Goal: Communication & Community: Answer question/provide support

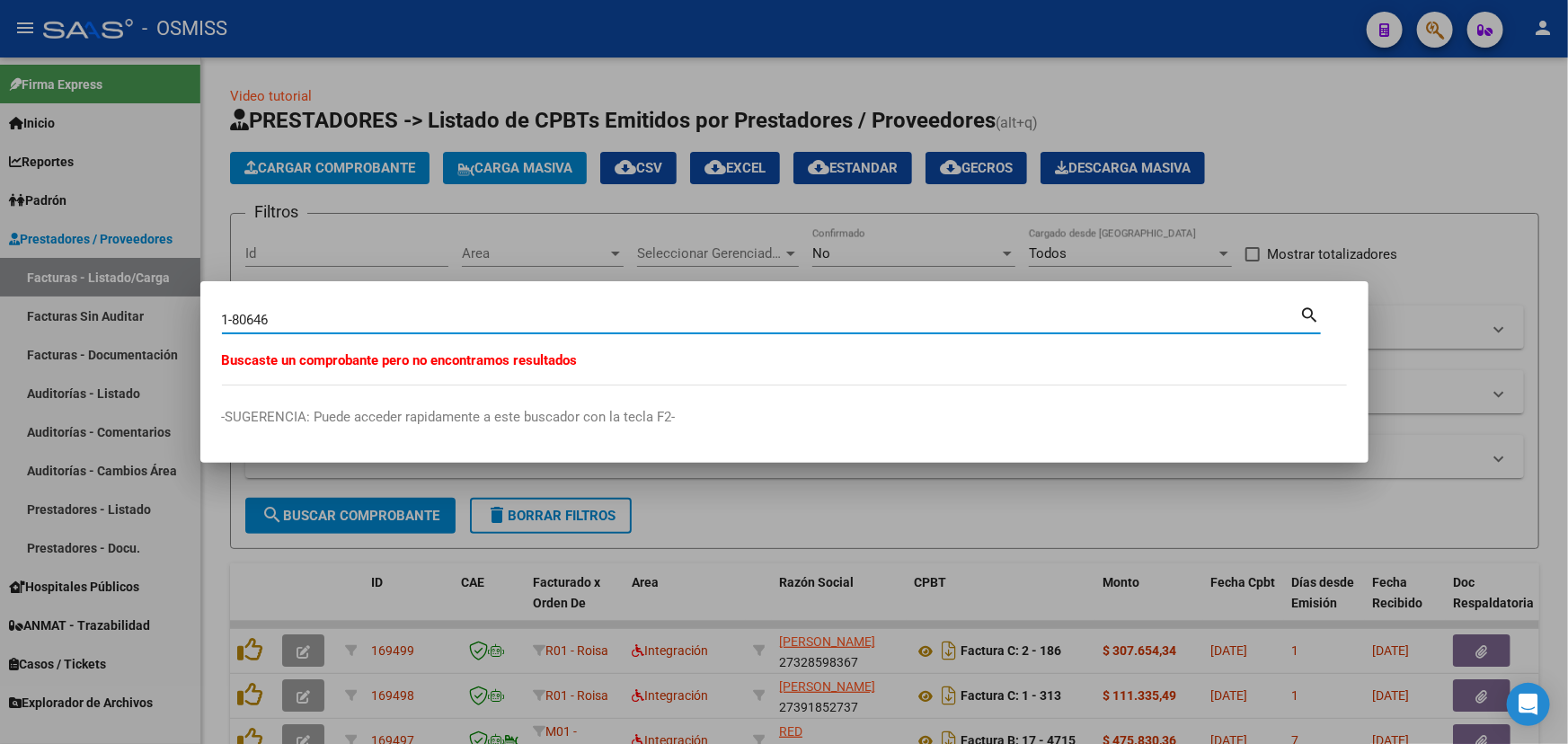
drag, startPoint x: 289, startPoint y: 313, endPoint x: 240, endPoint y: 318, distance: 49.3
click at [240, 318] on input "1-80646" at bounding box center [760, 320] width 1078 height 16
type input "1-86046"
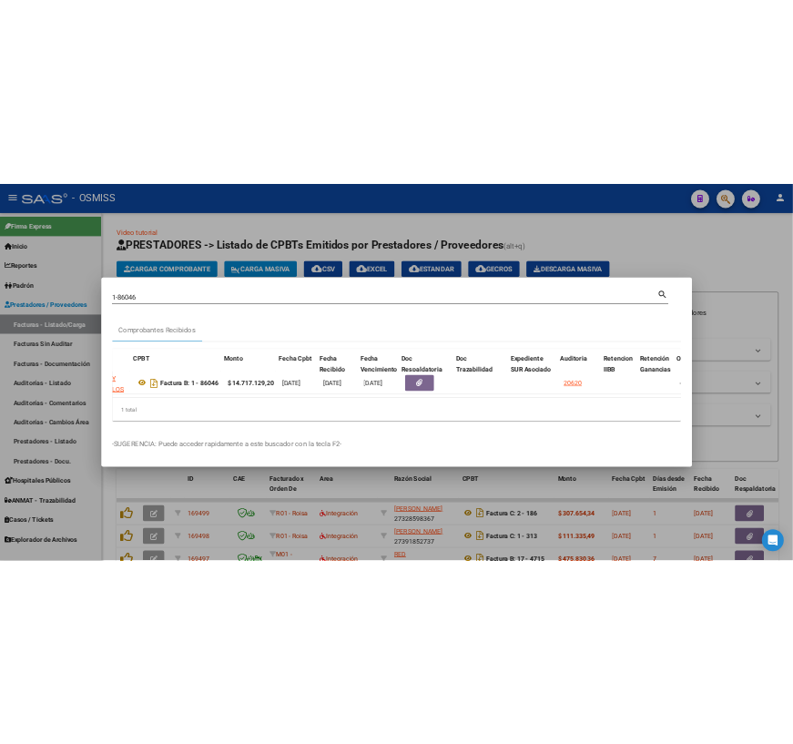
scroll to position [0, 542]
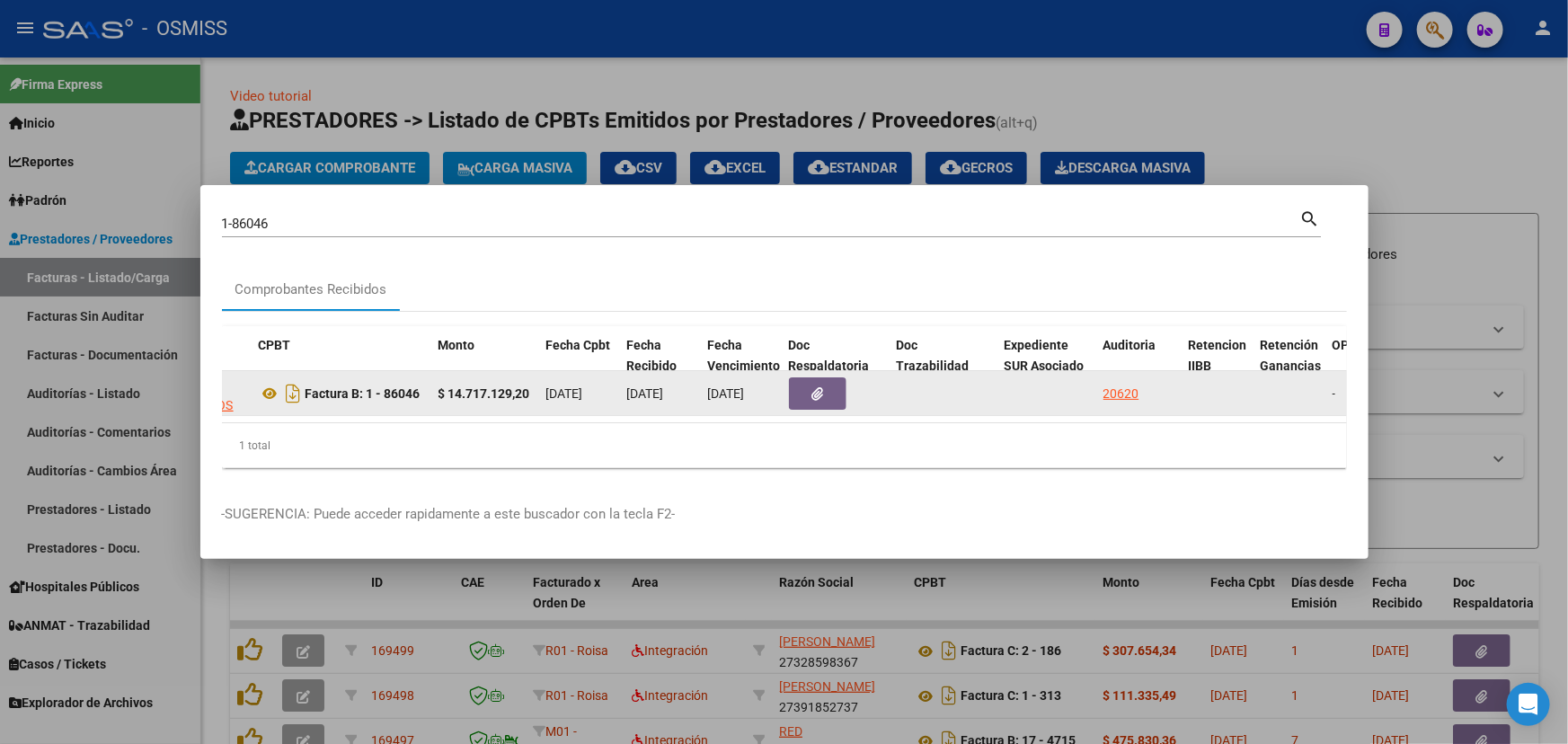
click at [806, 394] on button "button" at bounding box center [818, 394] width 57 height 33
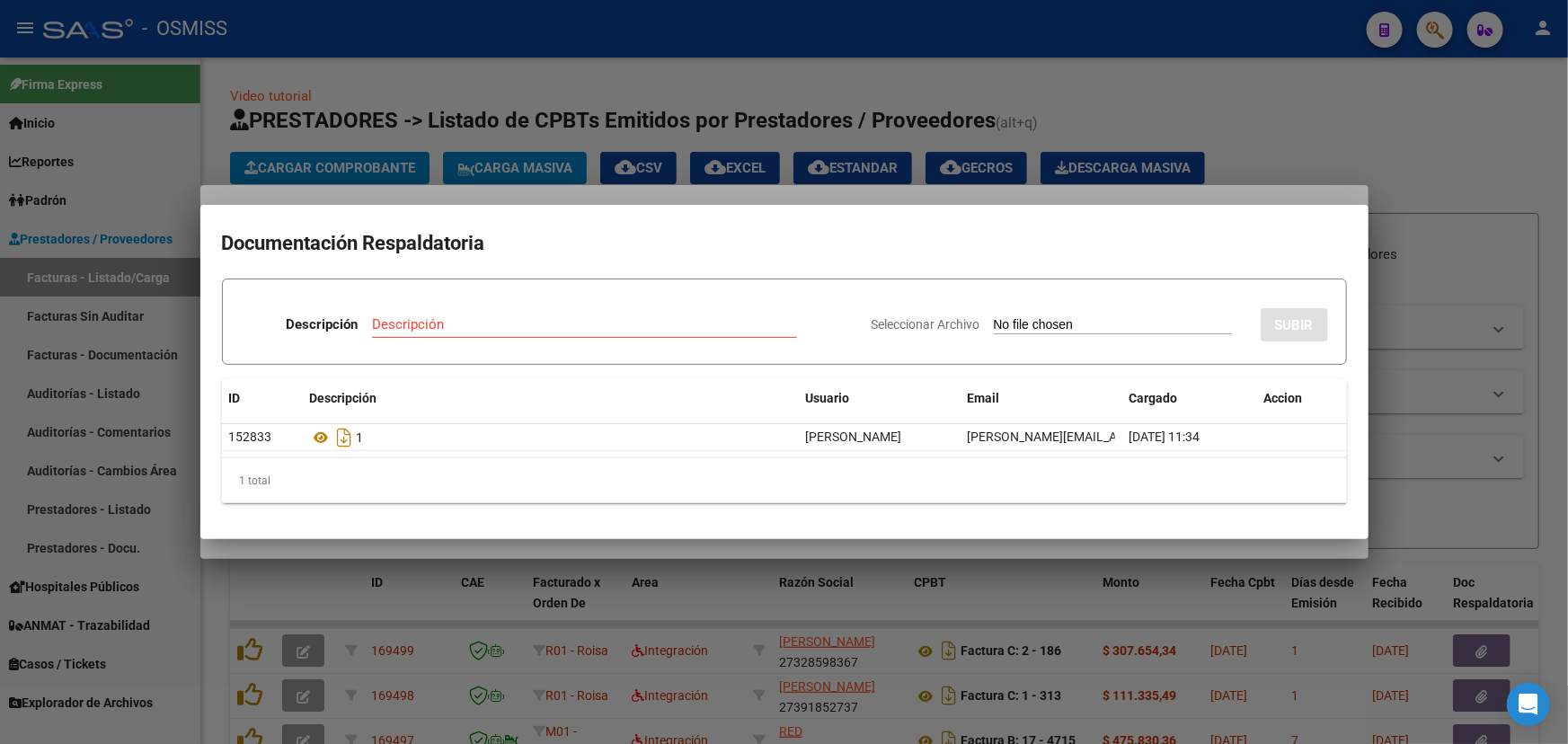
click at [1499, 135] on div at bounding box center [784, 372] width 1568 height 744
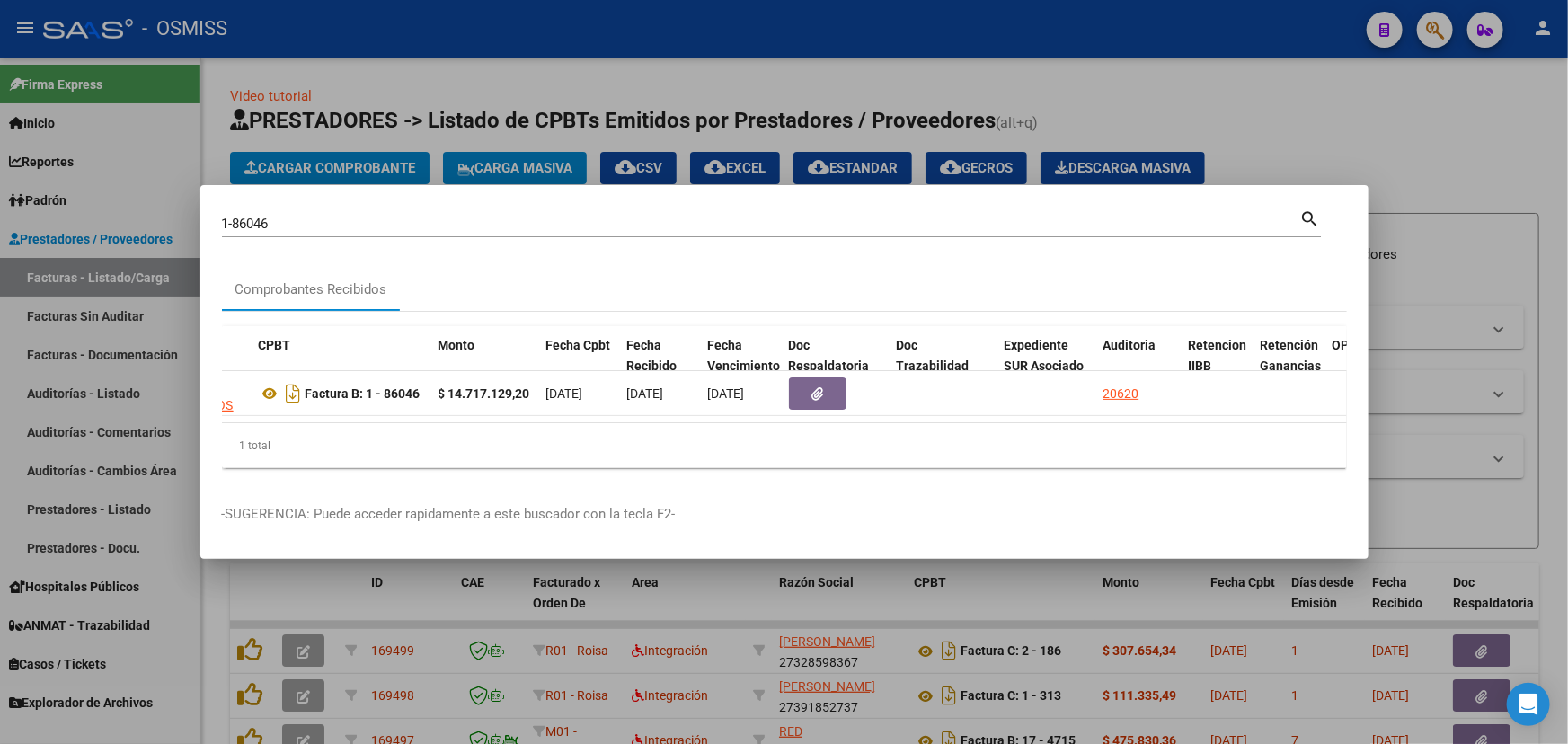
click at [1137, 108] on div at bounding box center [784, 372] width 1568 height 744
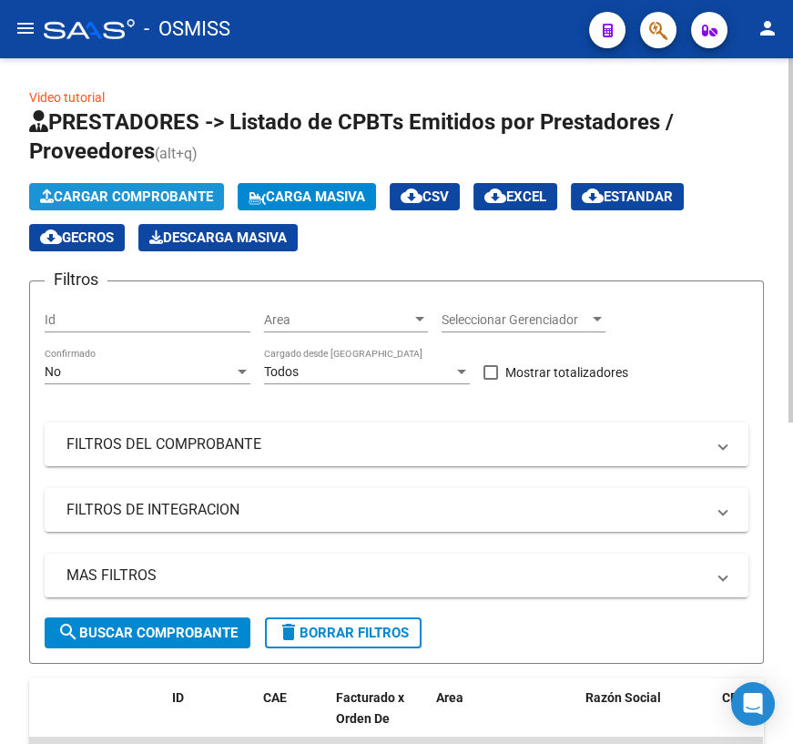
click at [161, 193] on span "Cargar Comprobante" at bounding box center [126, 197] width 173 height 16
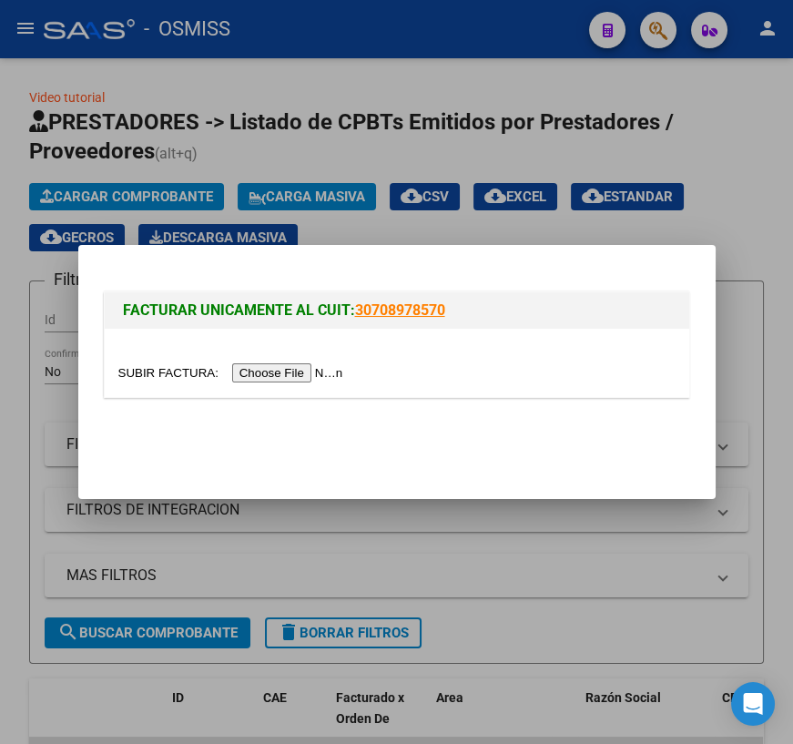
click at [160, 371] on input "file" at bounding box center [233, 372] width 230 height 19
type input "C:\fakepath\REMITO 39975 HOSPITAL [PERSON_NAME].pdf"
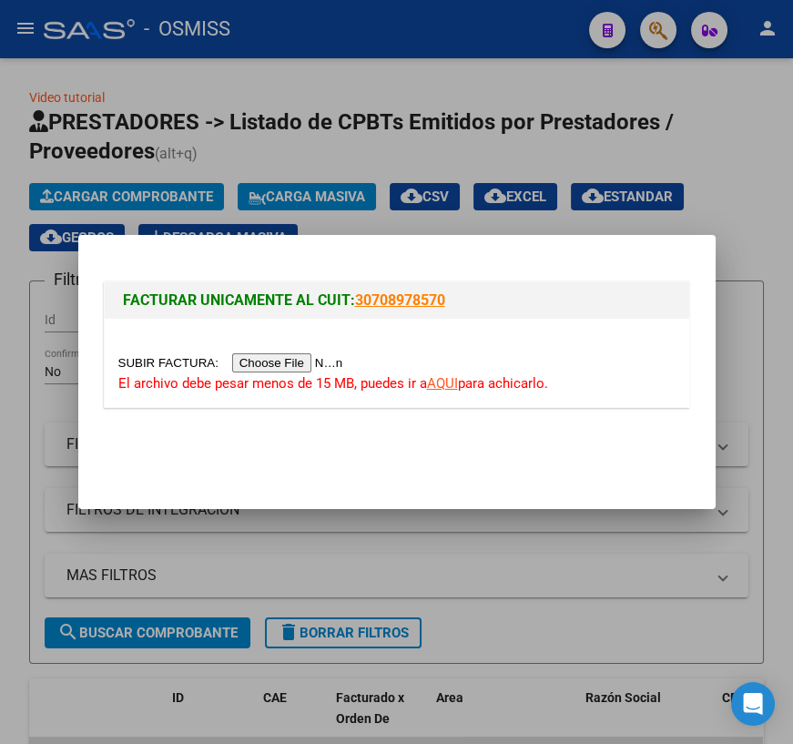
click at [445, 384] on link "AQUI" at bounding box center [442, 383] width 31 height 16
click at [708, 148] on div at bounding box center [396, 372] width 793 height 744
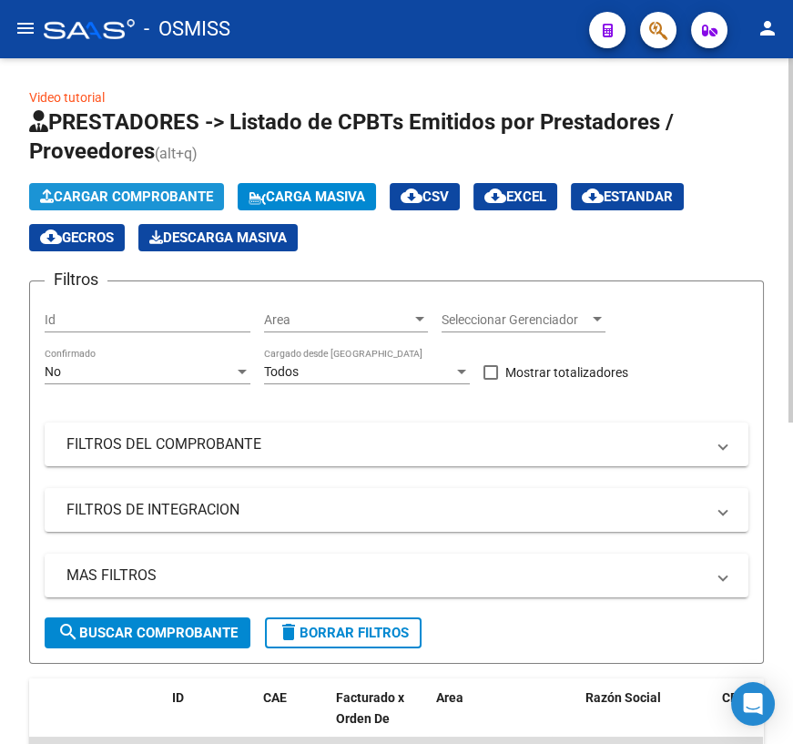
click at [91, 197] on span "Cargar Comprobante" at bounding box center [126, 197] width 173 height 16
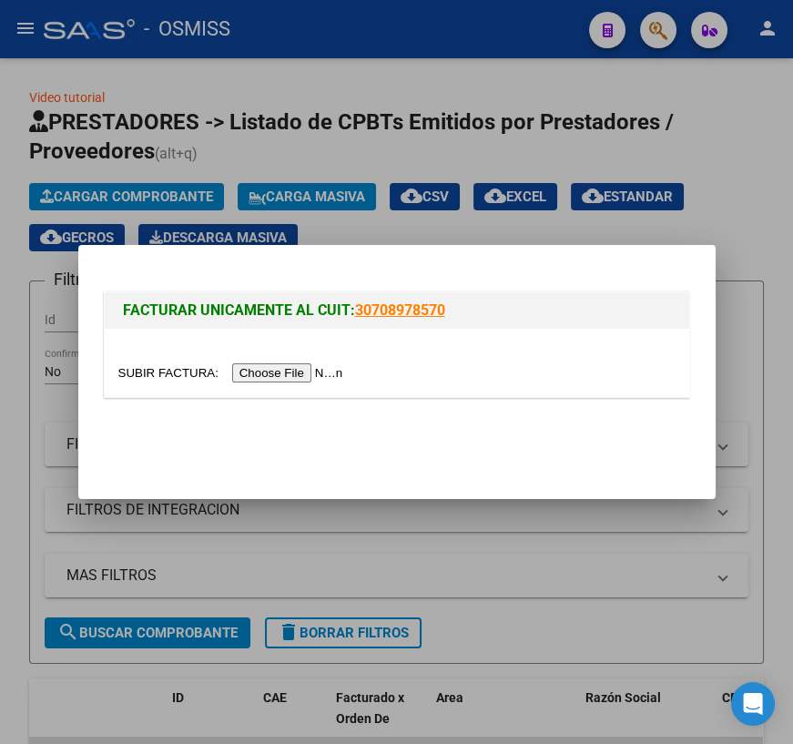
click at [141, 368] on input "file" at bounding box center [233, 372] width 230 height 19
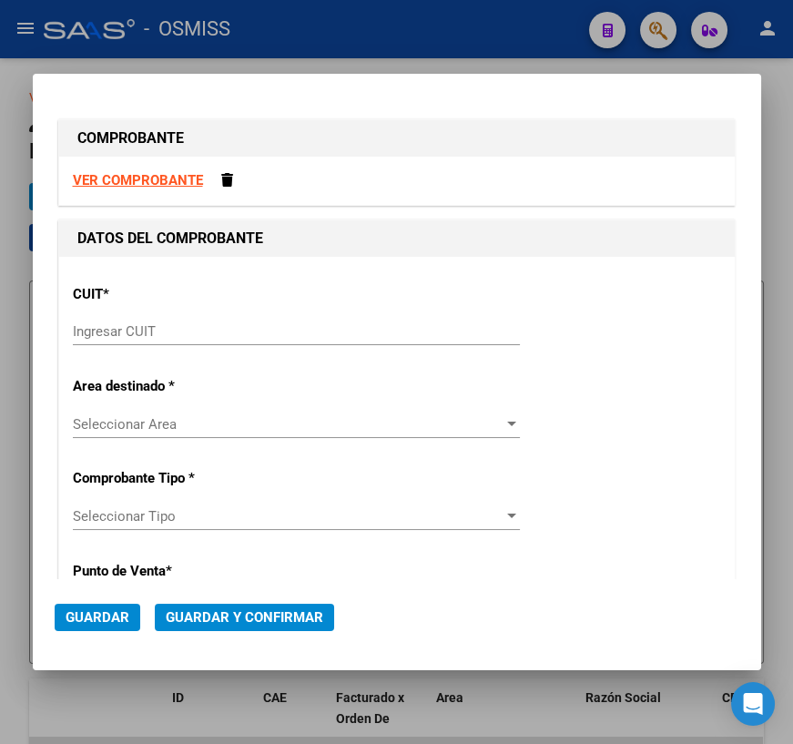
click at [108, 328] on input "Ingresar CUIT" at bounding box center [296, 331] width 447 height 16
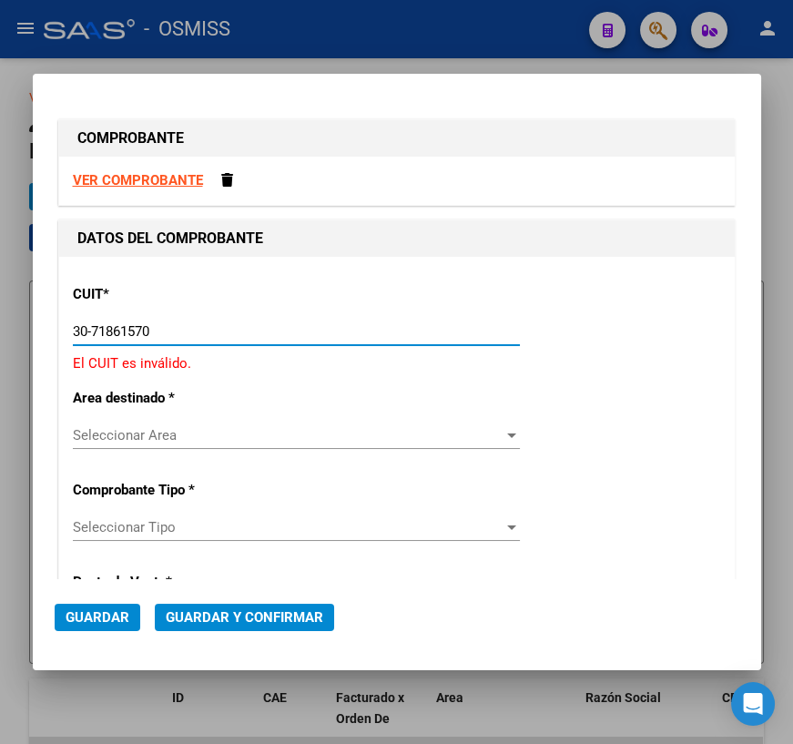
type input "30-71861570-0"
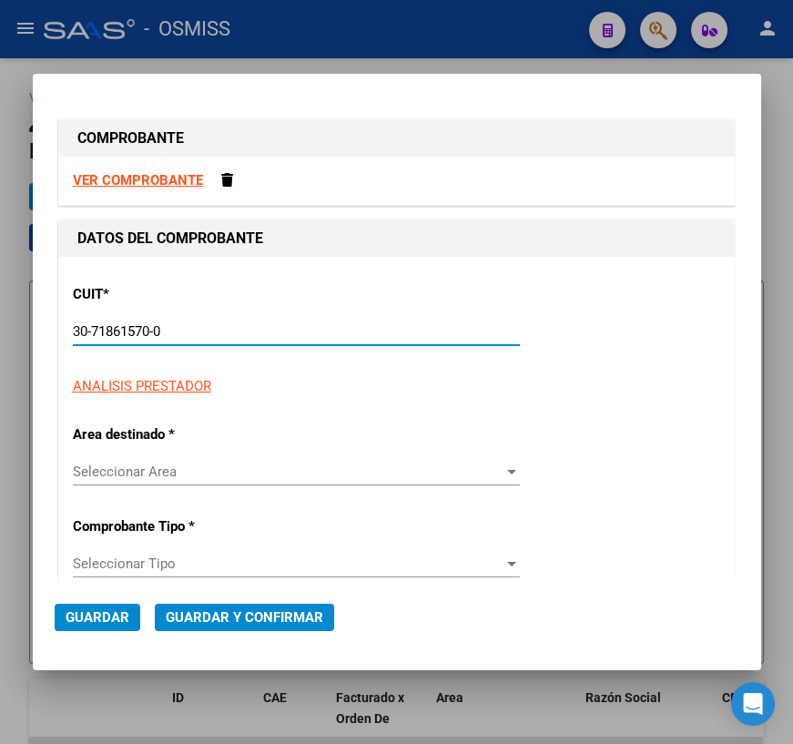
type input "0"
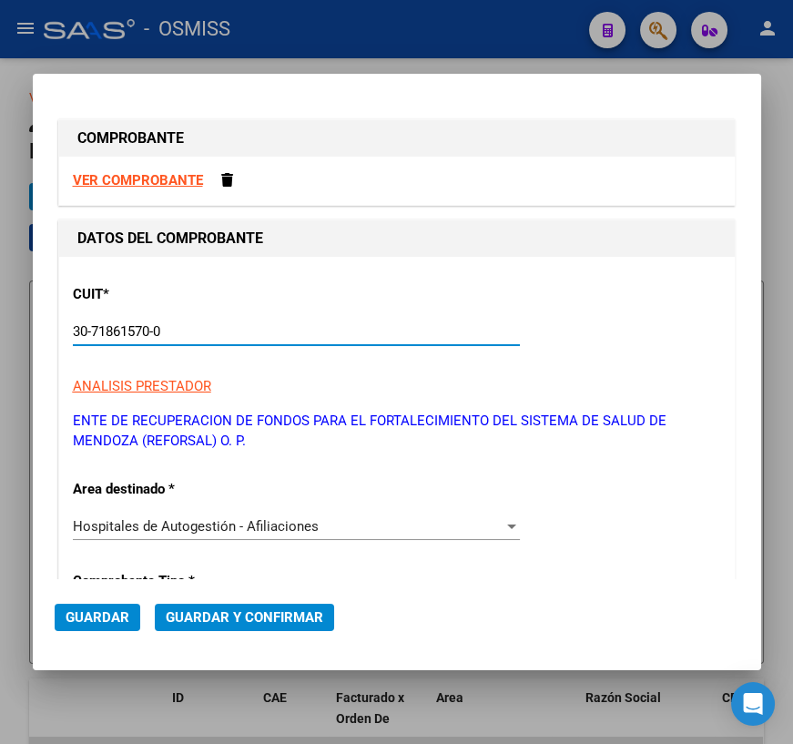
scroll to position [248, 0]
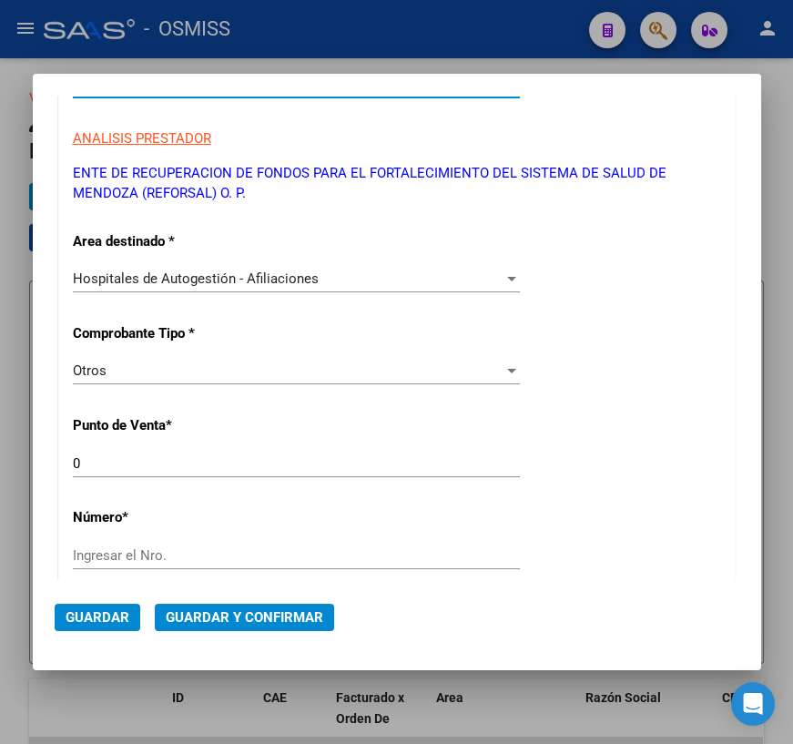
type input "30-71861570-0"
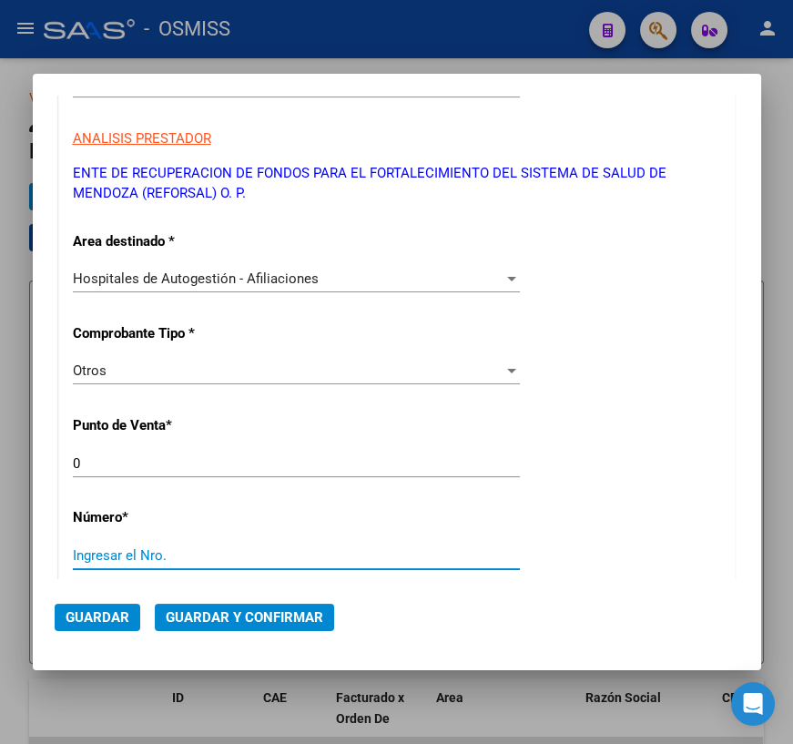
click at [133, 547] on input "Ingresar el Nro." at bounding box center [296, 555] width 447 height 16
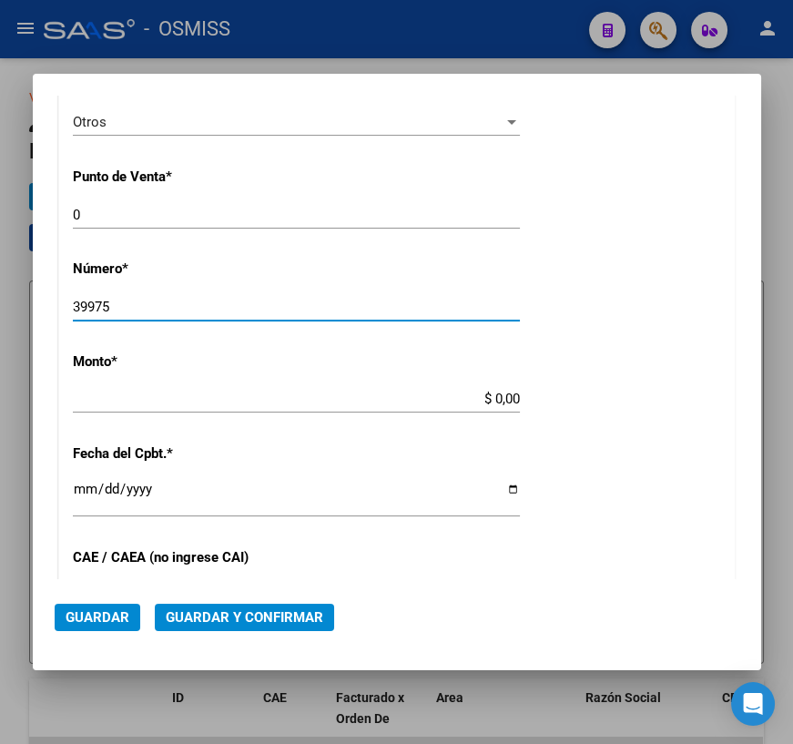
type input "39975"
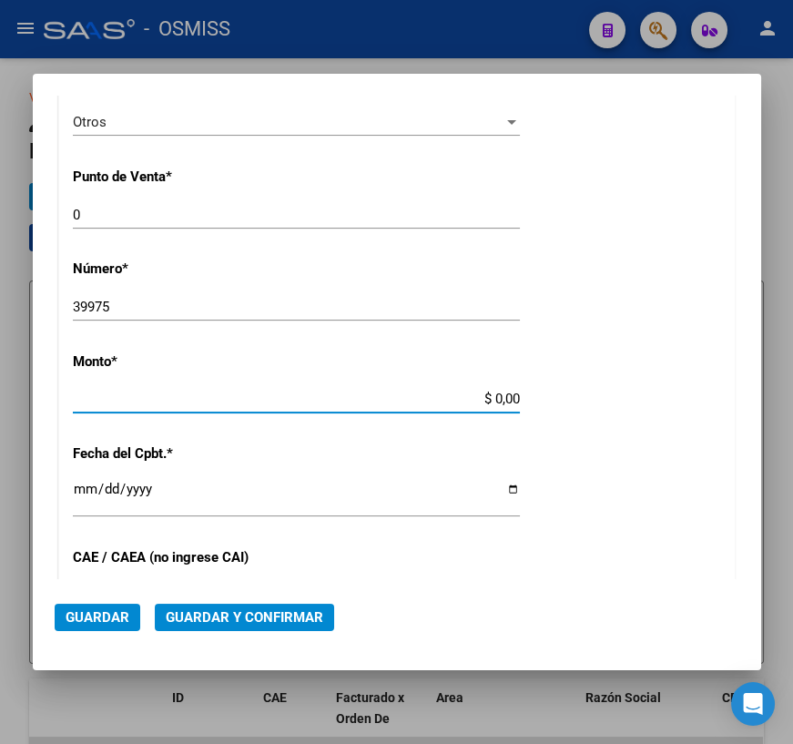
drag, startPoint x: 483, startPoint y: 398, endPoint x: 511, endPoint y: 394, distance: 28.6
click at [511, 394] on app-form-text-field "Monto * $ 0,00 Ingresar el monto" at bounding box center [304, 380] width 462 height 55
type input "$ 767.488,85"
click at [506, 483] on input "Ingresar la fecha" at bounding box center [296, 496] width 447 height 29
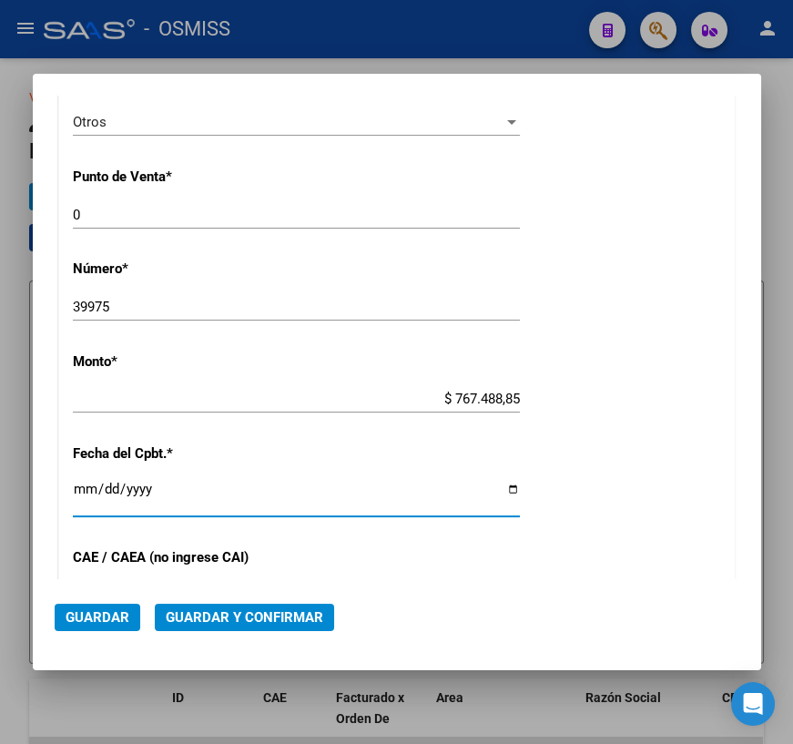
type input "[DATE]"
click at [215, 620] on span "Guardar y Confirmar" at bounding box center [245, 617] width 158 height 16
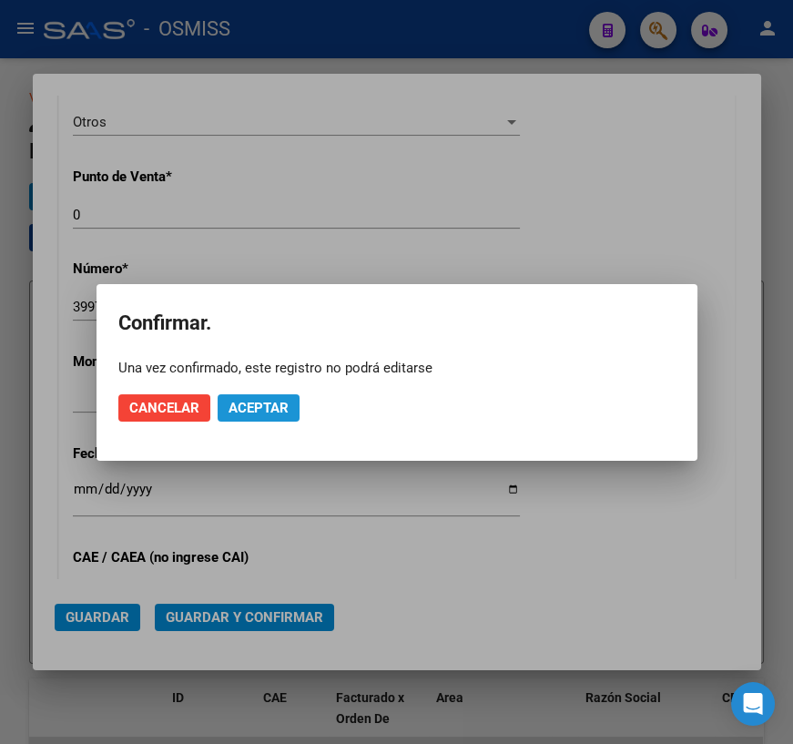
click at [269, 407] on span "Aceptar" at bounding box center [259, 408] width 60 height 16
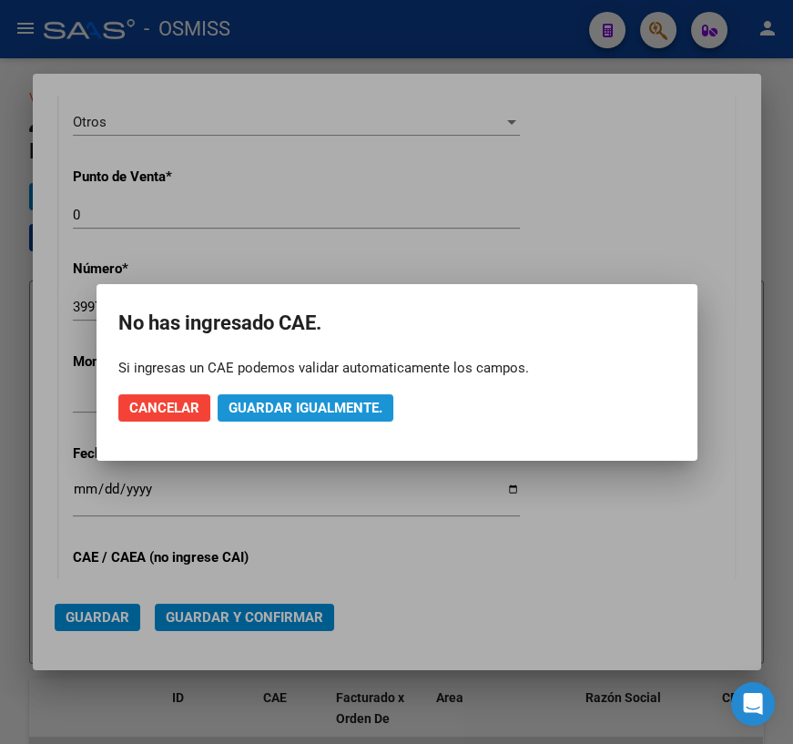
click at [322, 406] on span "Guardar igualmente." at bounding box center [306, 408] width 154 height 16
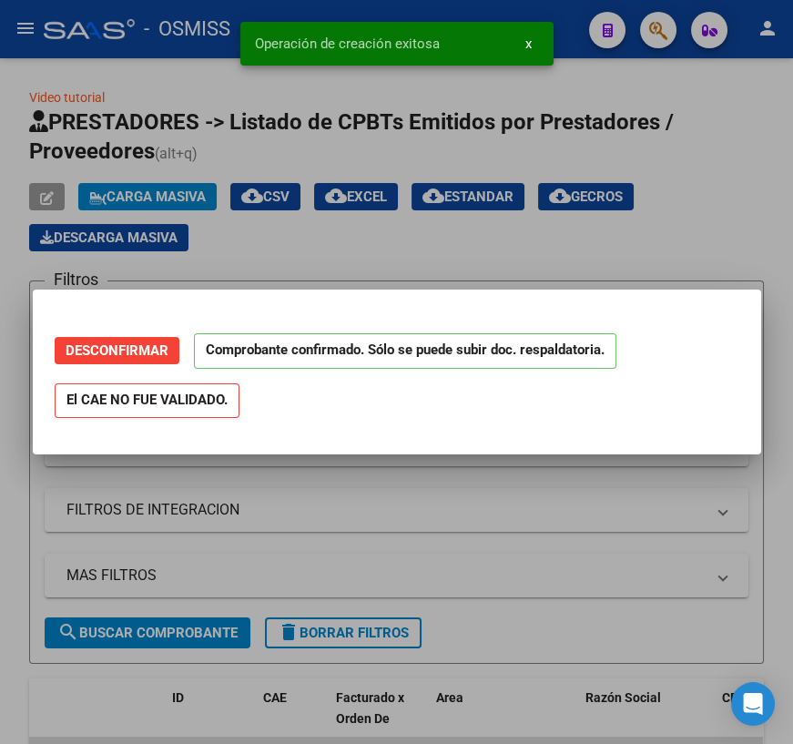
scroll to position [0, 0]
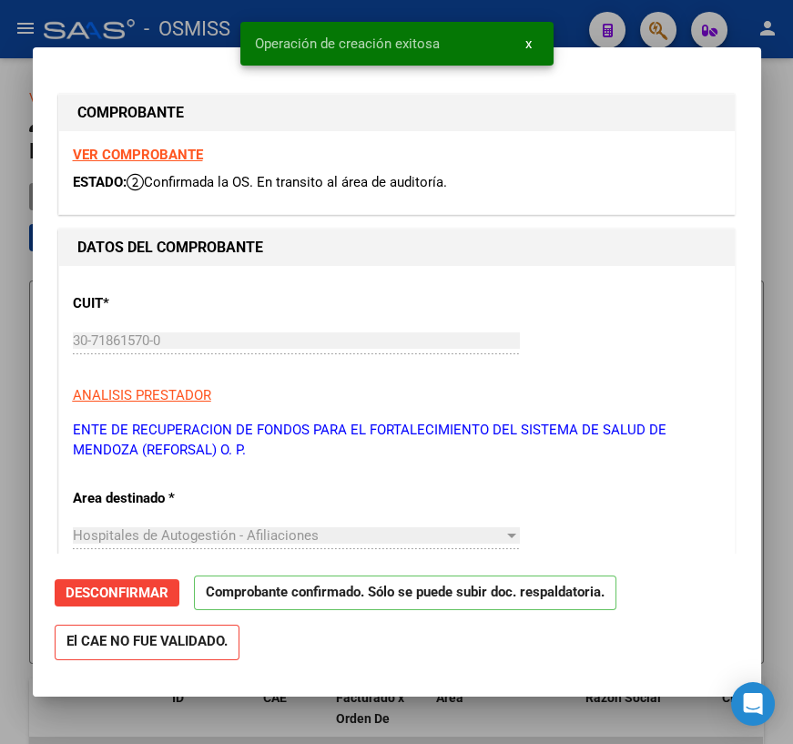
type input "[DATE]"
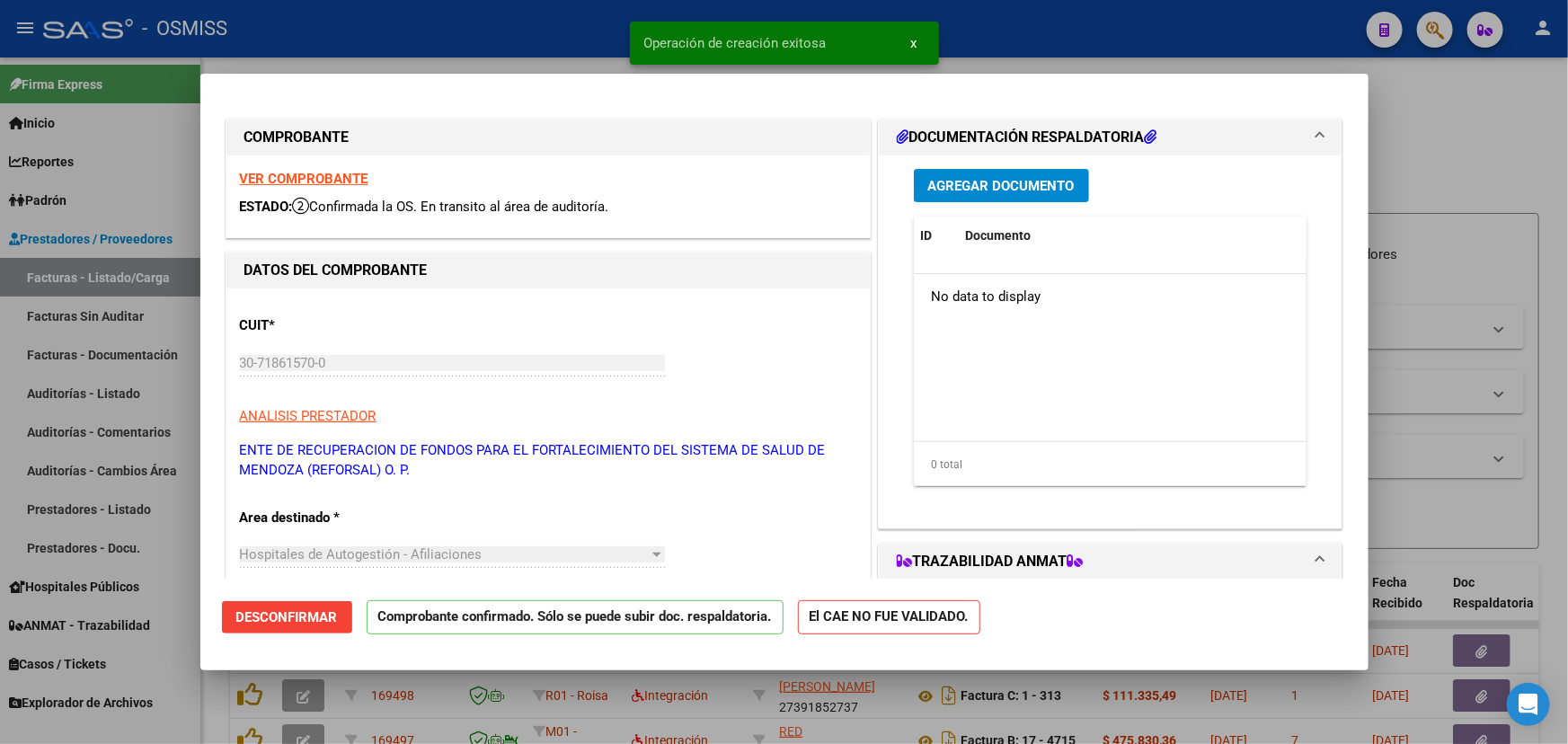
click at [1461, 136] on div at bounding box center [784, 372] width 1568 height 744
type input "$ 0,00"
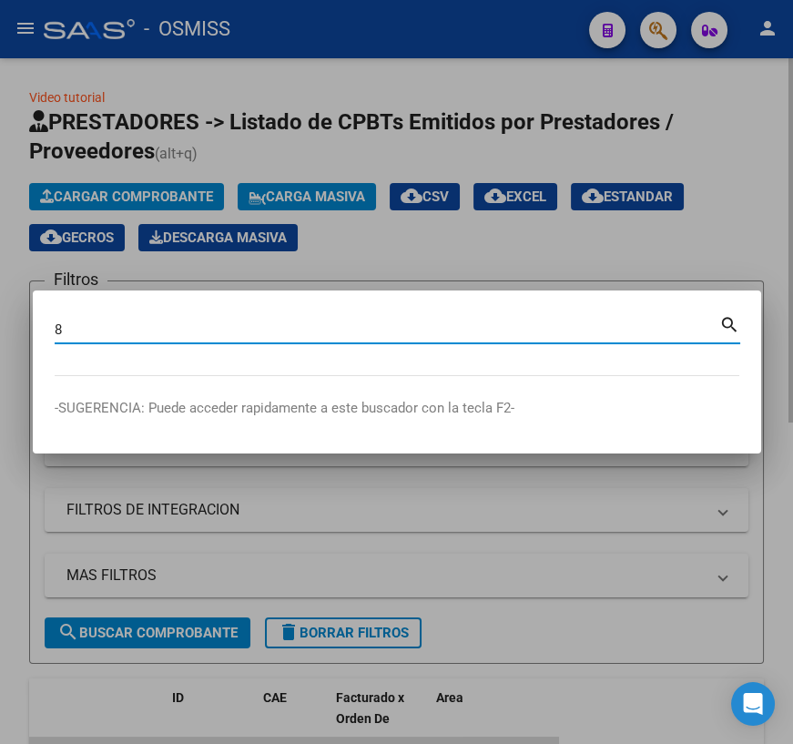
type input "8"
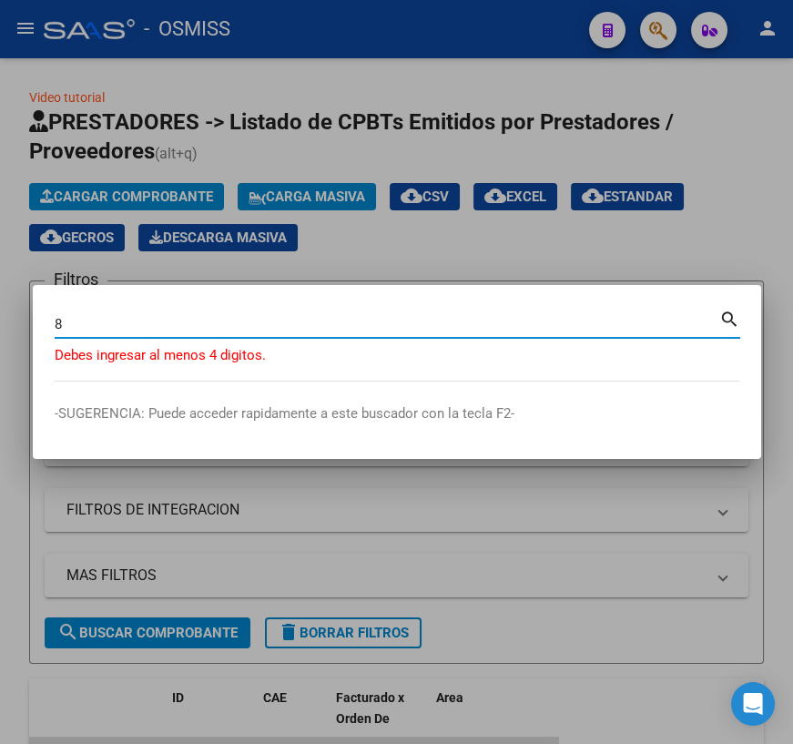
drag, startPoint x: 56, startPoint y: 326, endPoint x: 36, endPoint y: 326, distance: 20.0
click at [36, 326] on mat-dialog-content "8 Buscar (apellido, dni, cuil, nro traspaso, cuit, obra social) search Debes in…" at bounding box center [397, 344] width 729 height 75
click at [455, 240] on div at bounding box center [396, 372] width 793 height 744
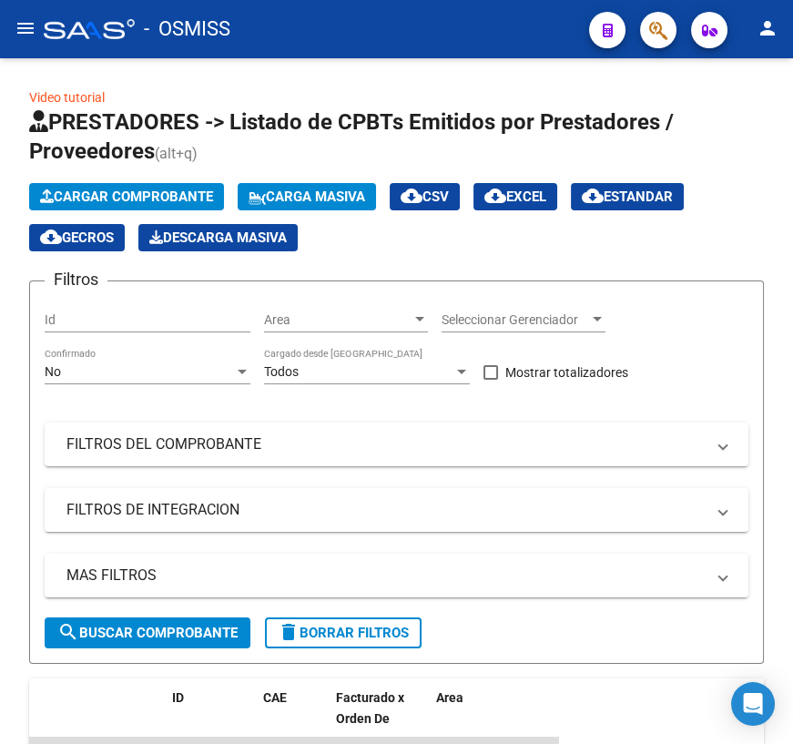
click at [26, 31] on mat-icon "menu" at bounding box center [26, 28] width 22 height 22
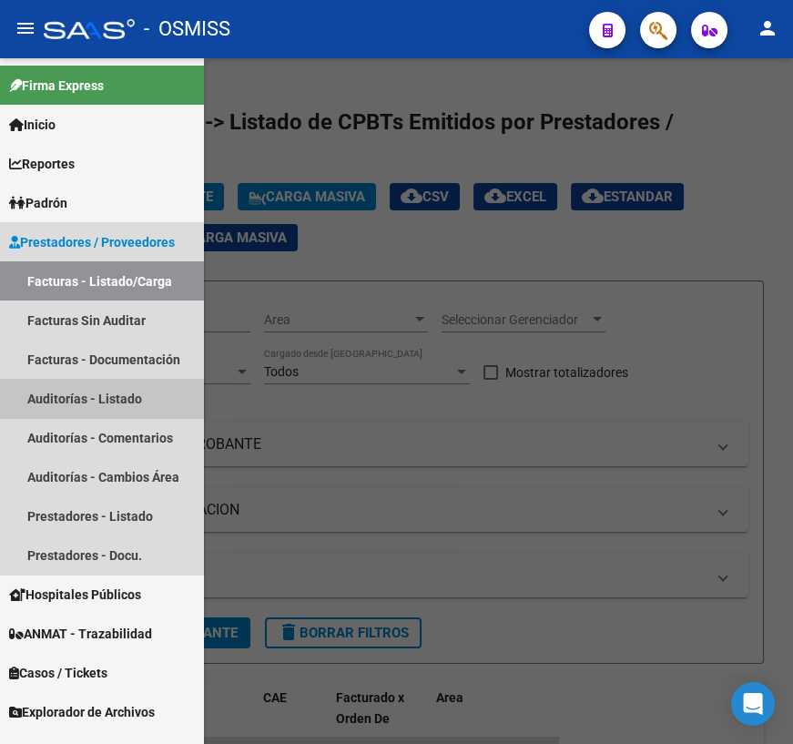
click at [70, 400] on link "Auditorías - Listado" at bounding box center [102, 398] width 204 height 39
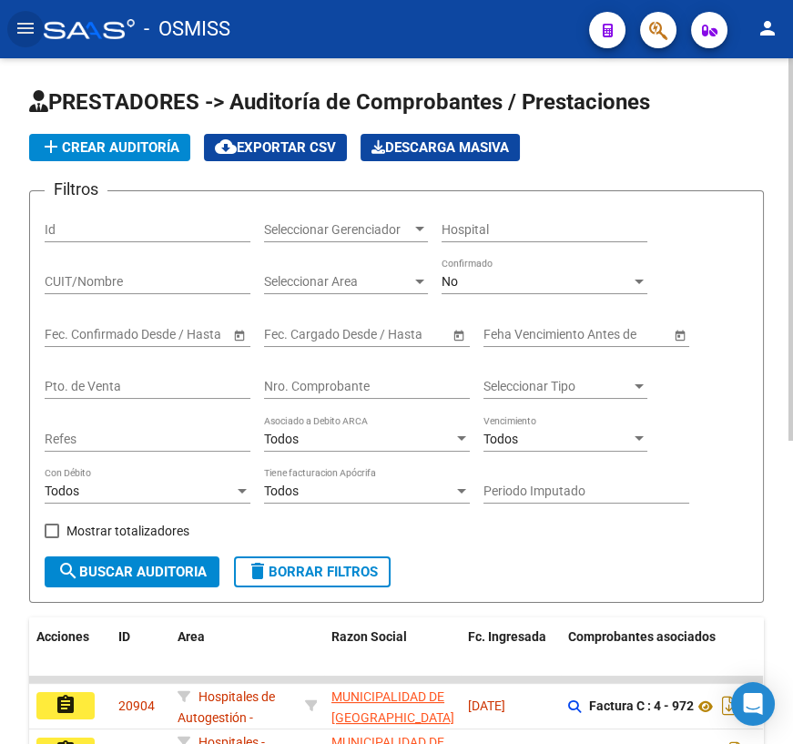
click at [321, 379] on input "Nro. Comprobante" at bounding box center [367, 386] width 206 height 15
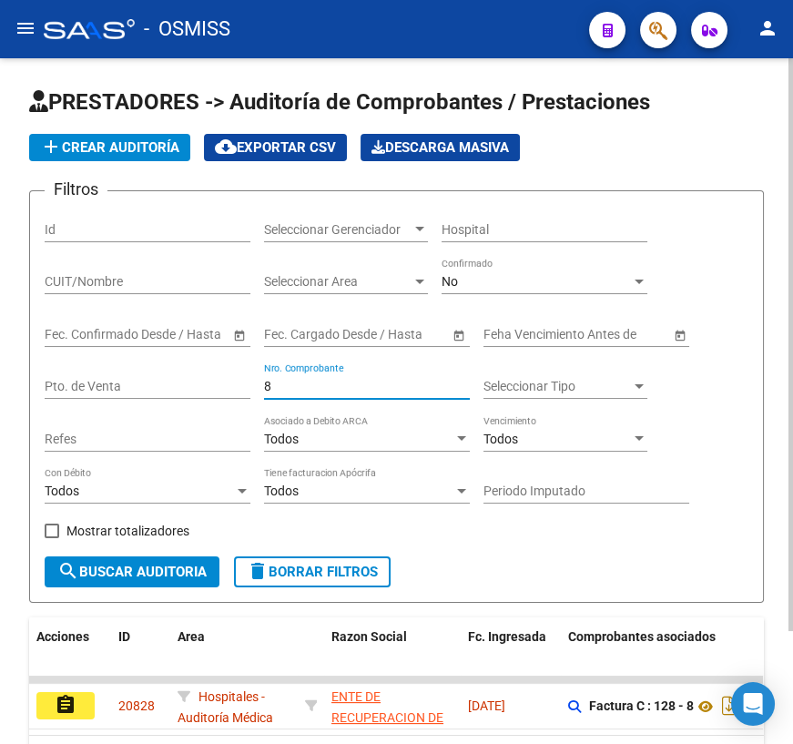
scroll to position [134, 0]
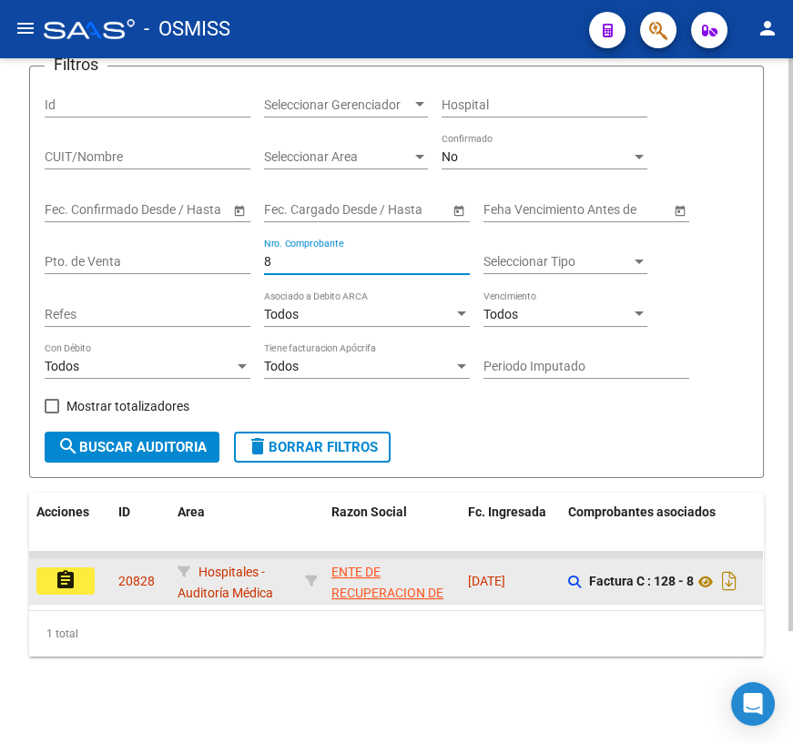
type input "8"
click at [56, 559] on datatable-body-cell "assignment" at bounding box center [70, 581] width 82 height 45
click at [73, 569] on mat-icon "assignment" at bounding box center [66, 580] width 22 height 22
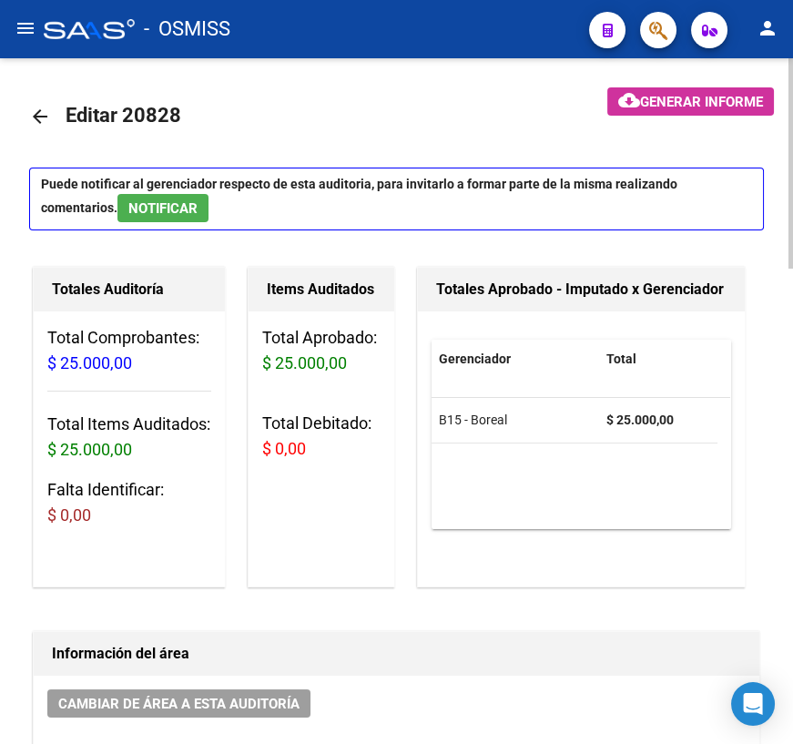
click at [37, 114] on mat-icon "arrow_back" at bounding box center [40, 117] width 22 height 22
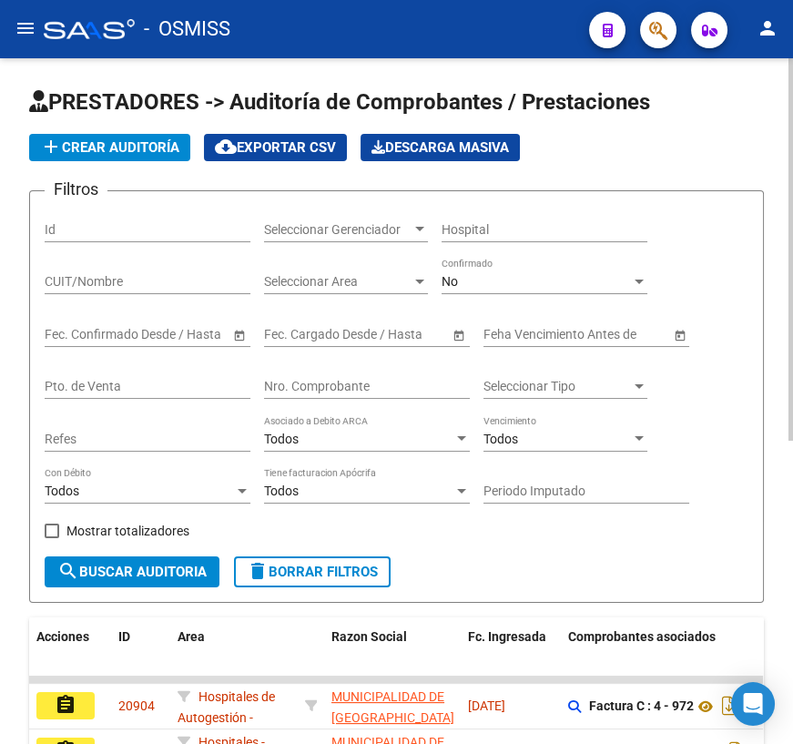
click at [321, 384] on input "Nro. Comprobante" at bounding box center [367, 386] width 206 height 15
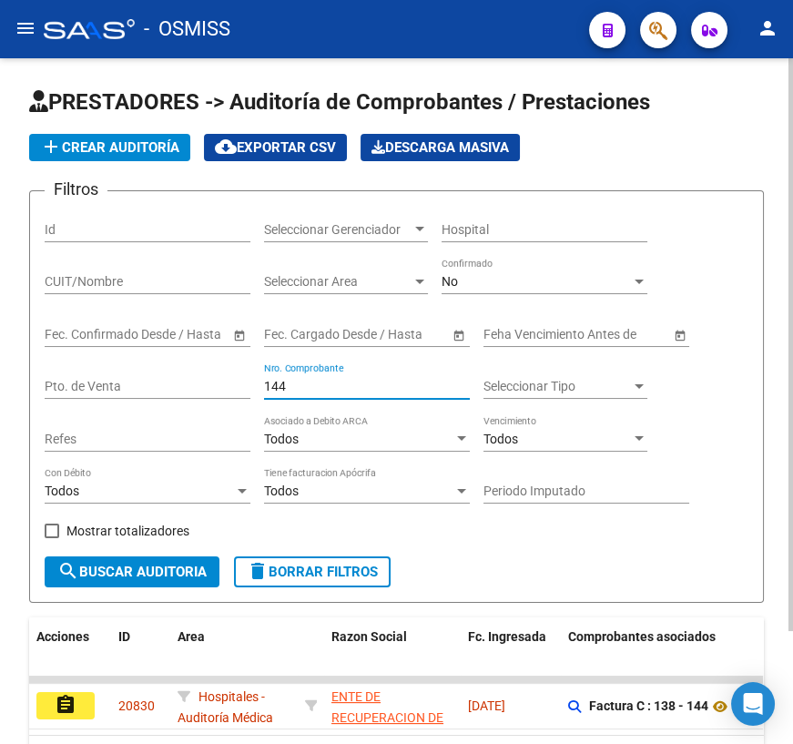
scroll to position [134, 0]
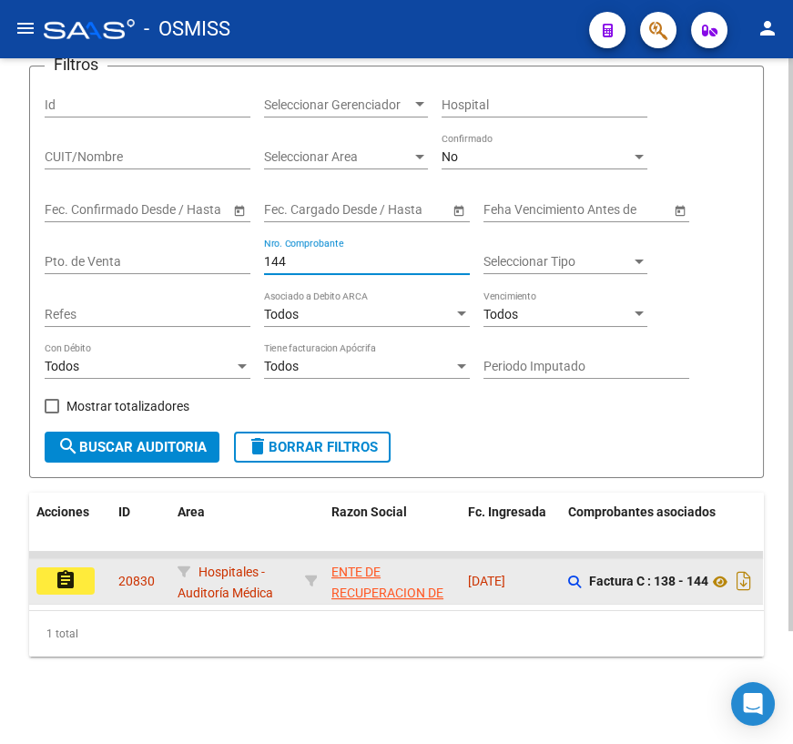
type input "144"
click at [71, 569] on mat-icon "assignment" at bounding box center [66, 580] width 22 height 22
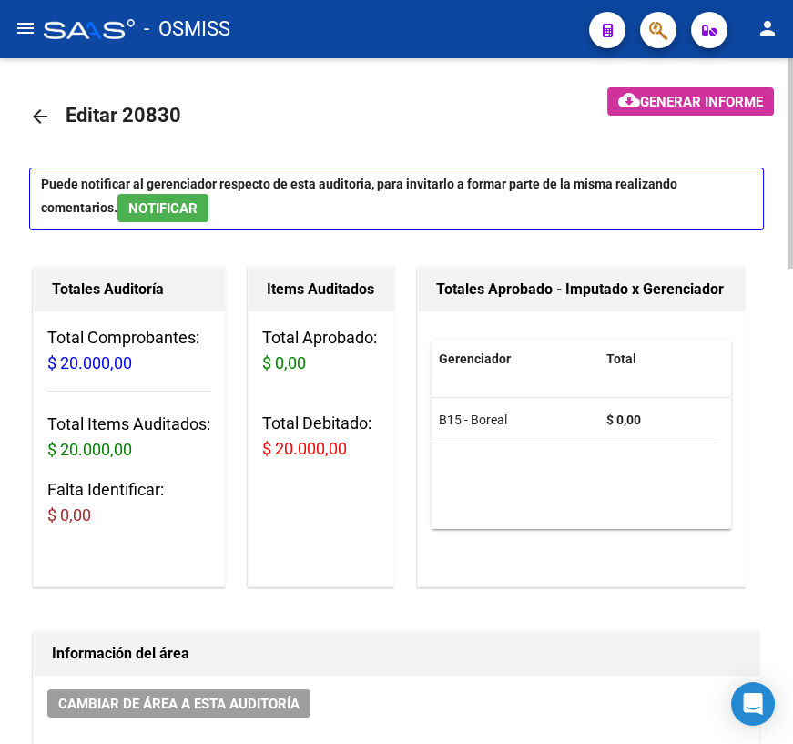
click at [38, 115] on mat-icon "arrow_back" at bounding box center [40, 117] width 22 height 22
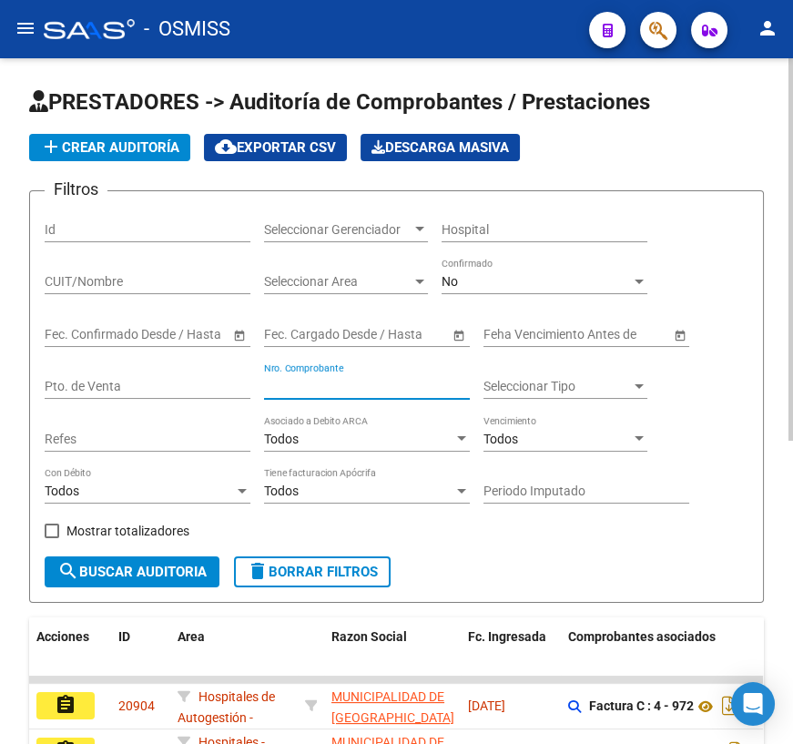
click at [325, 380] on input "Nro. Comprobante" at bounding box center [367, 386] width 206 height 15
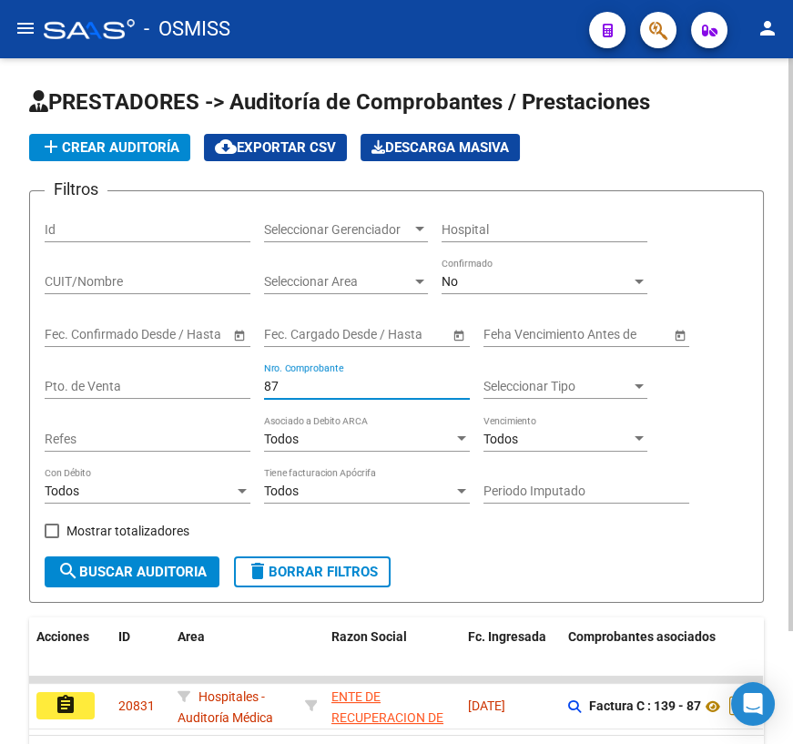
scroll to position [134, 0]
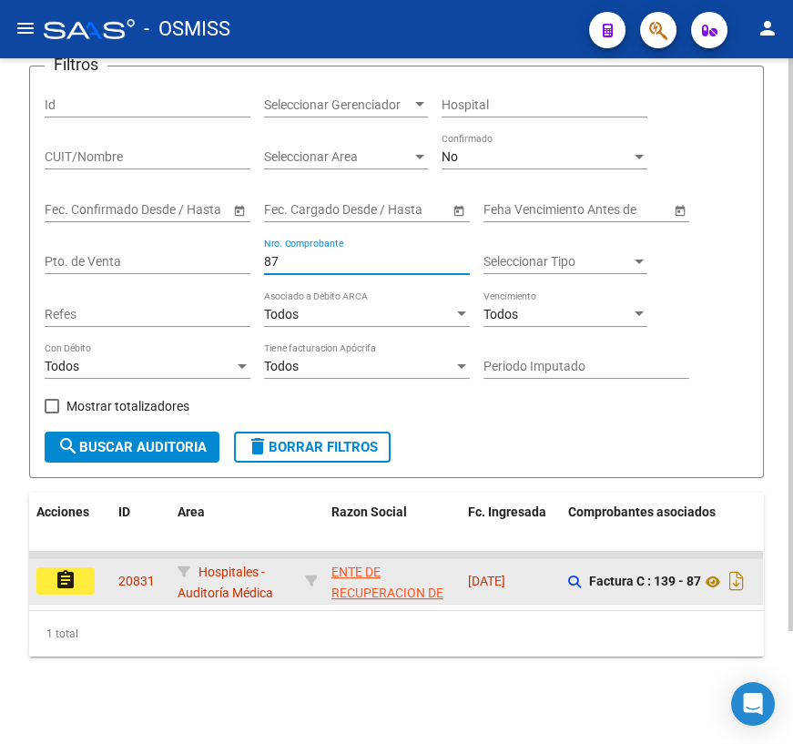
type input "87"
click at [72, 571] on mat-icon "assignment" at bounding box center [66, 580] width 22 height 22
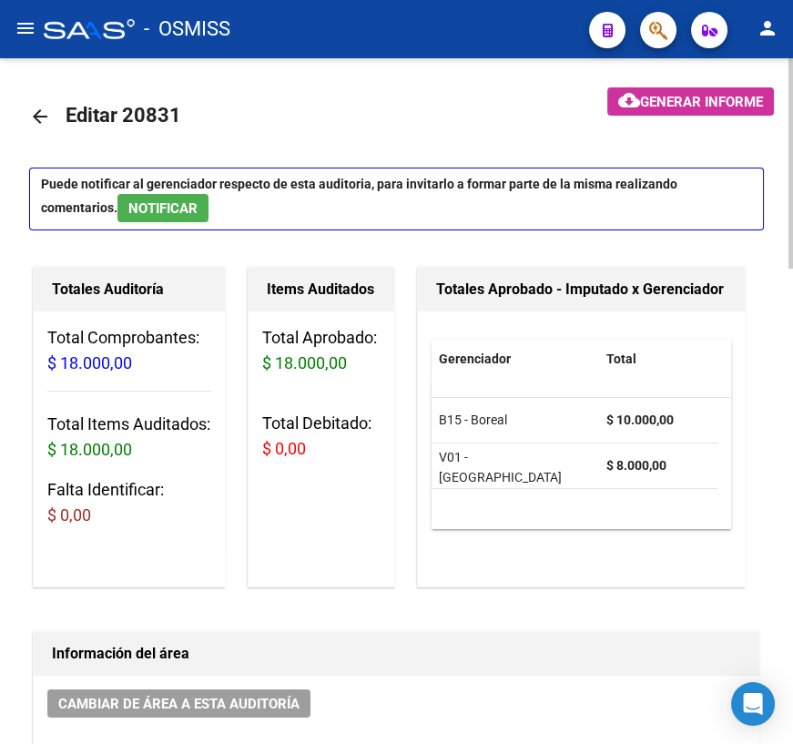
click at [44, 115] on mat-icon "arrow_back" at bounding box center [40, 117] width 22 height 22
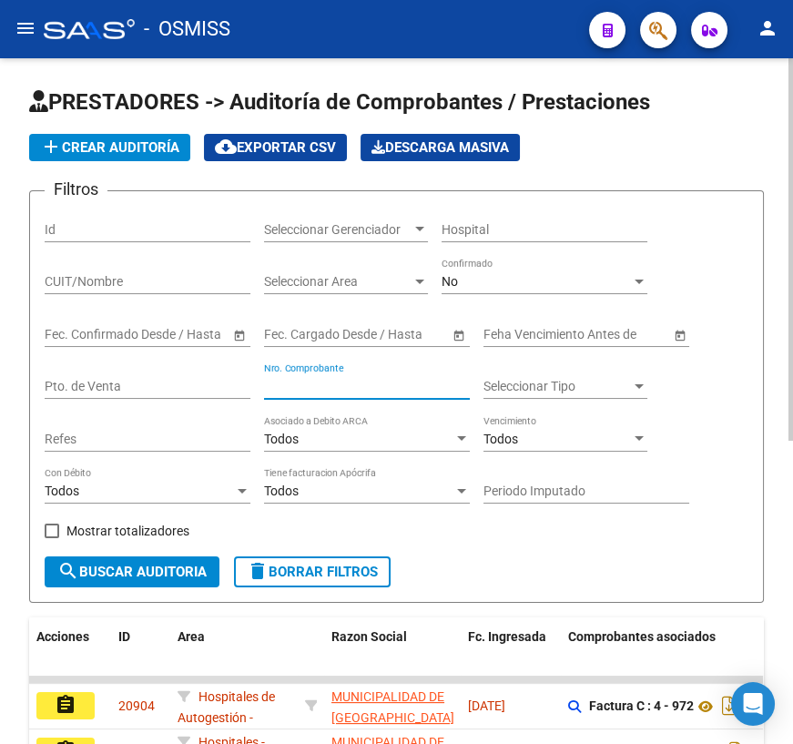
click at [312, 387] on input "Nro. Comprobante" at bounding box center [367, 386] width 206 height 15
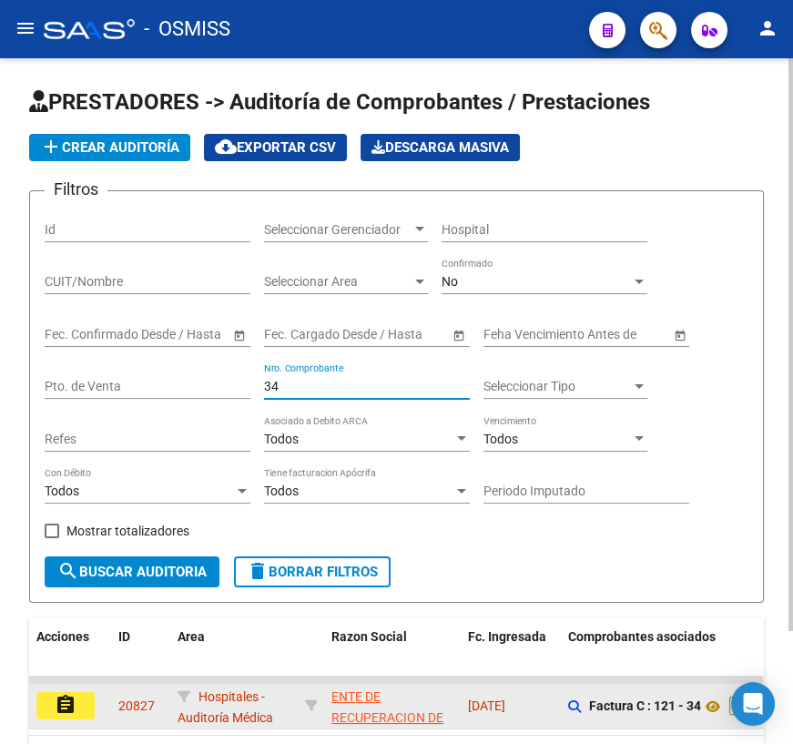
type input "34"
click at [55, 701] on mat-icon "assignment" at bounding box center [66, 705] width 22 height 22
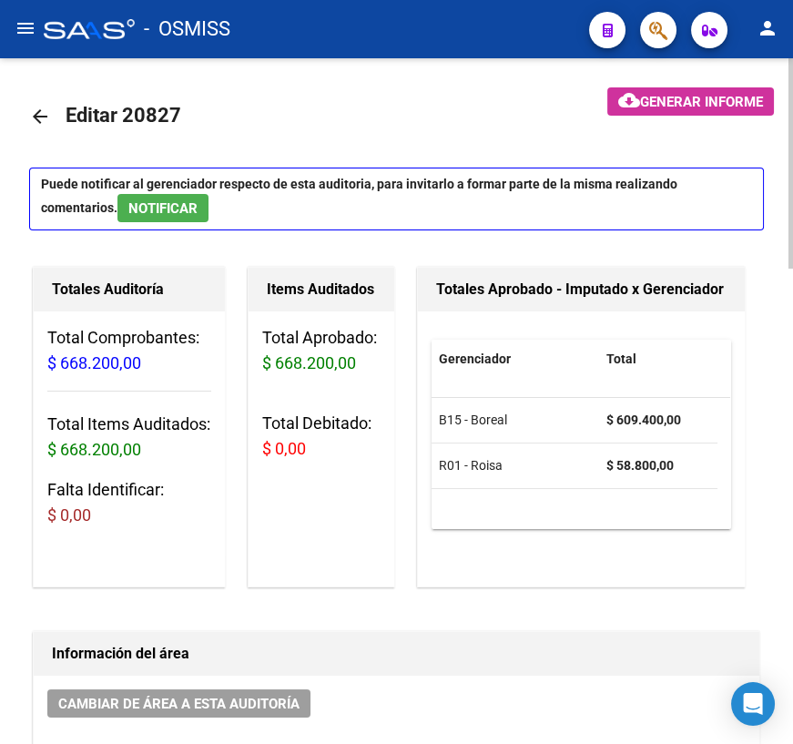
click at [41, 118] on mat-icon "arrow_back" at bounding box center [40, 117] width 22 height 22
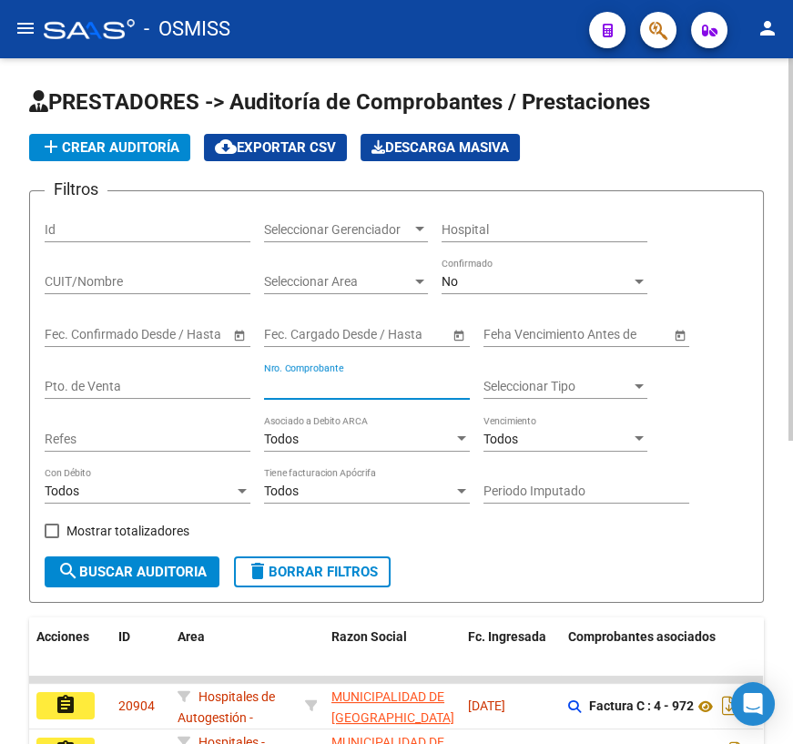
click at [306, 385] on input "Nro. Comprobante" at bounding box center [367, 386] width 206 height 15
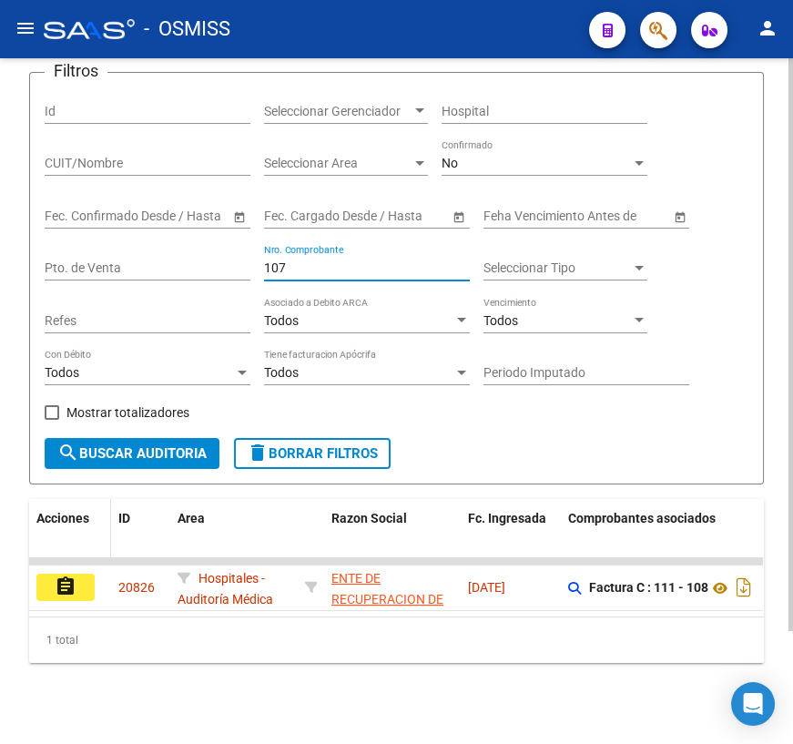
scroll to position [134, 0]
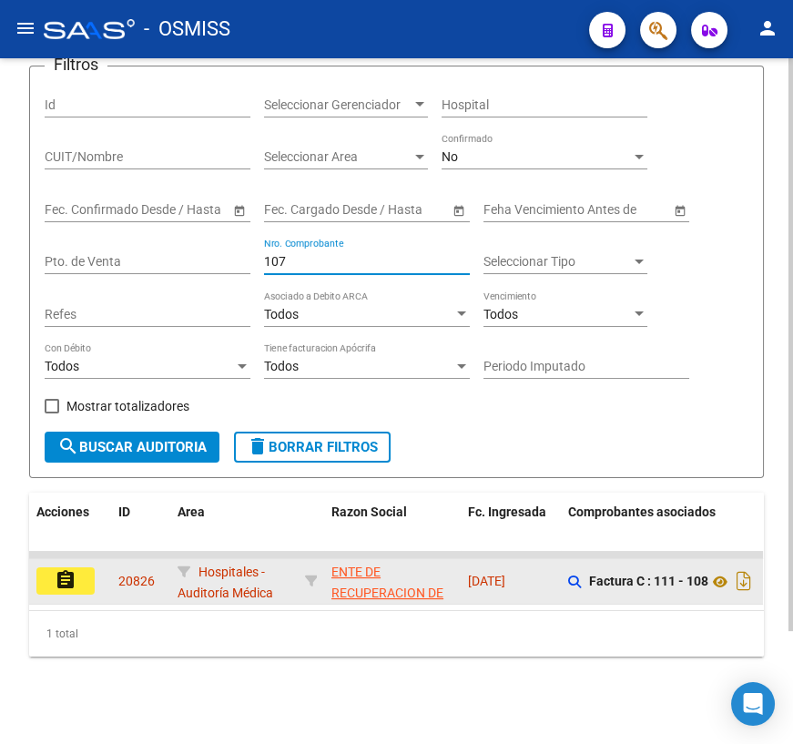
type input "107"
click at [65, 569] on mat-icon "assignment" at bounding box center [66, 580] width 22 height 22
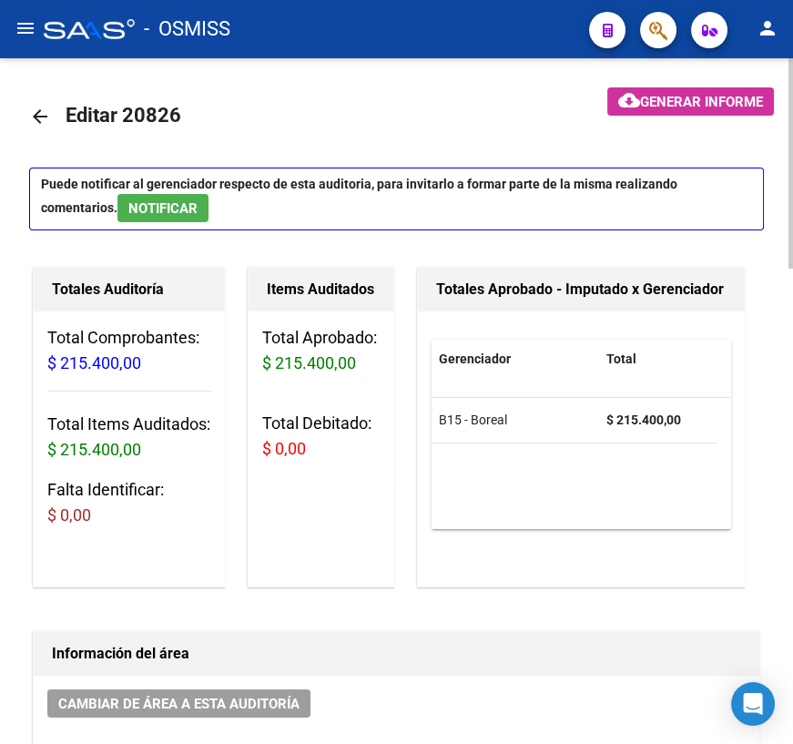
click at [34, 114] on mat-icon "arrow_back" at bounding box center [40, 117] width 22 height 22
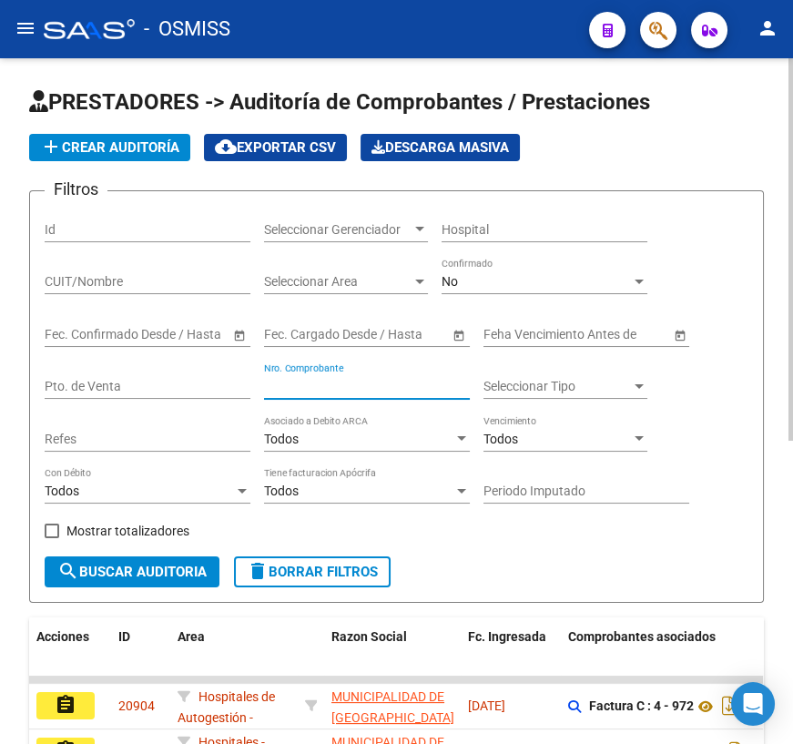
click at [316, 384] on input "Nro. Comprobante" at bounding box center [367, 386] width 206 height 15
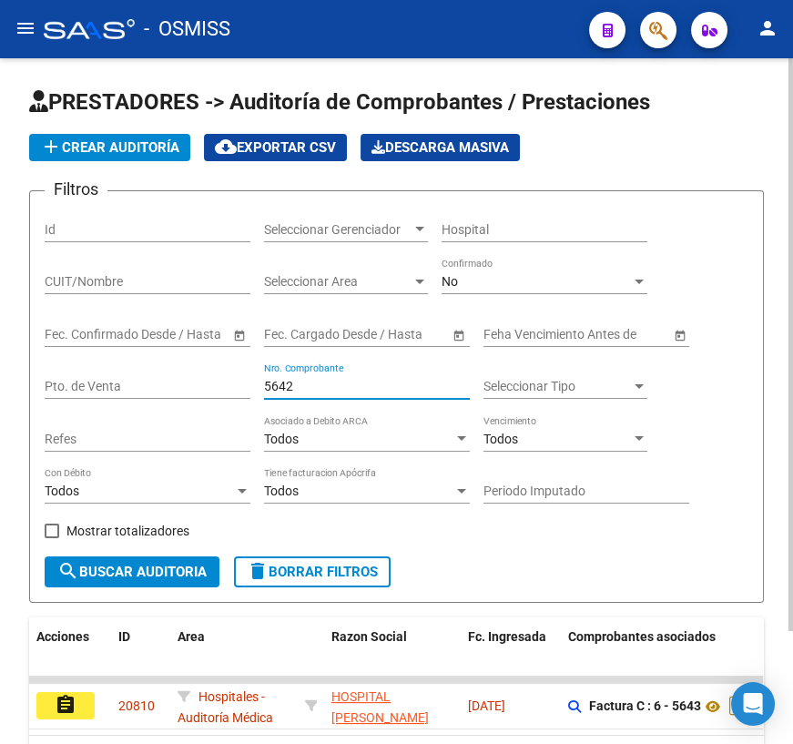
scroll to position [134, 0]
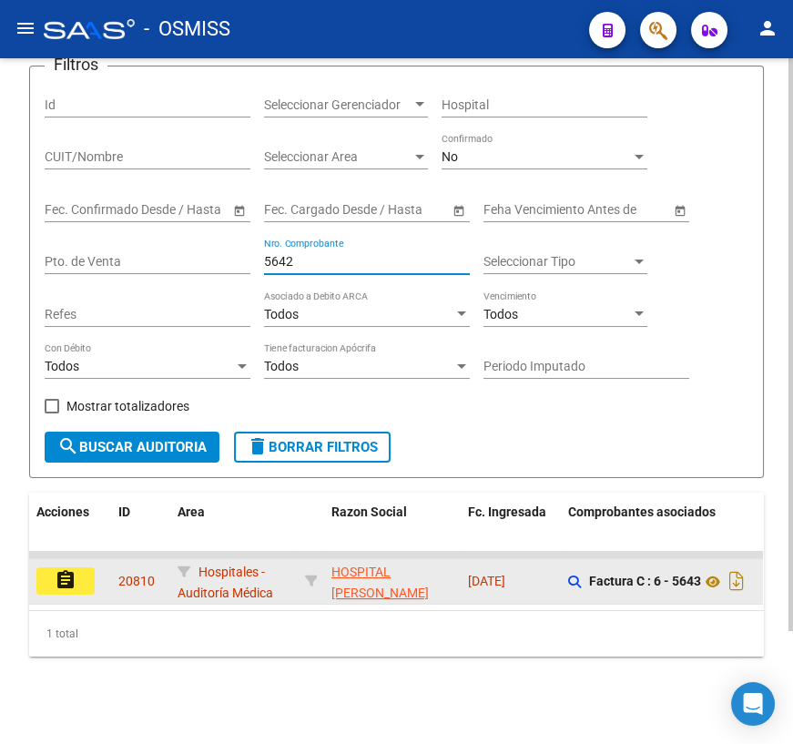
type input "5642"
click at [56, 577] on mat-icon "assignment" at bounding box center [66, 580] width 22 height 22
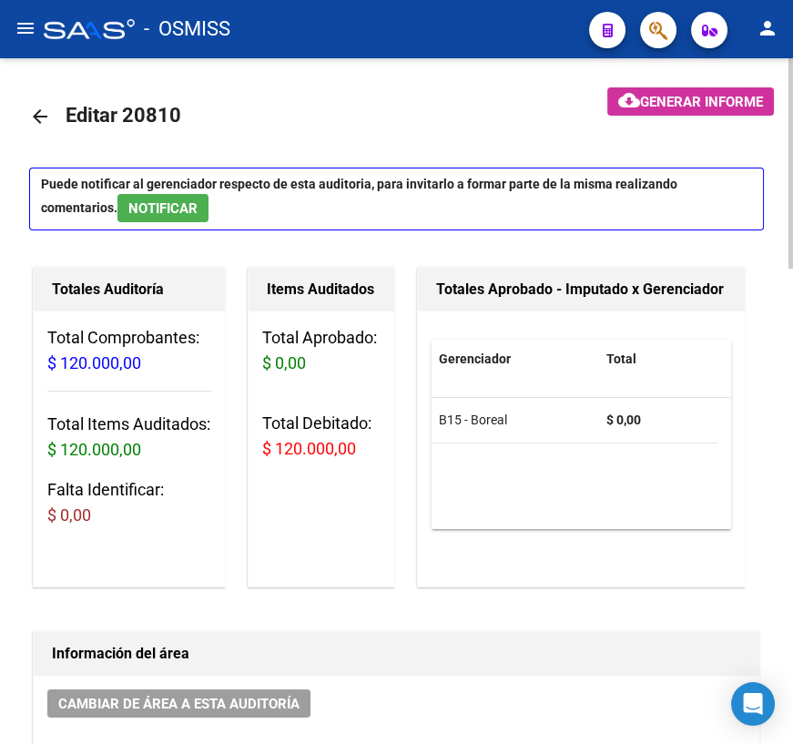
click at [39, 120] on mat-icon "arrow_back" at bounding box center [40, 117] width 22 height 22
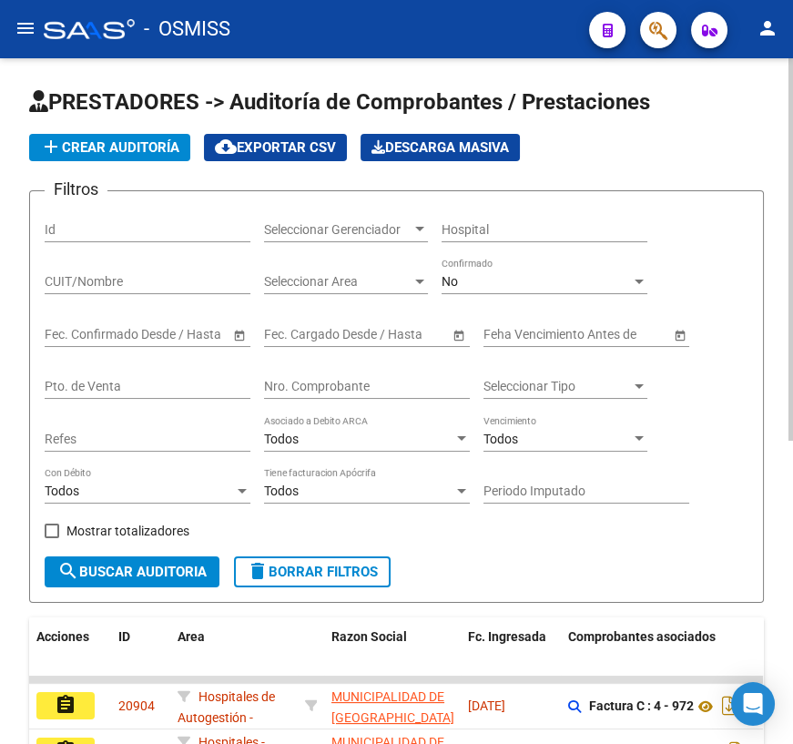
click at [325, 381] on input "Nro. Comprobante" at bounding box center [367, 386] width 206 height 15
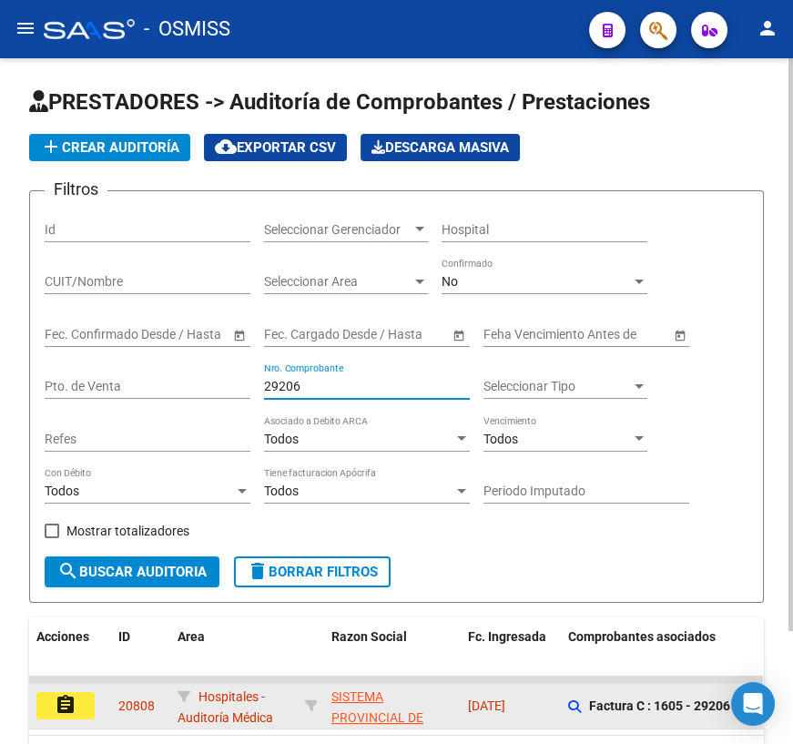
type input "29206"
click at [74, 696] on mat-icon "assignment" at bounding box center [66, 705] width 22 height 22
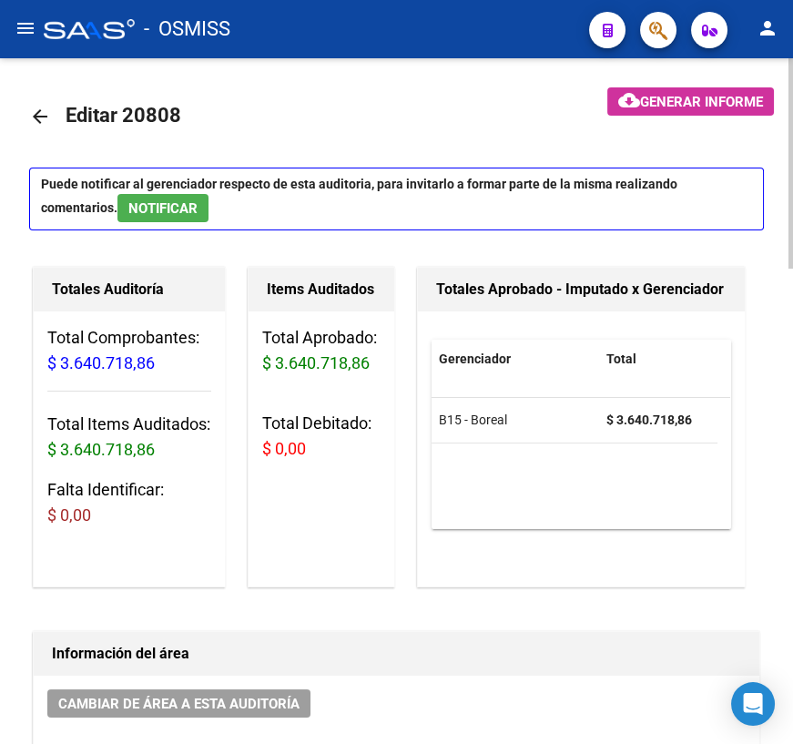
click at [37, 112] on mat-icon "arrow_back" at bounding box center [40, 117] width 22 height 22
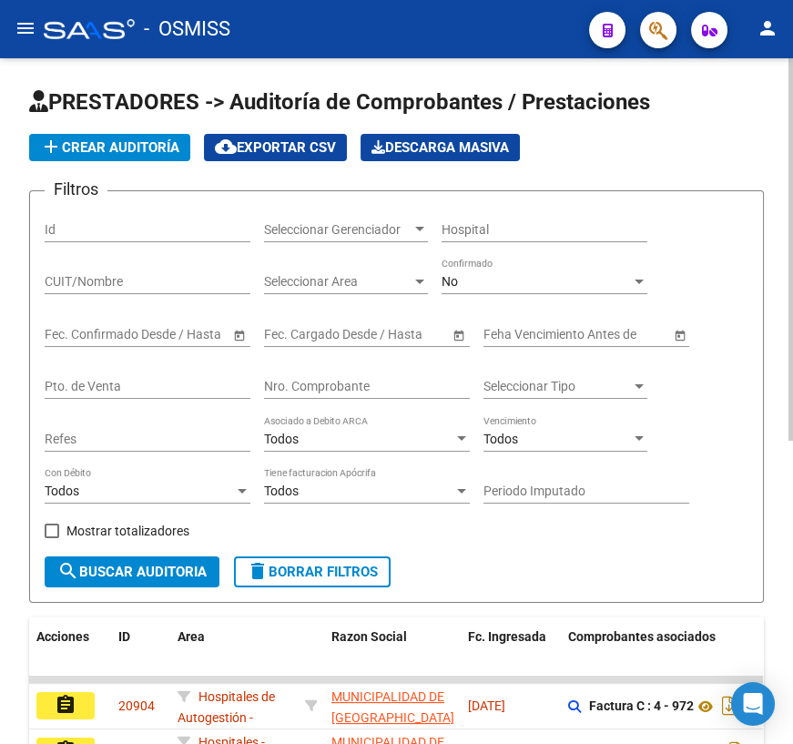
click at [354, 388] on input "Nro. Comprobante" at bounding box center [367, 386] width 206 height 15
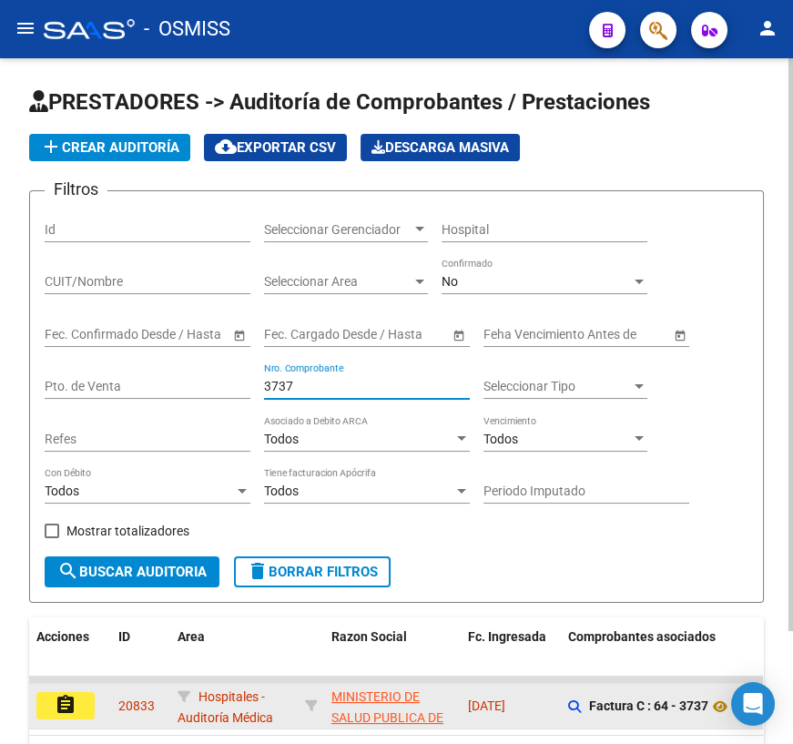
type input "3737"
click at [77, 707] on button "assignment" at bounding box center [65, 705] width 58 height 27
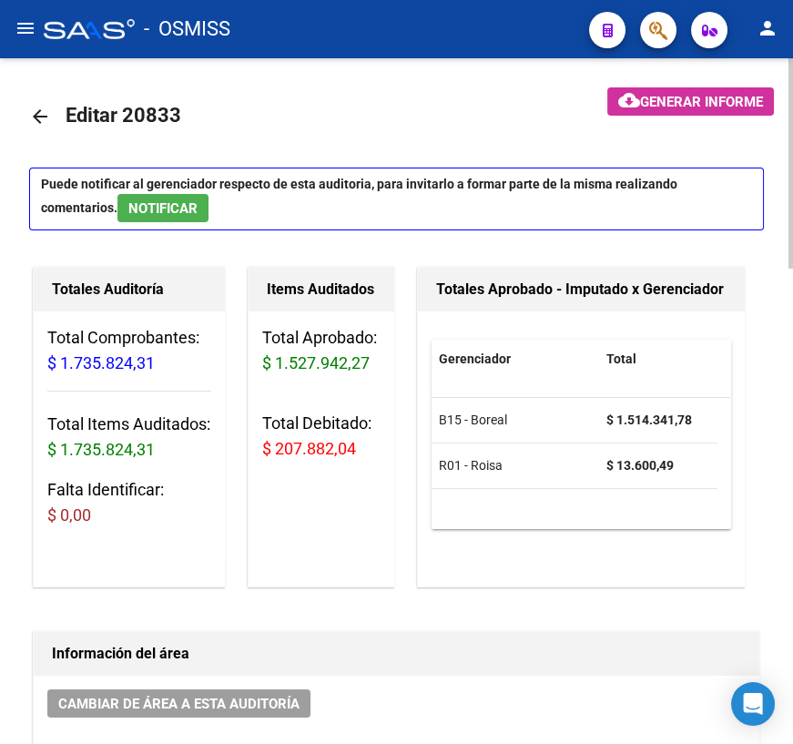
click at [44, 110] on mat-icon "arrow_back" at bounding box center [40, 117] width 22 height 22
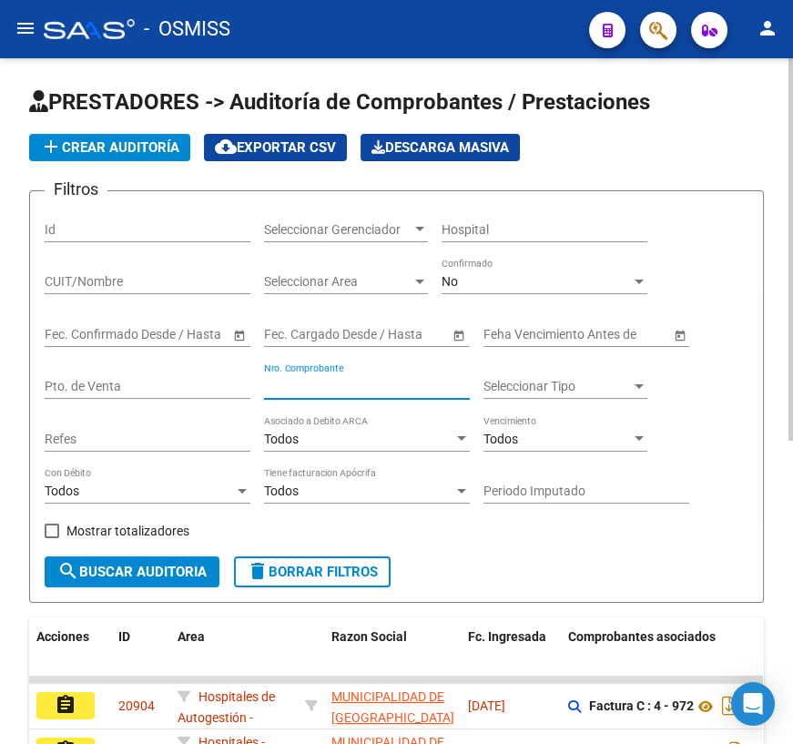
click at [353, 387] on input "Nro. Comprobante" at bounding box center [367, 386] width 206 height 15
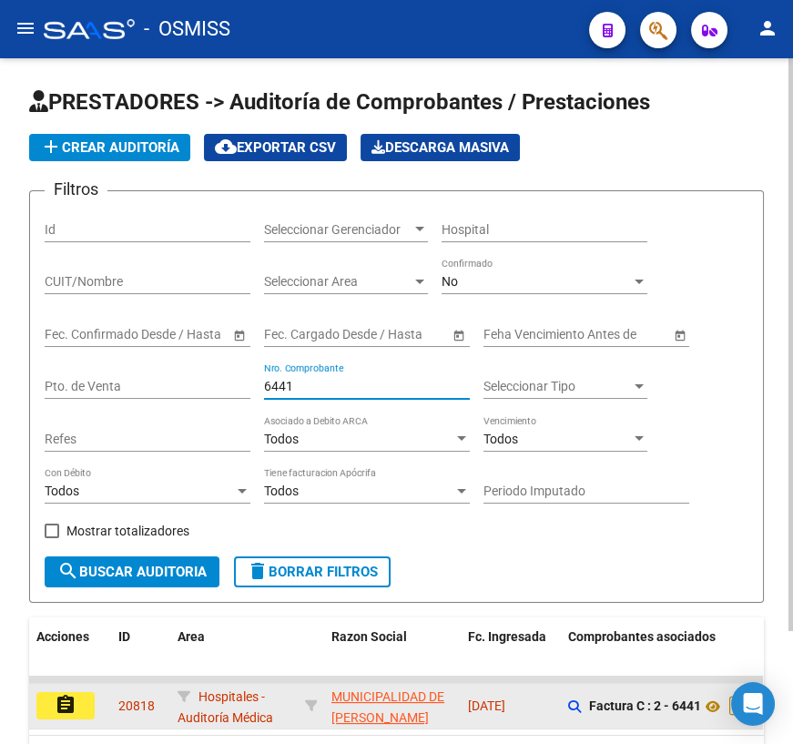
type input "6441"
click at [67, 703] on mat-icon "assignment" at bounding box center [66, 705] width 22 height 22
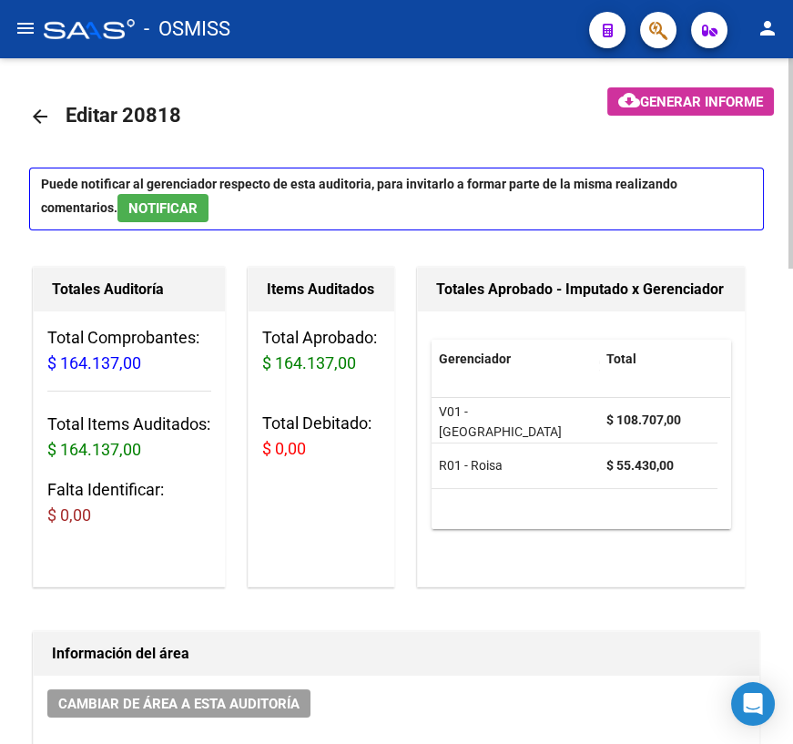
click at [31, 108] on mat-icon "arrow_back" at bounding box center [40, 117] width 22 height 22
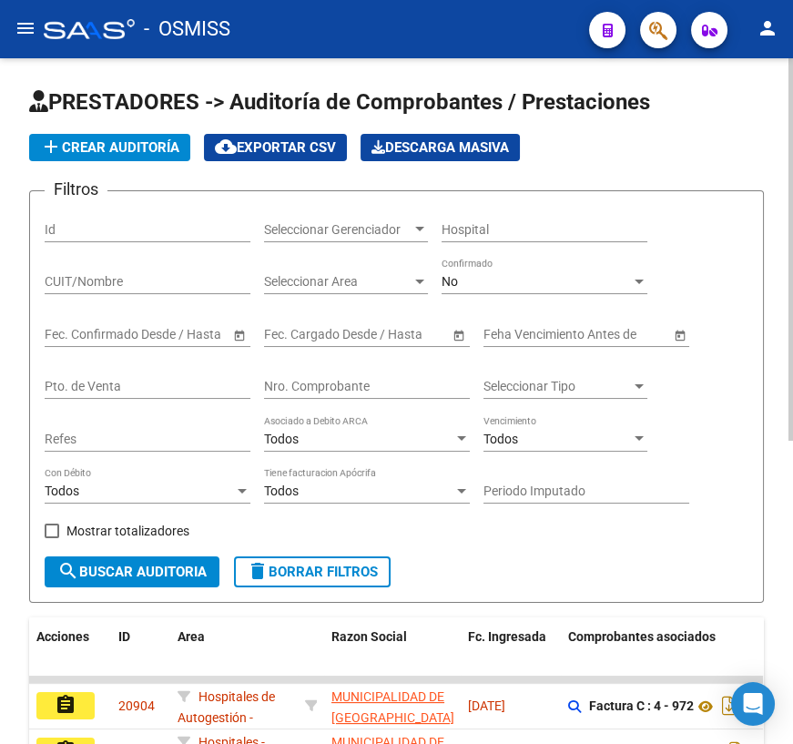
click at [293, 379] on input "Nro. Comprobante" at bounding box center [367, 386] width 206 height 15
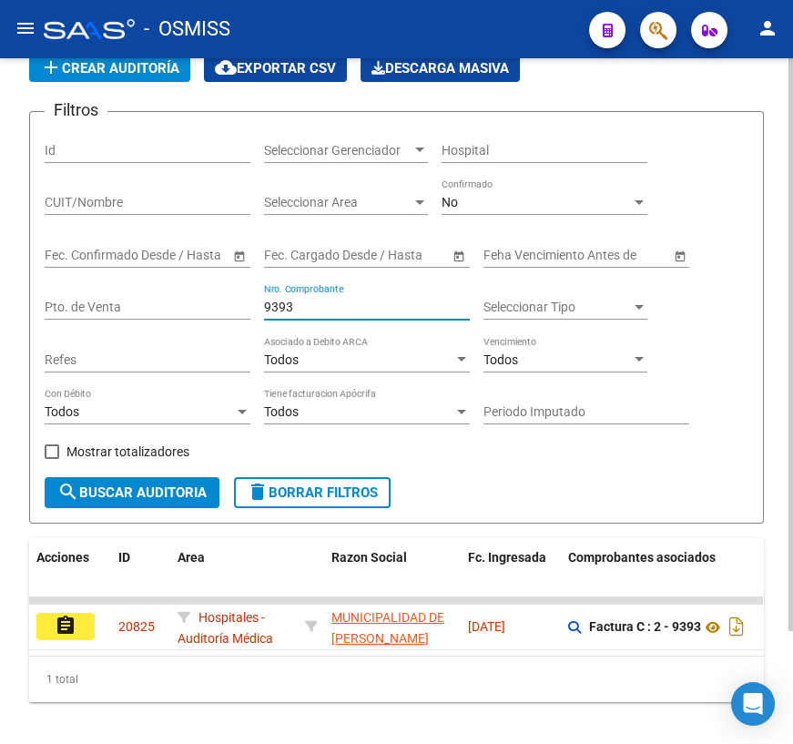
scroll to position [134, 0]
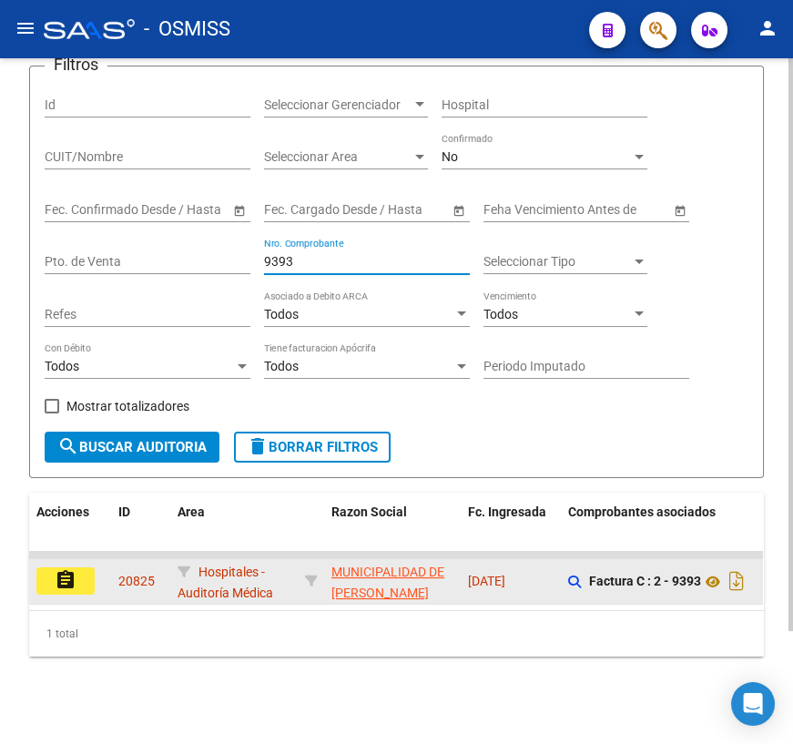
type input "9393"
click at [80, 568] on button "assignment" at bounding box center [65, 581] width 58 height 27
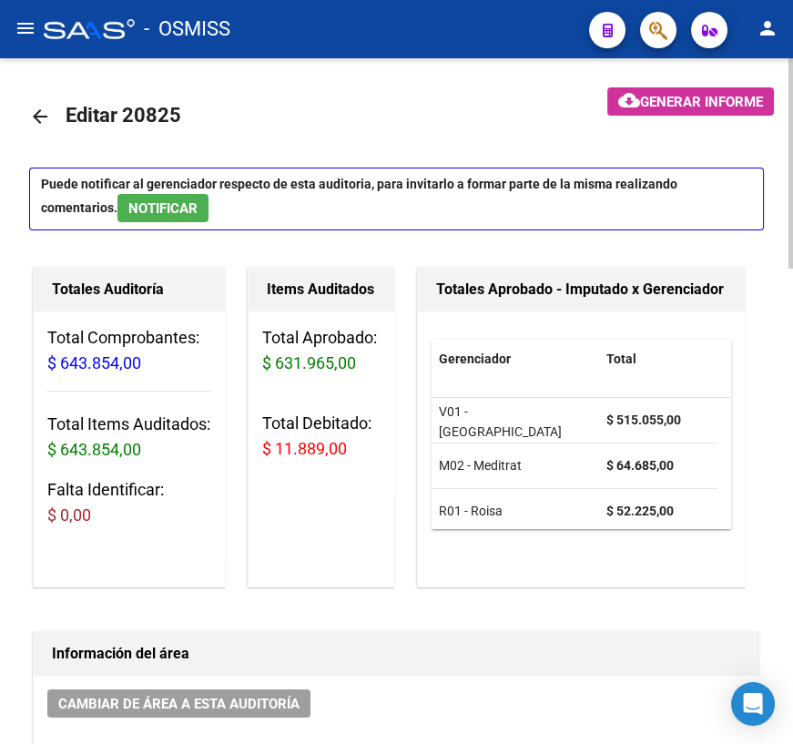
click at [40, 111] on mat-icon "arrow_back" at bounding box center [40, 117] width 22 height 22
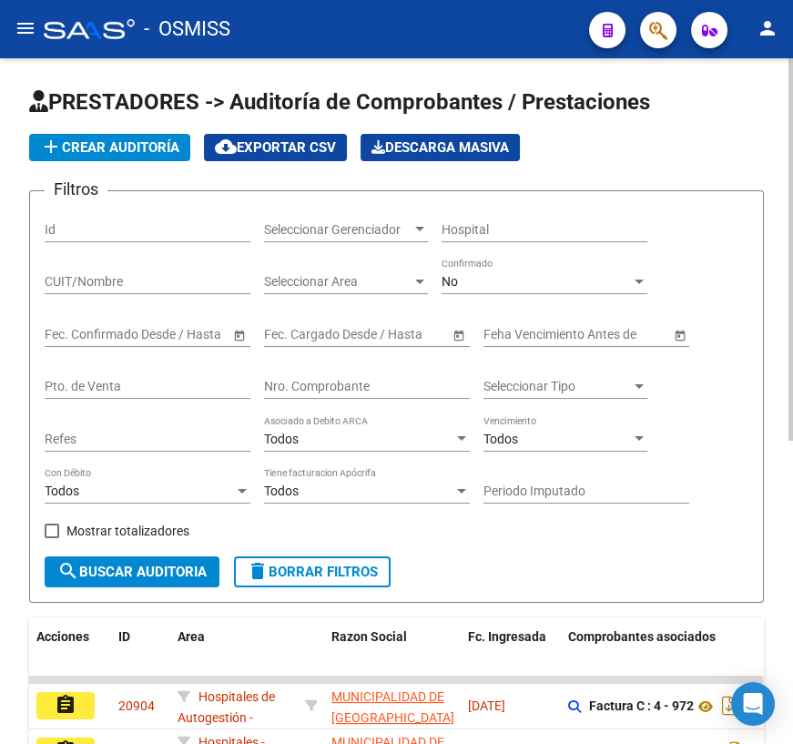
click at [305, 388] on input "Nro. Comprobante" at bounding box center [367, 386] width 206 height 15
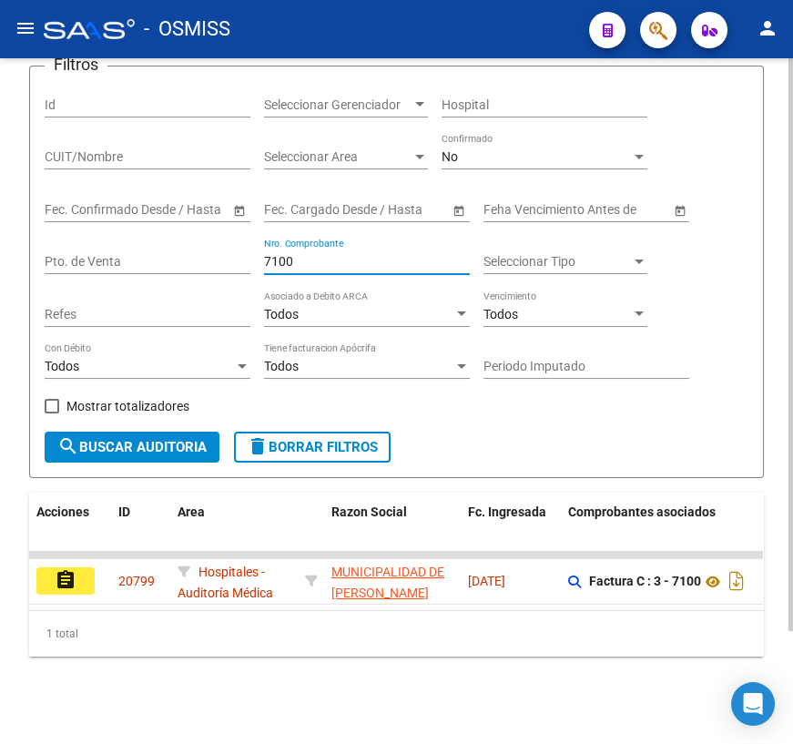
scroll to position [134, 0]
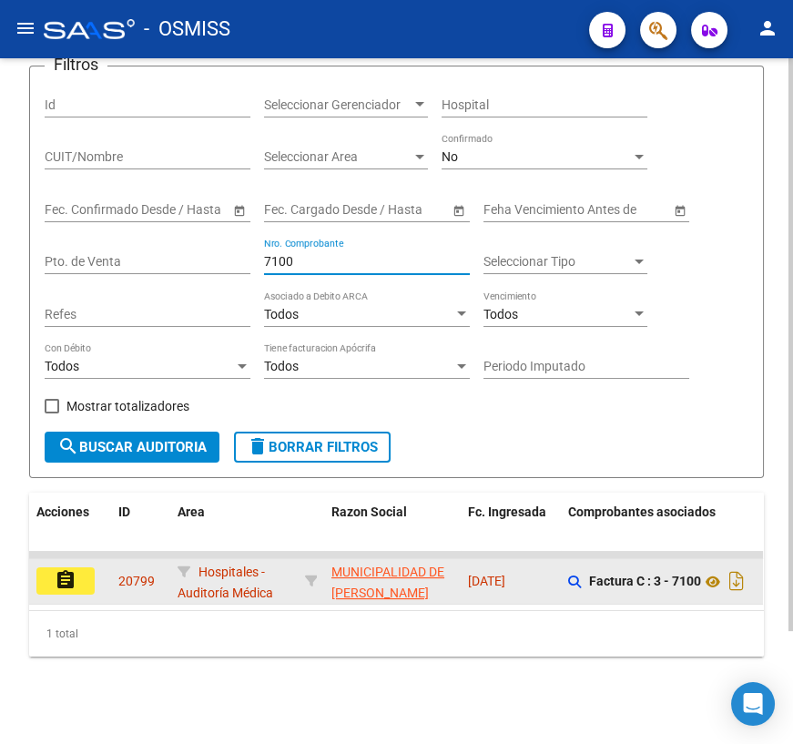
type input "7100"
click at [62, 573] on mat-icon "assignment" at bounding box center [66, 580] width 22 height 22
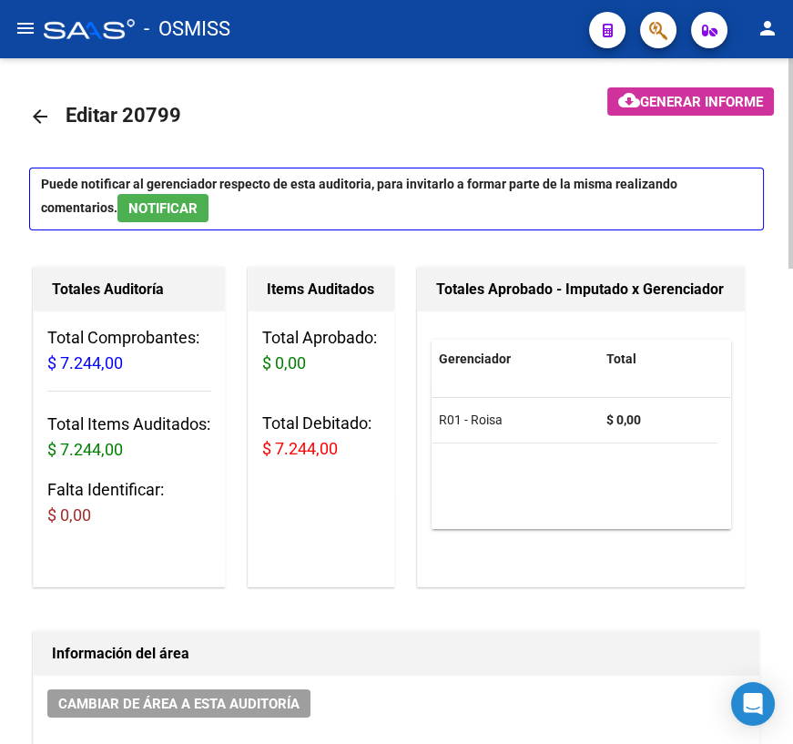
click at [42, 114] on mat-icon "arrow_back" at bounding box center [40, 117] width 22 height 22
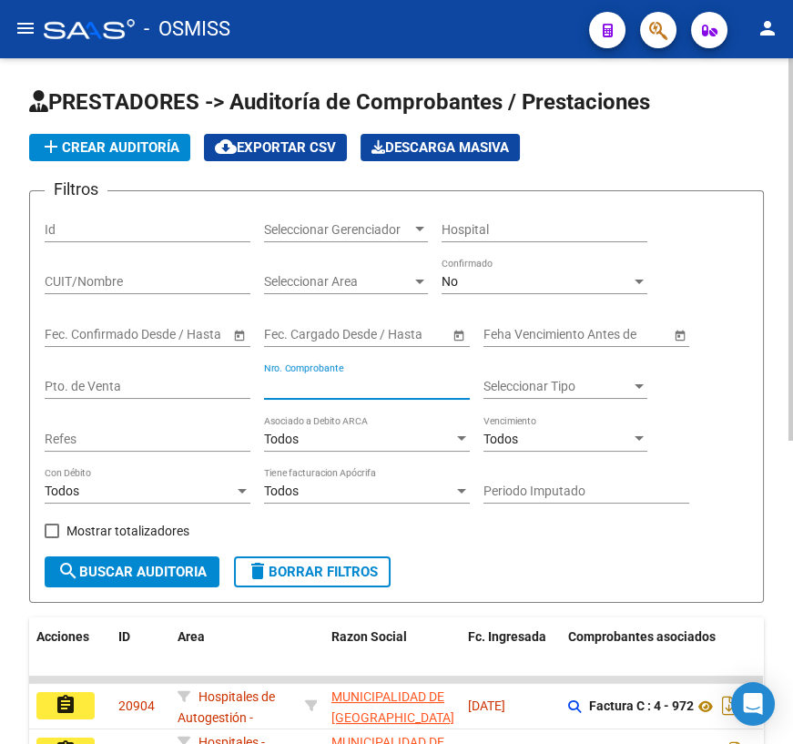
click at [315, 391] on input "Nro. Comprobante" at bounding box center [367, 386] width 206 height 15
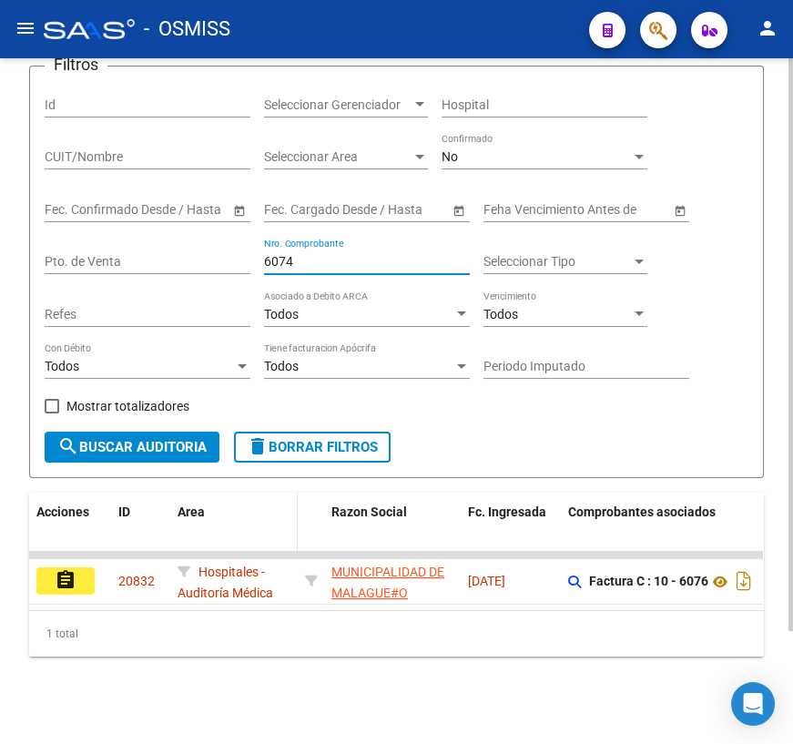
scroll to position [134, 0]
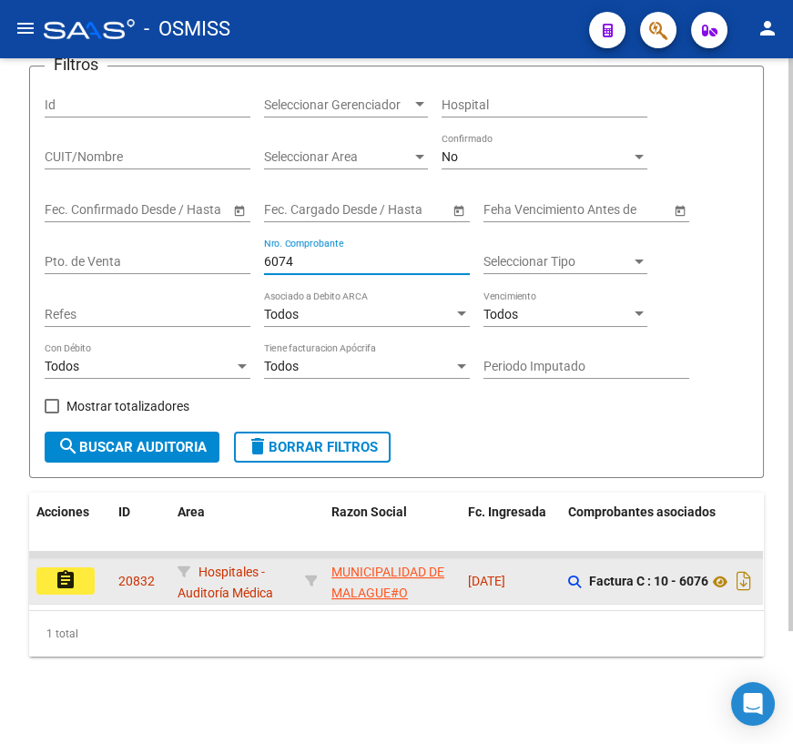
type input "6074"
click at [55, 569] on mat-icon "assignment" at bounding box center [66, 580] width 22 height 22
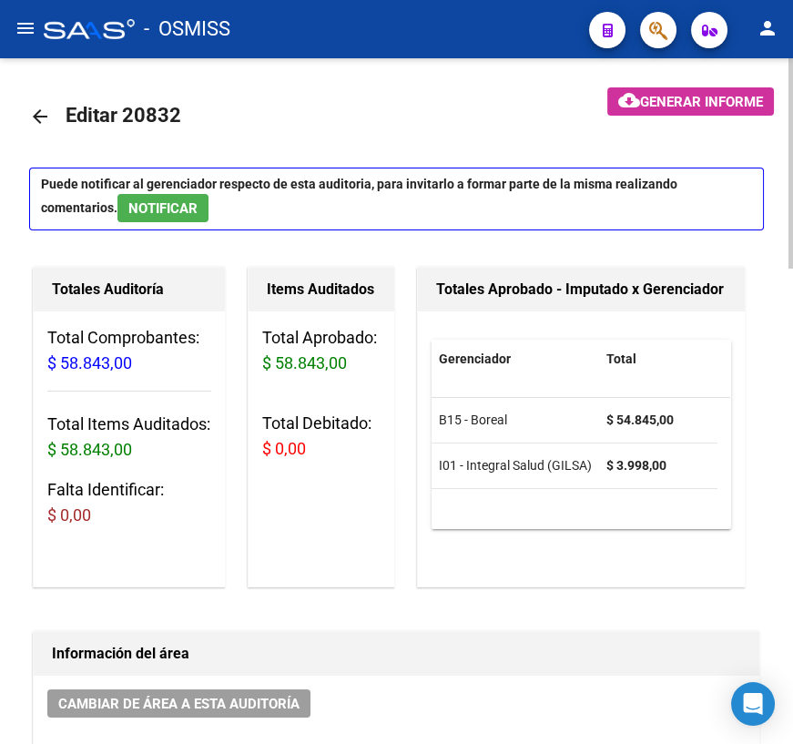
click at [128, 211] on span "NOTIFICAR" at bounding box center [162, 208] width 69 height 16
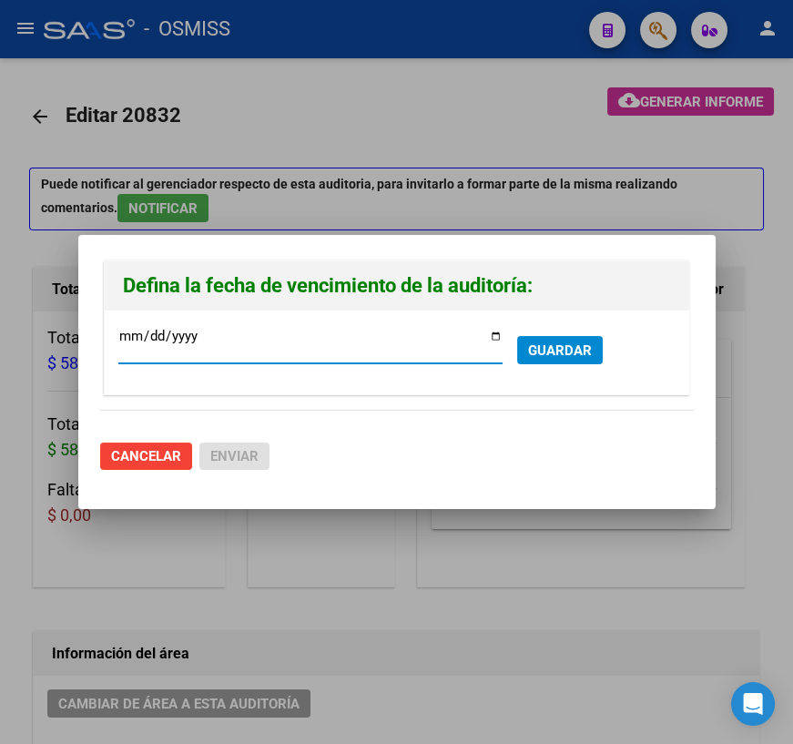
click at [499, 337] on input "[DATE]" at bounding box center [310, 343] width 384 height 29
type input "[DATE]"
click at [556, 357] on span "GUARDAR" at bounding box center [560, 351] width 64 height 16
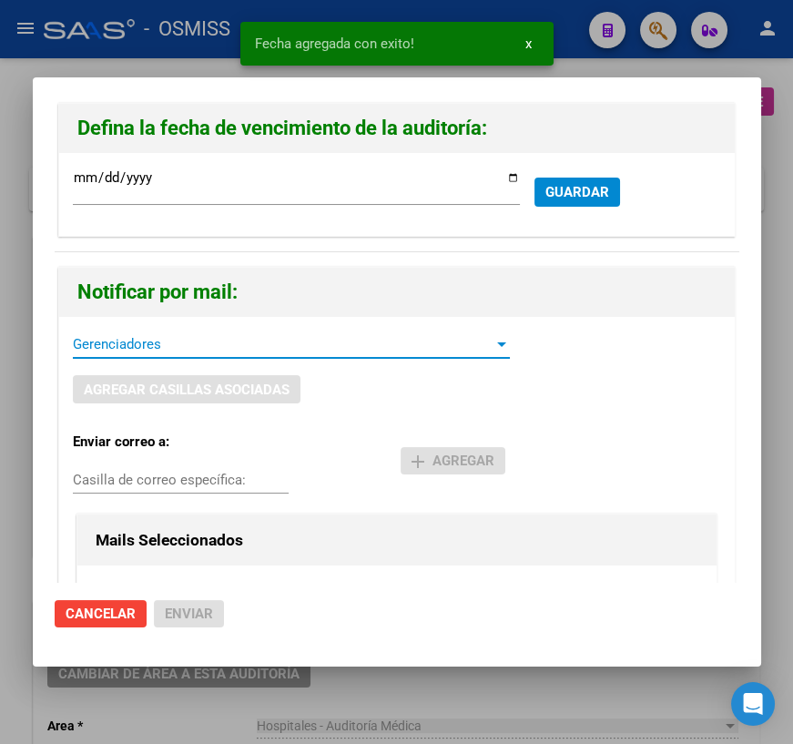
click at [128, 348] on span "Gerenciadores" at bounding box center [283, 344] width 421 height 16
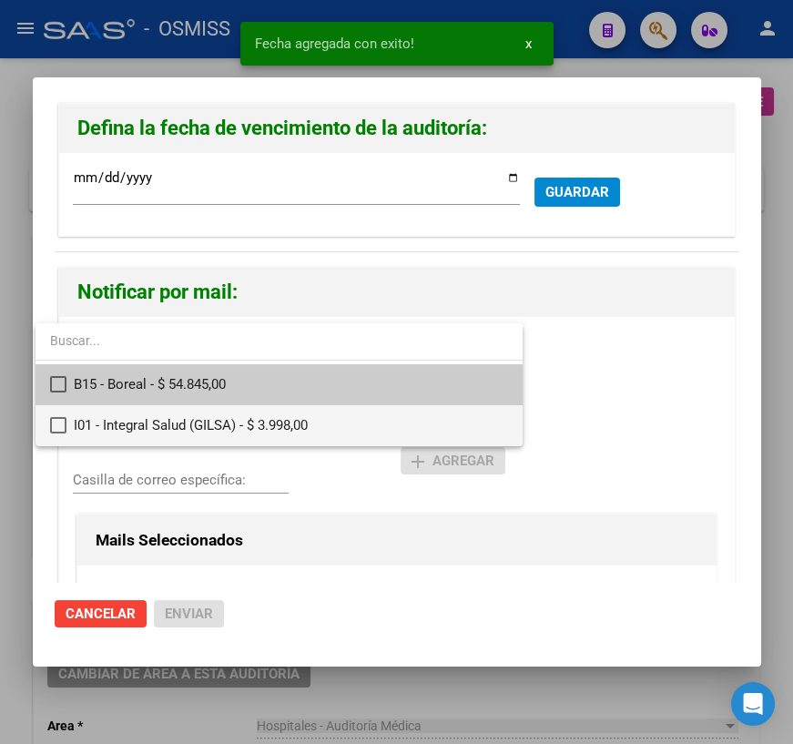
click at [115, 427] on span "I01 - Integral Salud (GILSA) - $ 3.998,00" at bounding box center [291, 425] width 435 height 41
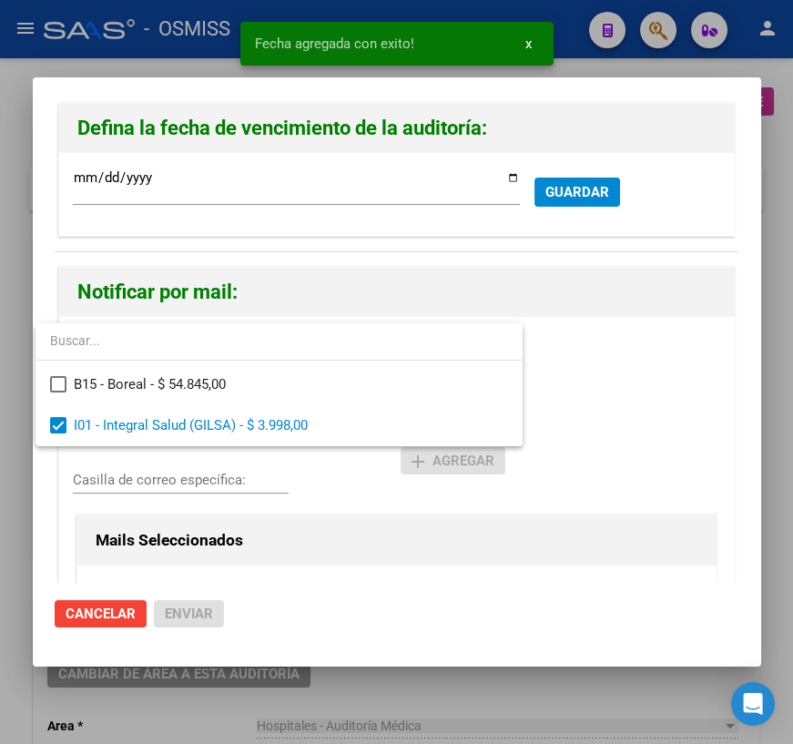
click at [122, 474] on div at bounding box center [396, 372] width 793 height 744
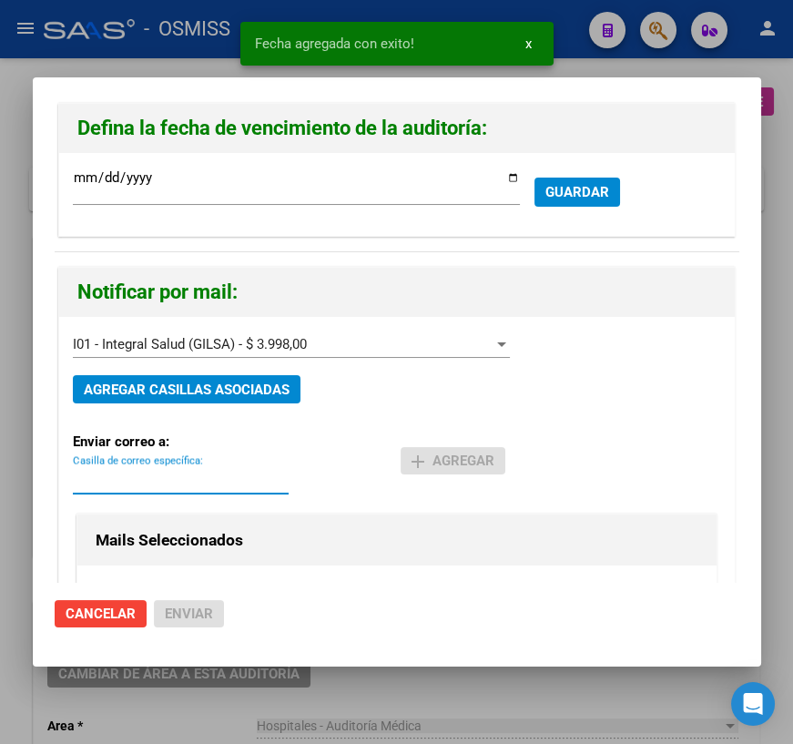
click at [118, 476] on input "Casilla de correo específica:" at bounding box center [181, 480] width 216 height 16
paste input "[PERSON_NAME] <[PERSON_NAME][EMAIL_ADDRESS][DOMAIN_NAME]>"
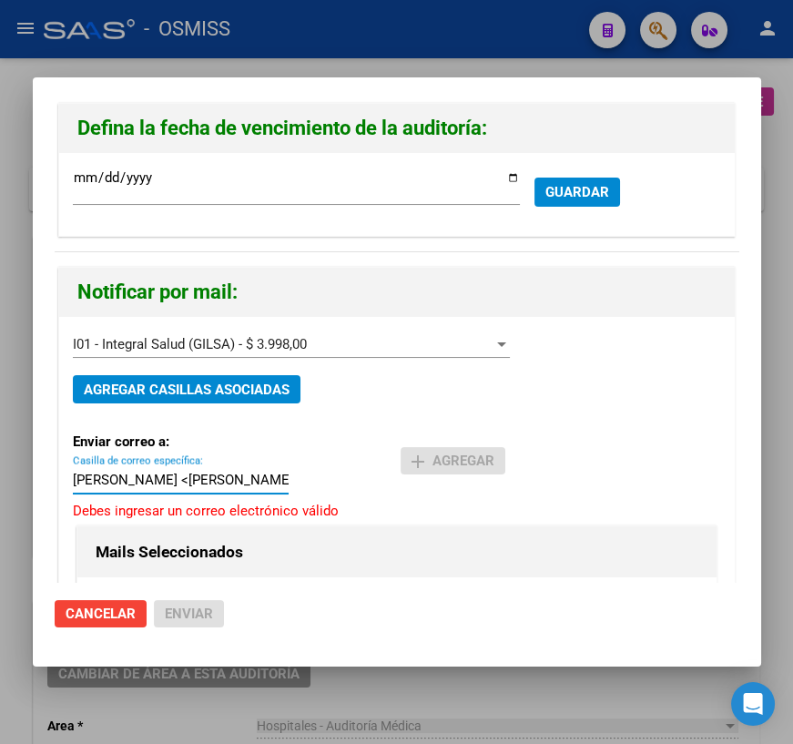
drag, startPoint x: 88, startPoint y: 480, endPoint x: -52, endPoint y: 478, distance: 140.3
click at [0, 478] on html "menu - OSMISS person Firma Express Inicio Calendario SSS Instructivos Contacto …" at bounding box center [396, 372] width 793 height 744
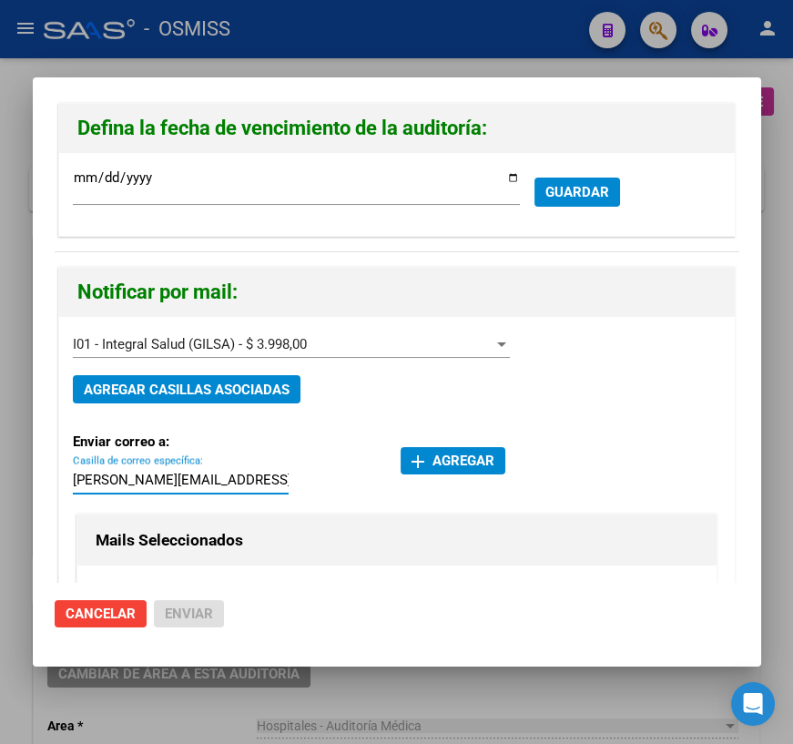
type input "[PERSON_NAME][EMAIL_ADDRESS][DOMAIN_NAME]"
click at [446, 455] on span "add Agregar" at bounding box center [453, 461] width 83 height 16
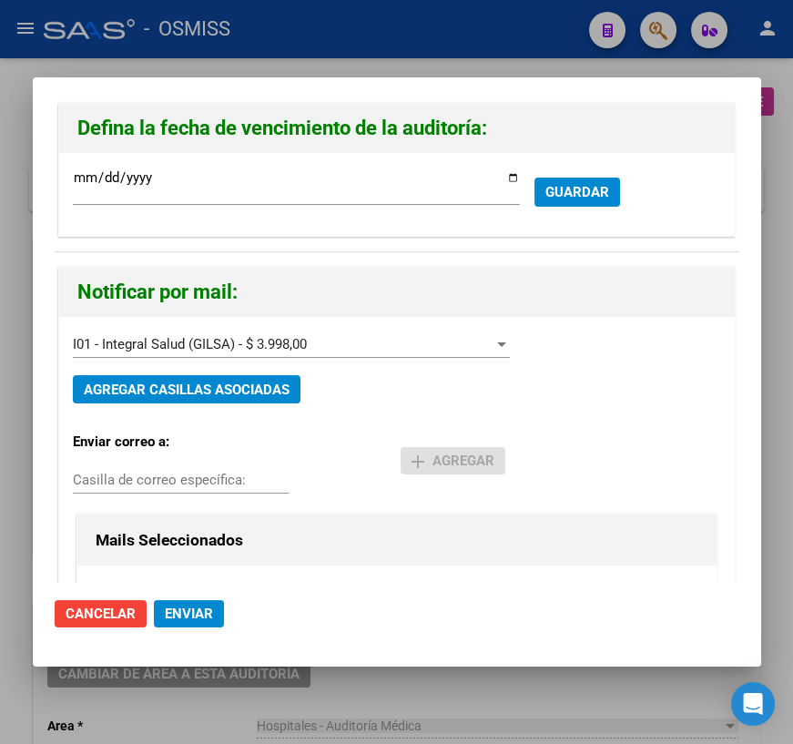
click at [179, 608] on span "Enviar" at bounding box center [189, 614] width 48 height 16
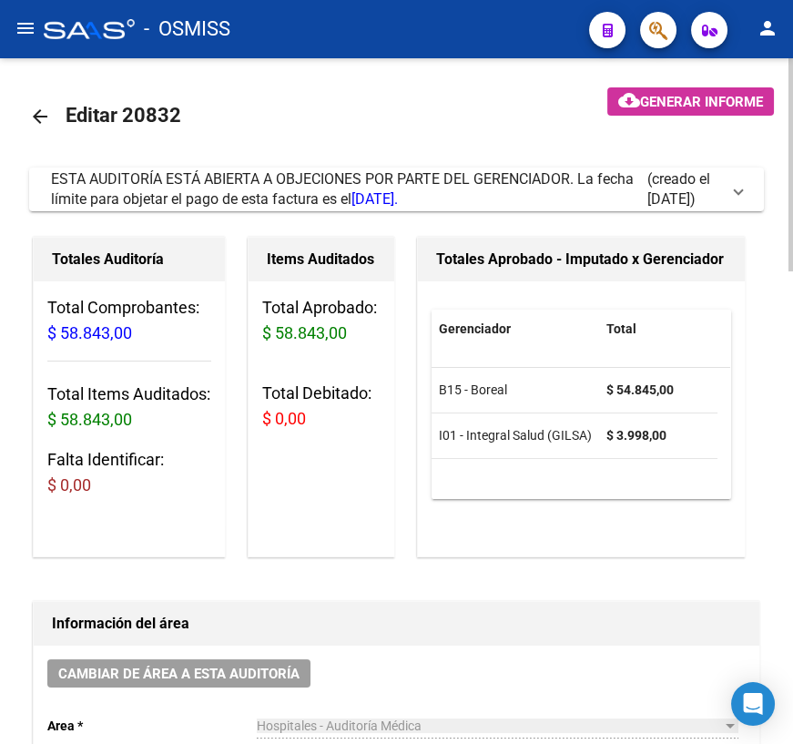
click at [46, 113] on mat-icon "arrow_back" at bounding box center [40, 117] width 22 height 22
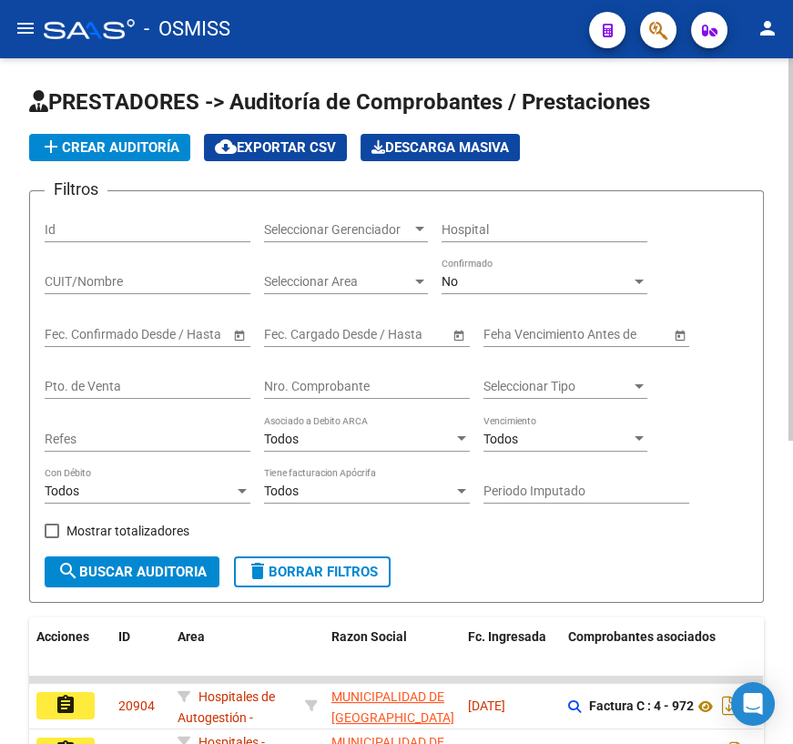
click at [298, 387] on input "Nro. Comprobante" at bounding box center [367, 386] width 206 height 15
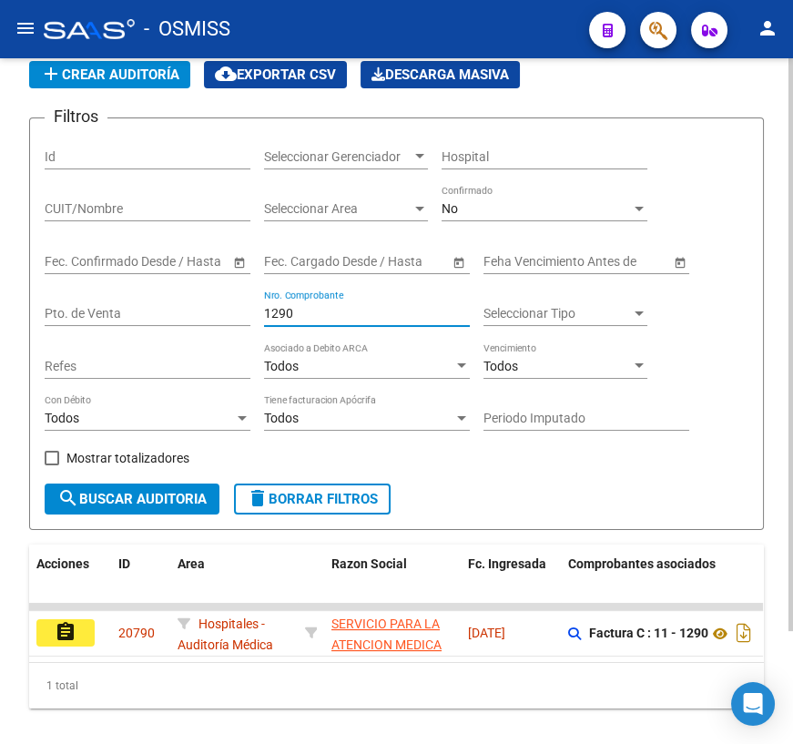
scroll to position [134, 0]
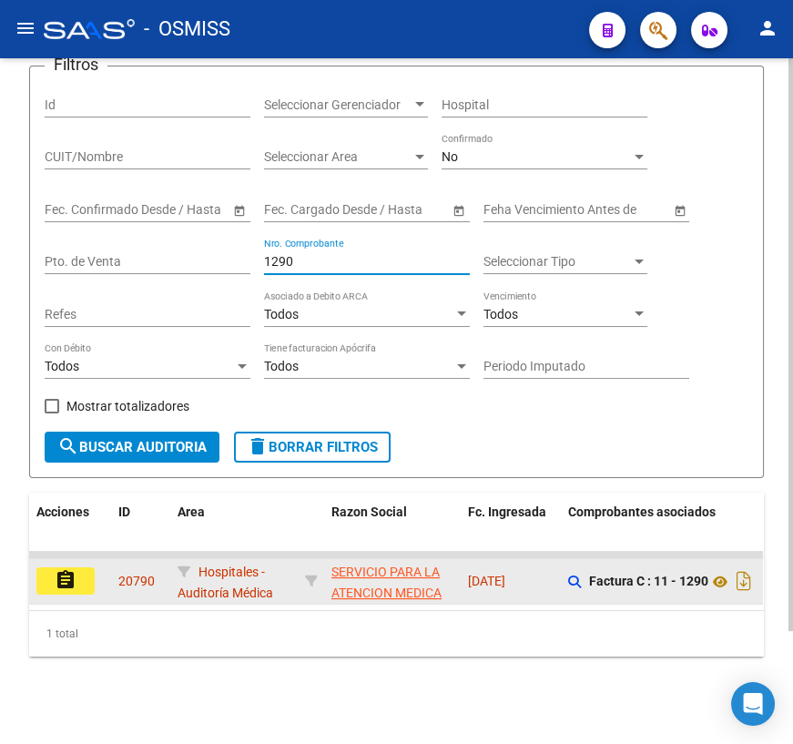
type input "1290"
click at [62, 578] on mat-icon "assignment" at bounding box center [66, 580] width 22 height 22
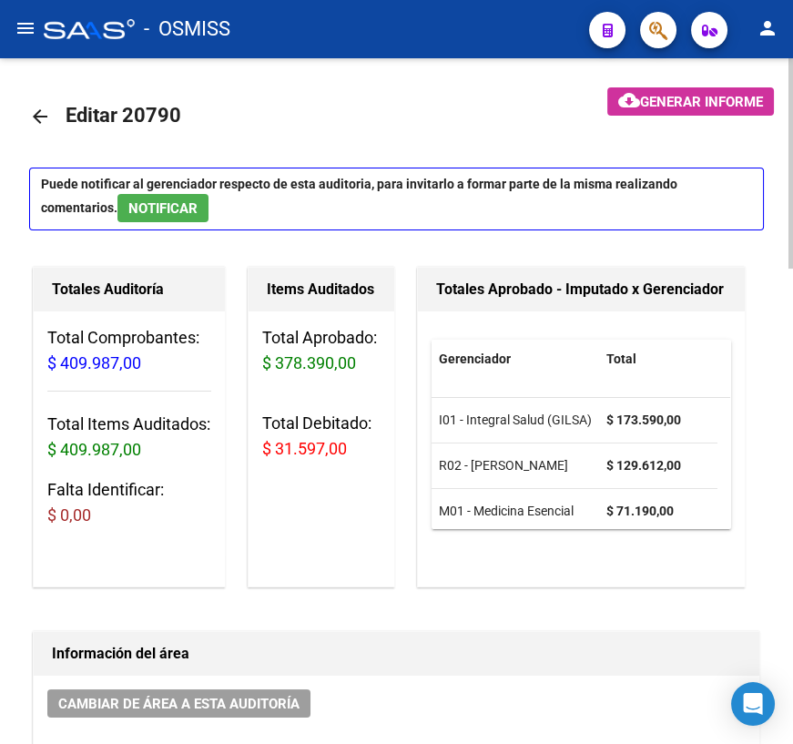
click at [128, 209] on span "NOTIFICAR" at bounding box center [162, 208] width 69 height 16
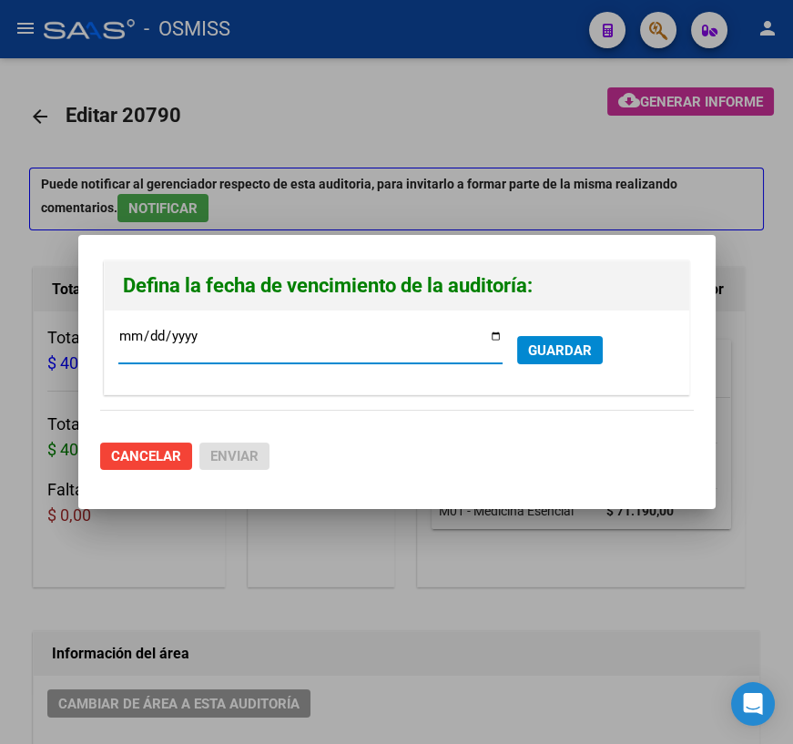
click at [492, 337] on input "[DATE]" at bounding box center [310, 343] width 384 height 29
type input "[DATE]"
click at [587, 344] on span "GUARDAR" at bounding box center [560, 351] width 64 height 16
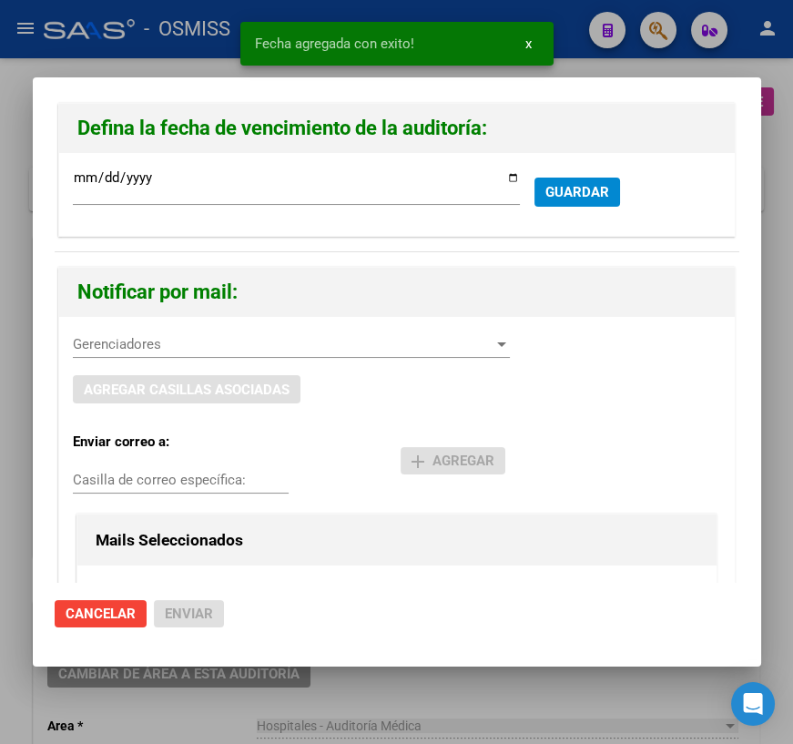
click at [128, 336] on span "Gerenciadores" at bounding box center [283, 344] width 421 height 16
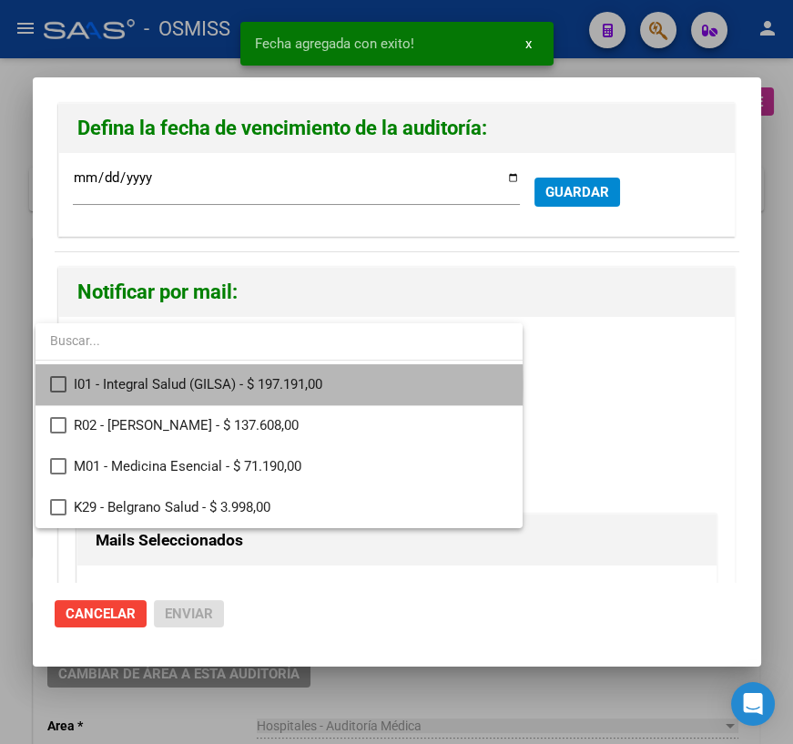
click at [142, 384] on span "I01 - Integral Salud (GILSA) - $ 197.191,00" at bounding box center [291, 384] width 435 height 41
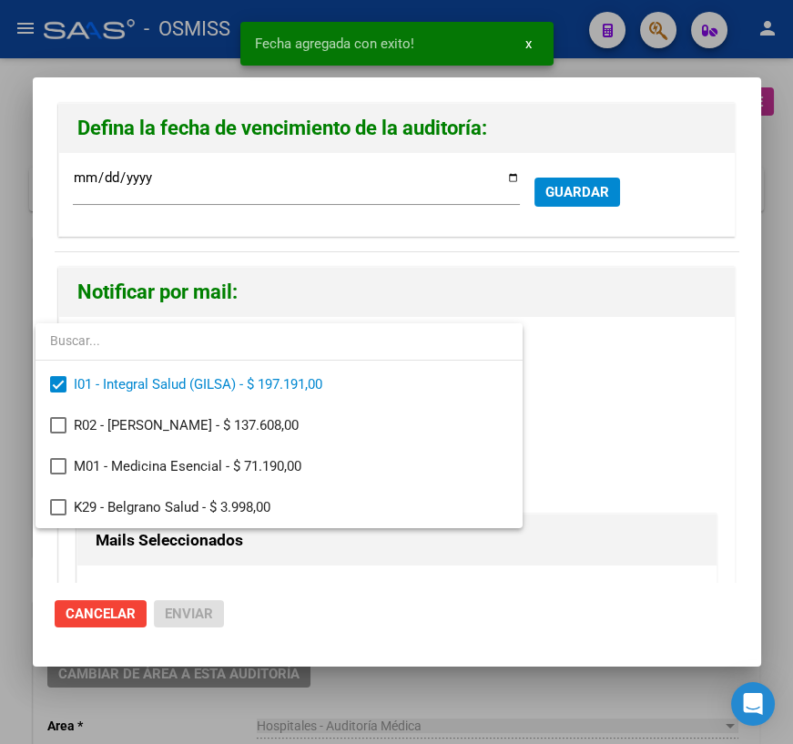
click at [610, 400] on div at bounding box center [396, 372] width 793 height 744
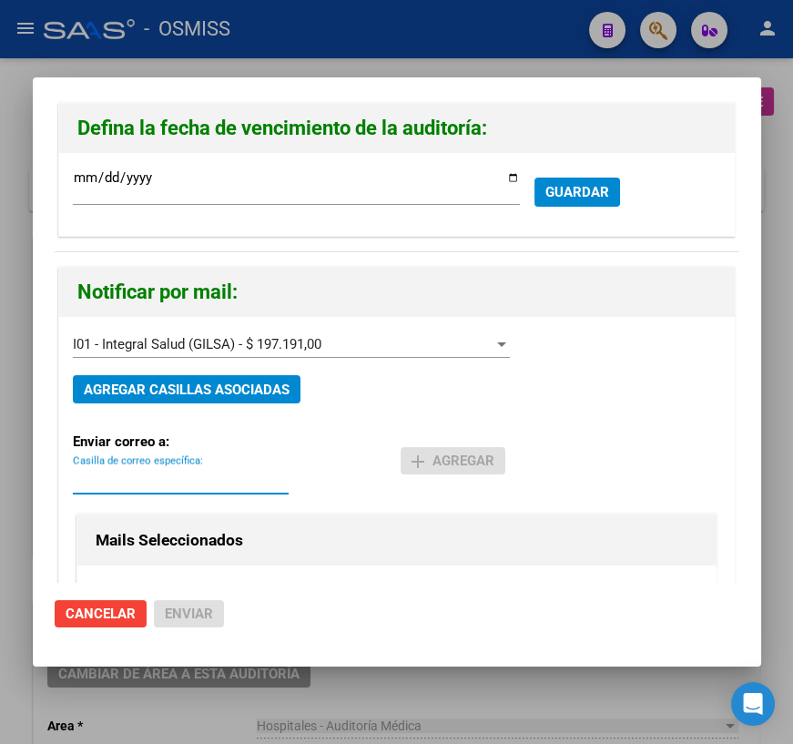
paste input "[PERSON_NAME] <[PERSON_NAME][EMAIL_ADDRESS][DOMAIN_NAME]>"
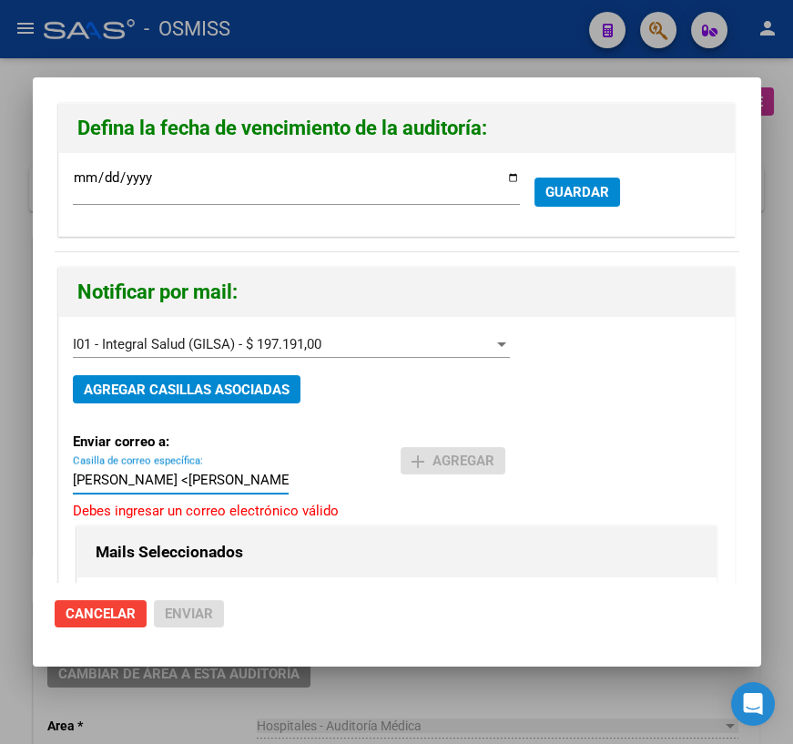
drag, startPoint x: 91, startPoint y: 477, endPoint x: -36, endPoint y: 474, distance: 127.6
click at [0, 474] on html "menu - OSMISS person Firma Express Inicio Calendario SSS Instructivos Contacto …" at bounding box center [396, 372] width 793 height 744
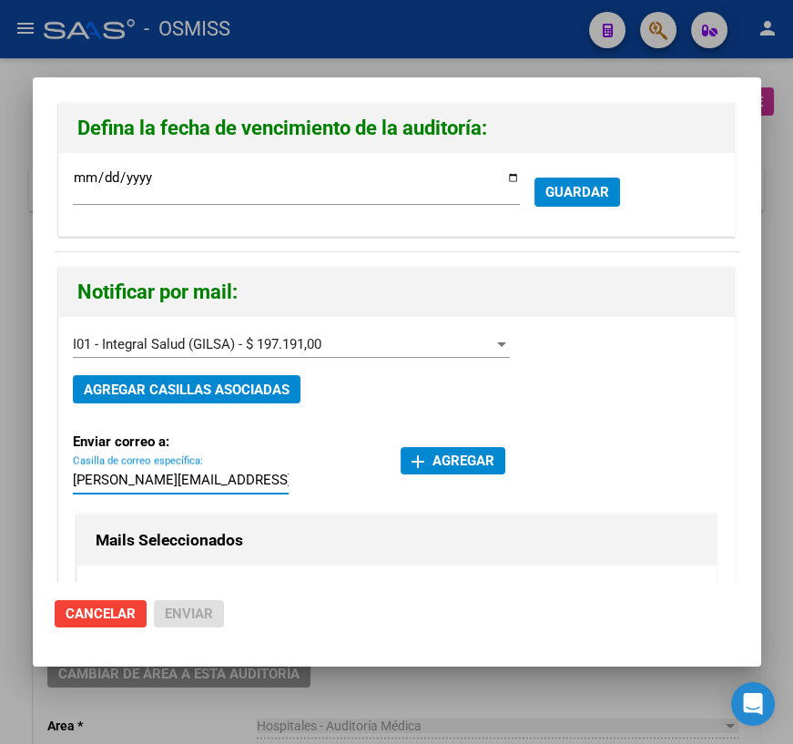
type input "[PERSON_NAME][EMAIL_ADDRESS][DOMAIN_NAME]"
click at [434, 454] on span "add Agregar" at bounding box center [453, 461] width 83 height 16
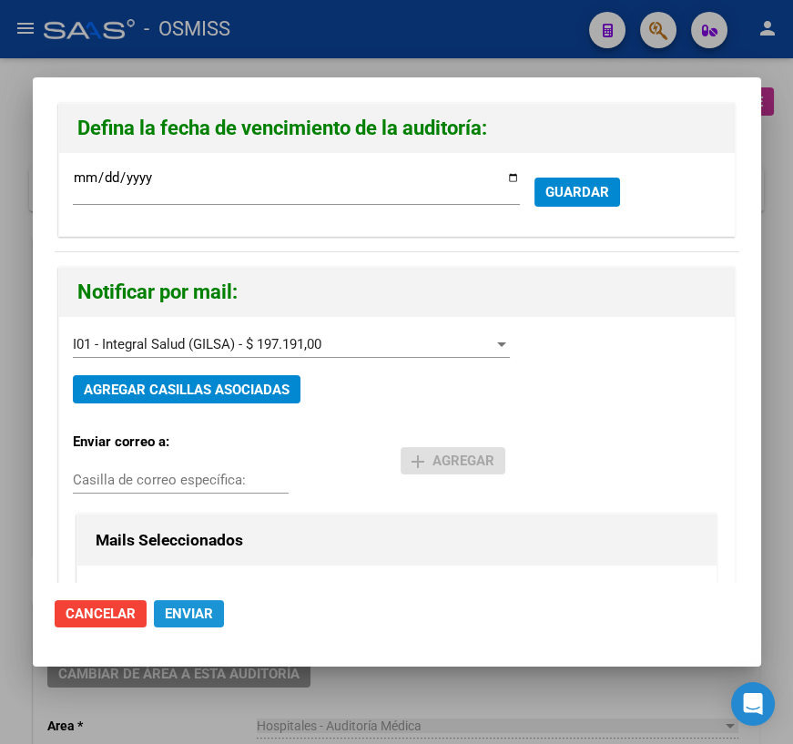
click at [182, 618] on span "Enviar" at bounding box center [189, 614] width 48 height 16
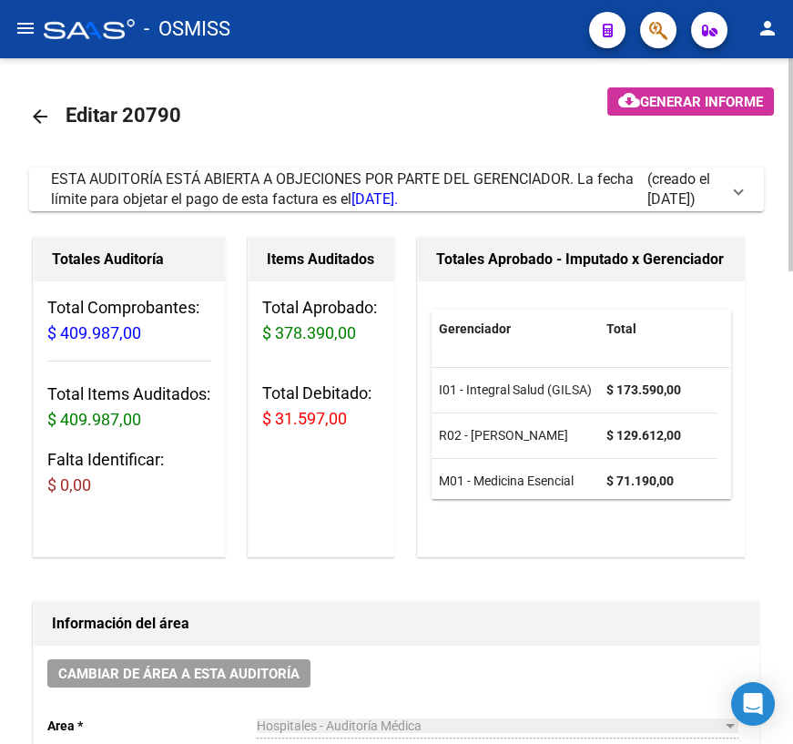
click at [29, 113] on mat-icon "arrow_back" at bounding box center [40, 117] width 22 height 22
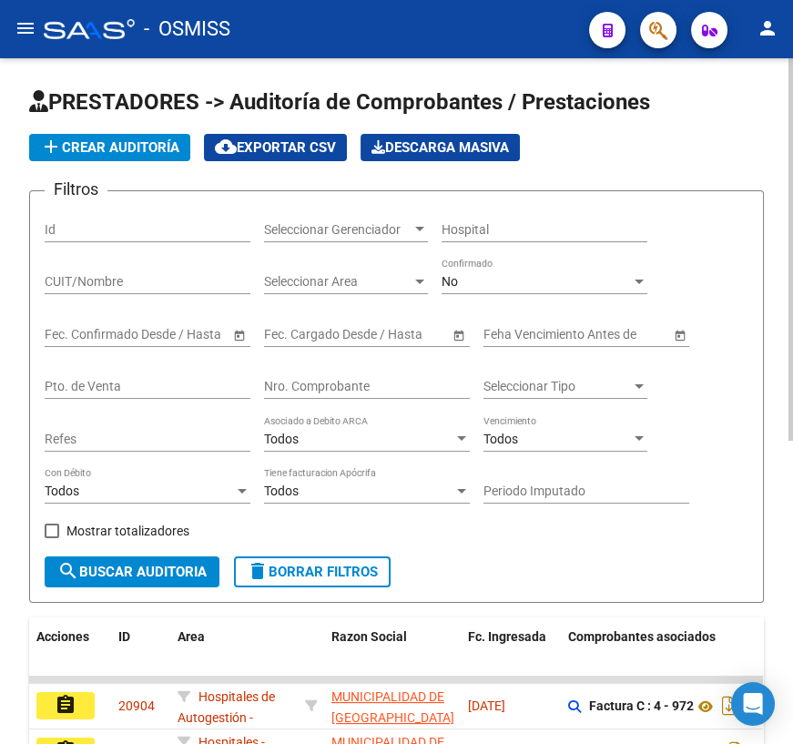
click at [340, 374] on div "Nro. Comprobante" at bounding box center [367, 381] width 206 height 36
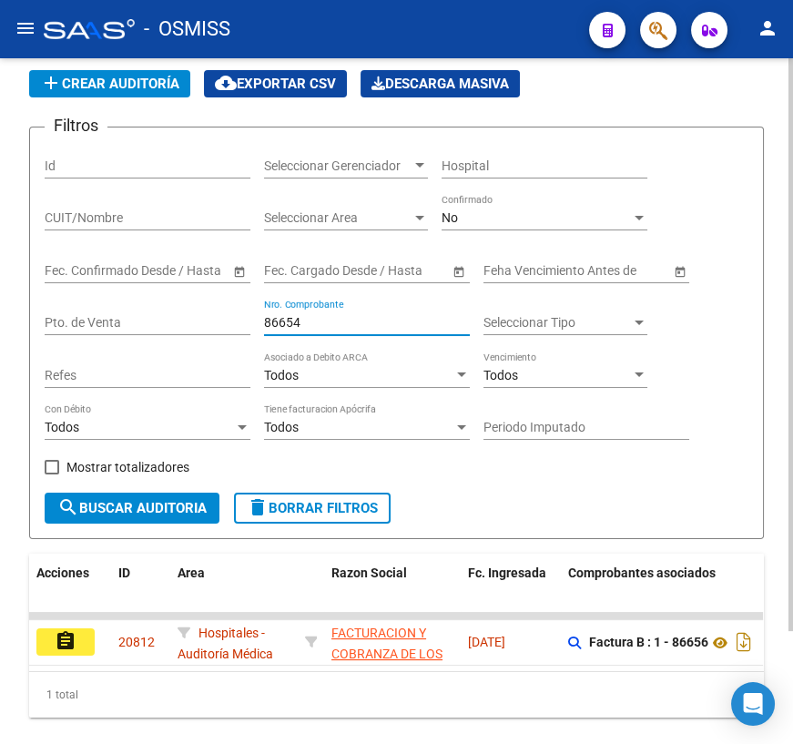
scroll to position [134, 0]
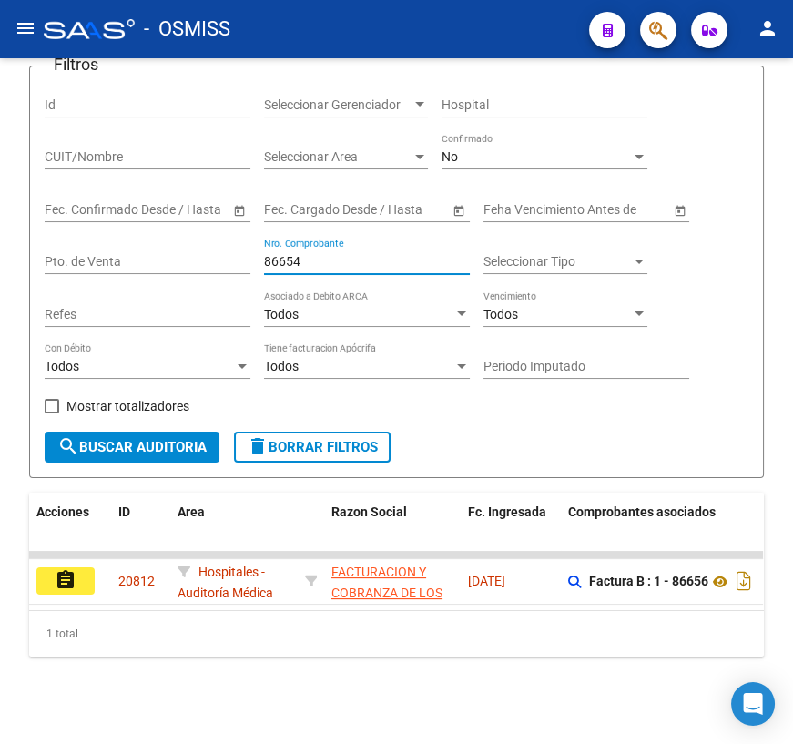
type input "86654"
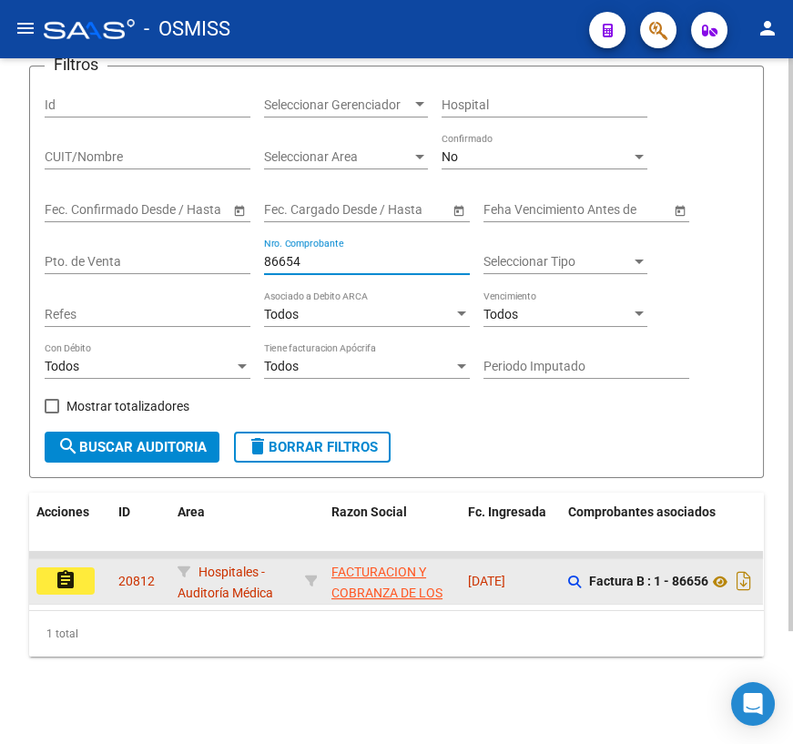
click at [75, 569] on mat-icon "assignment" at bounding box center [66, 580] width 22 height 22
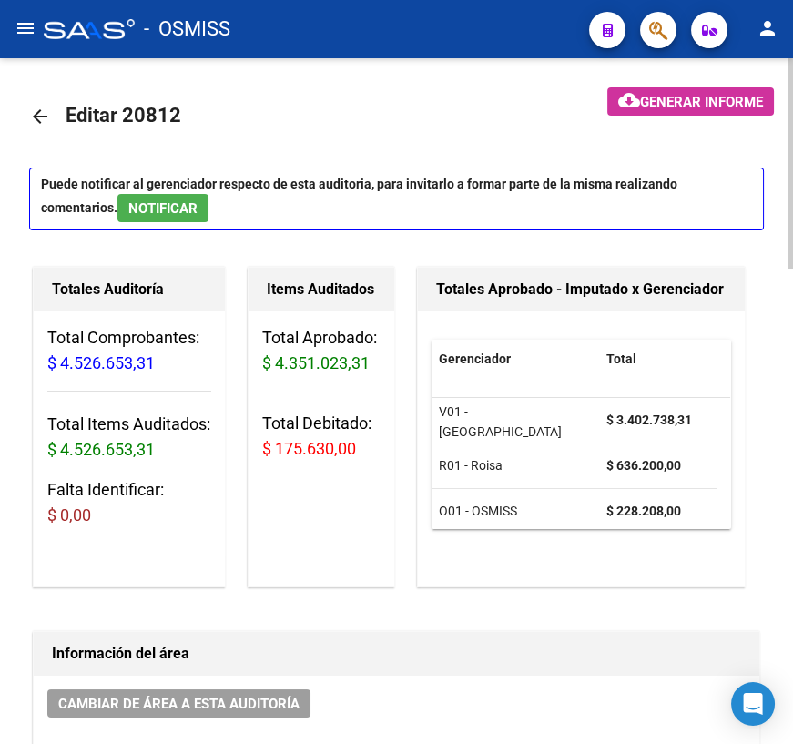
click at [38, 118] on mat-icon "arrow_back" at bounding box center [40, 117] width 22 height 22
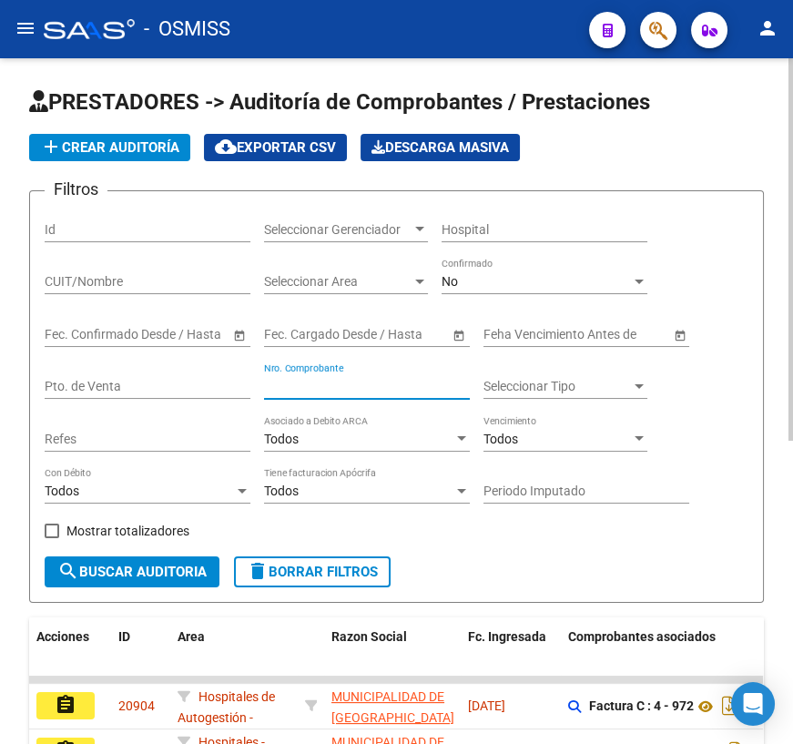
click at [359, 385] on input "Nro. Comprobante" at bounding box center [367, 386] width 206 height 15
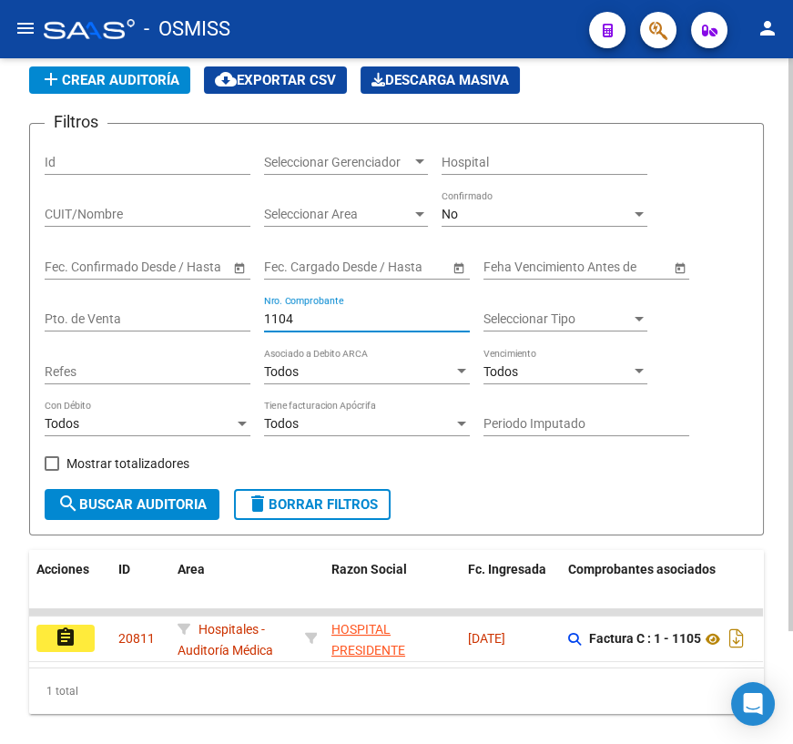
scroll to position [134, 0]
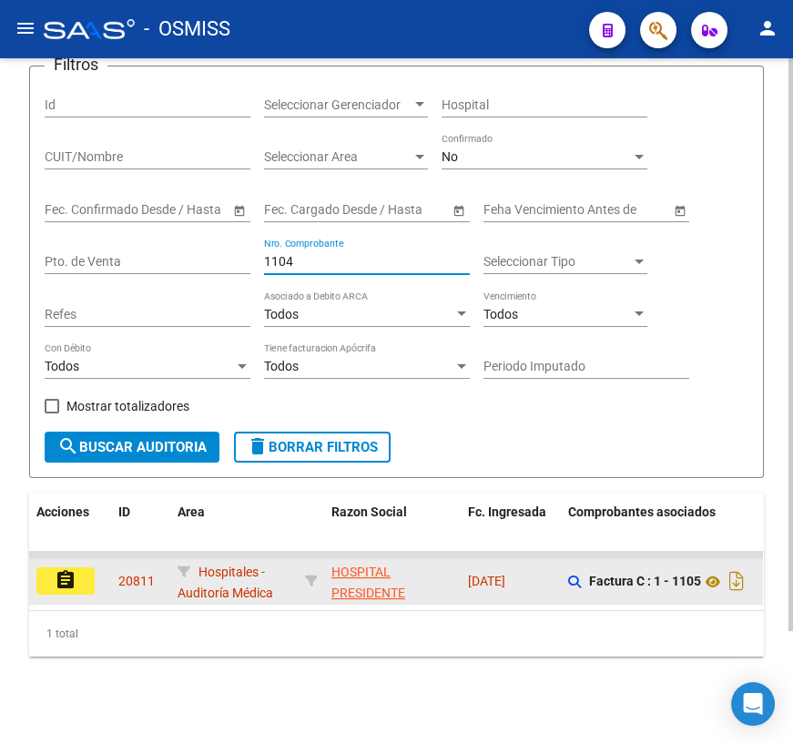
type input "1104"
click at [69, 575] on mat-icon "assignment" at bounding box center [66, 580] width 22 height 22
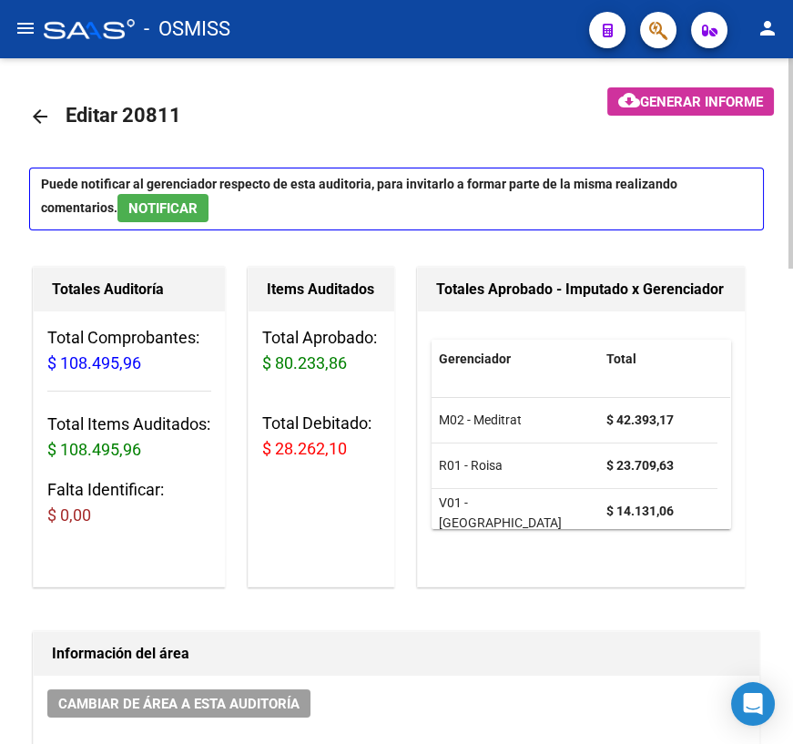
scroll to position [11, 0]
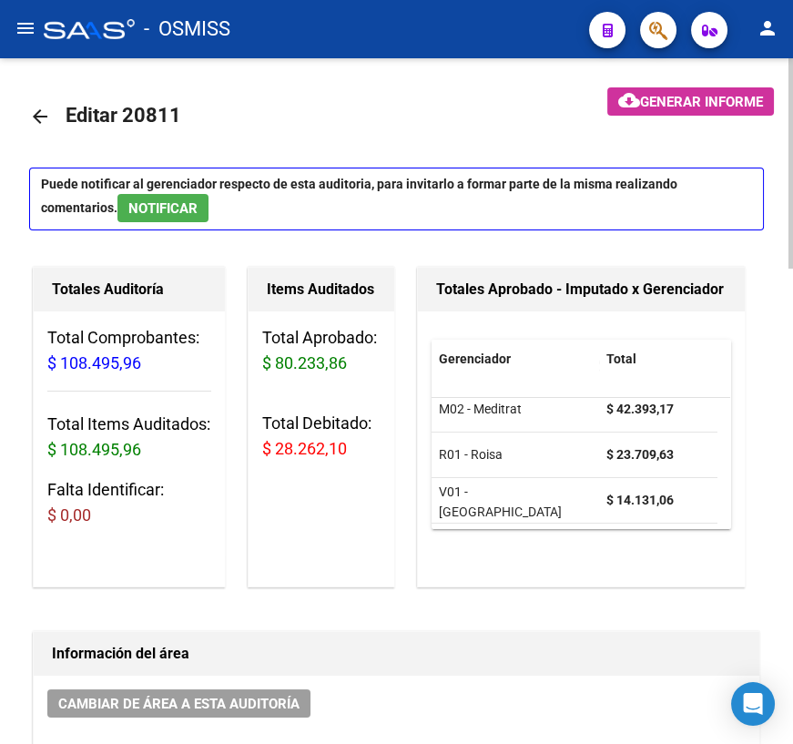
click at [36, 115] on mat-icon "arrow_back" at bounding box center [40, 117] width 22 height 22
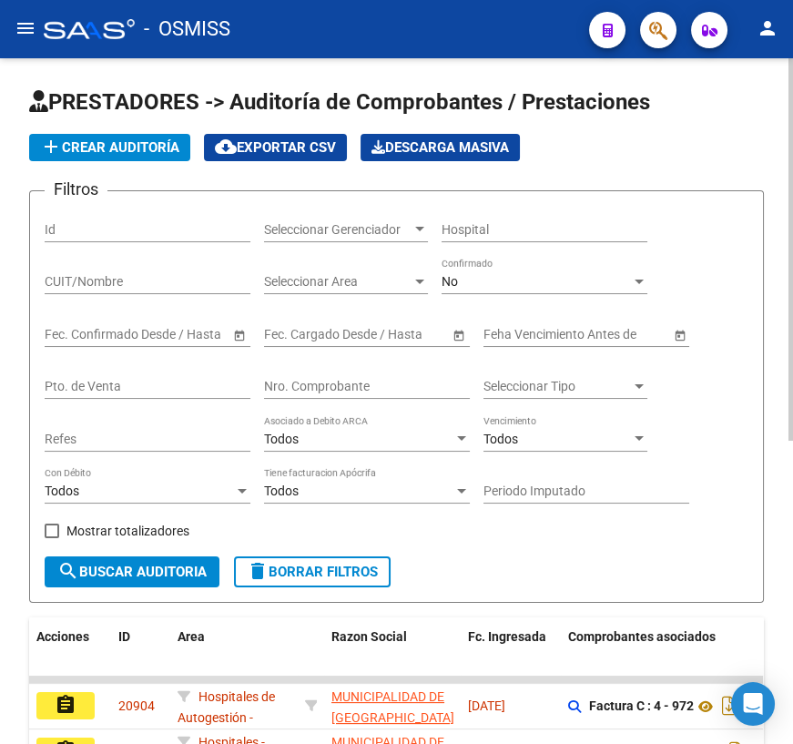
click at [343, 382] on input "Nro. Comprobante" at bounding box center [367, 386] width 206 height 15
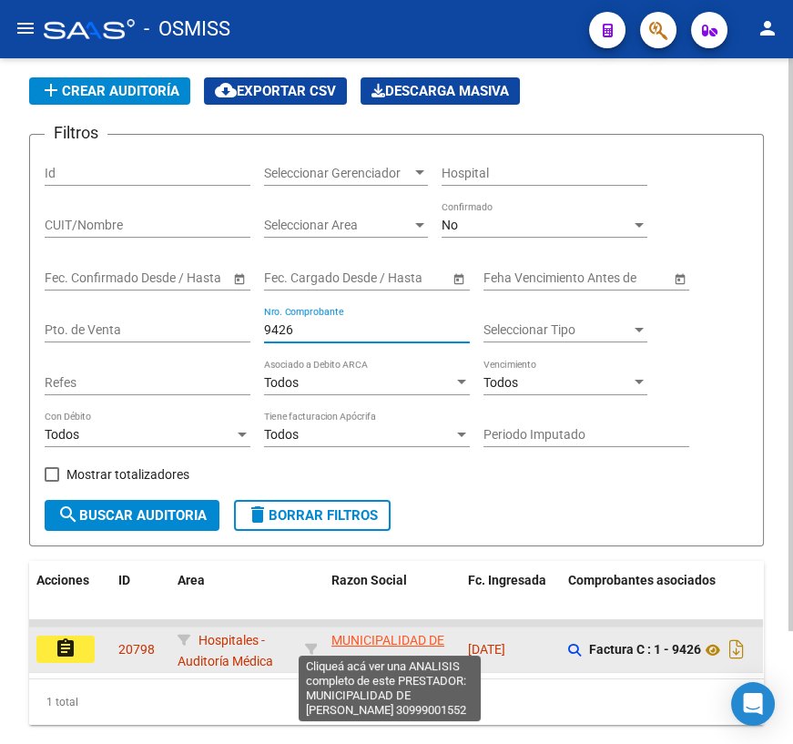
scroll to position [82, 0]
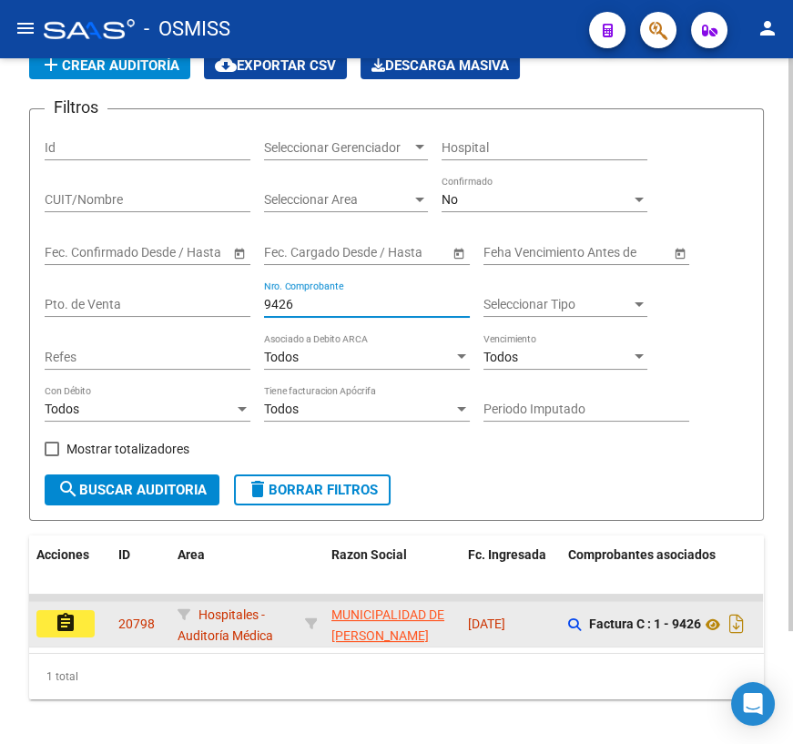
type input "9426"
click at [75, 616] on mat-icon "assignment" at bounding box center [66, 623] width 22 height 22
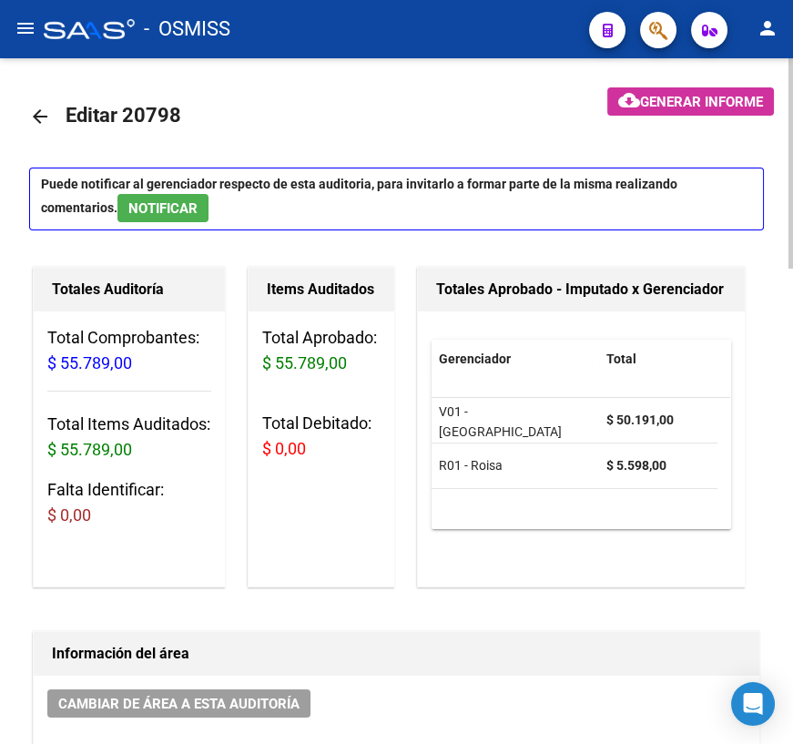
click at [38, 108] on mat-icon "arrow_back" at bounding box center [40, 117] width 22 height 22
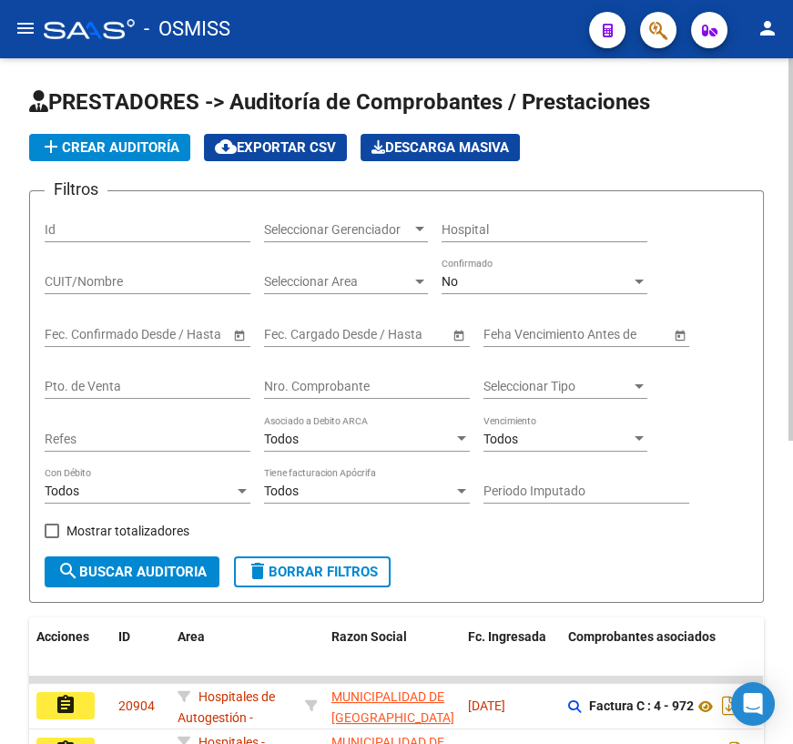
click at [332, 381] on input "Nro. Comprobante" at bounding box center [367, 386] width 206 height 15
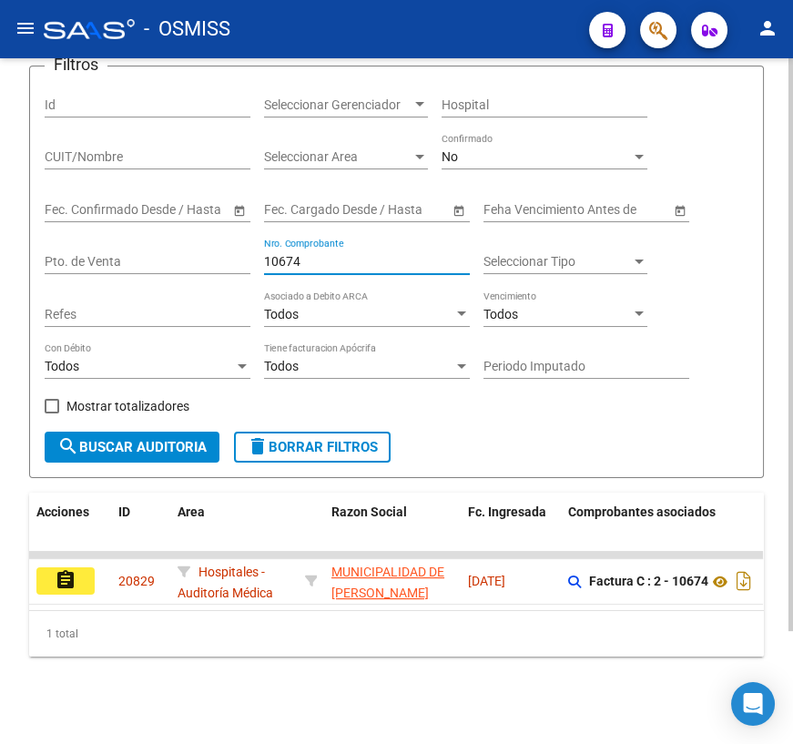
scroll to position [134, 0]
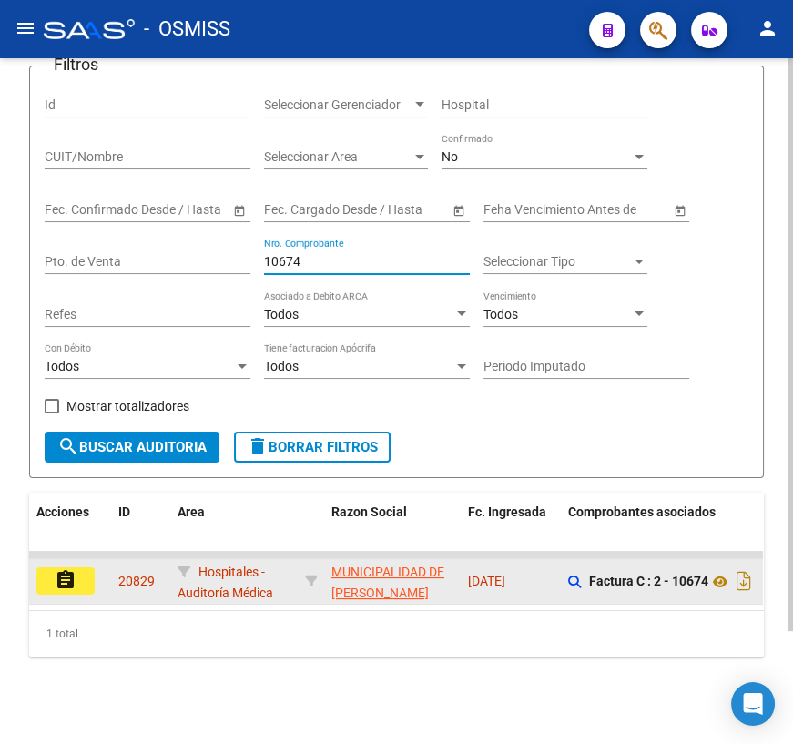
type input "10674"
click at [68, 569] on mat-icon "assignment" at bounding box center [66, 580] width 22 height 22
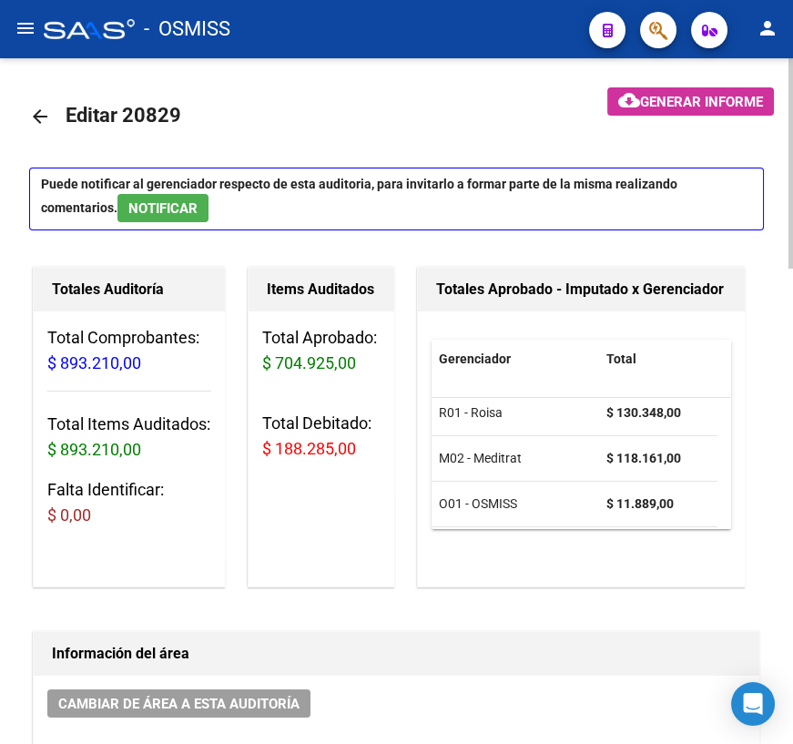
scroll to position [56, 0]
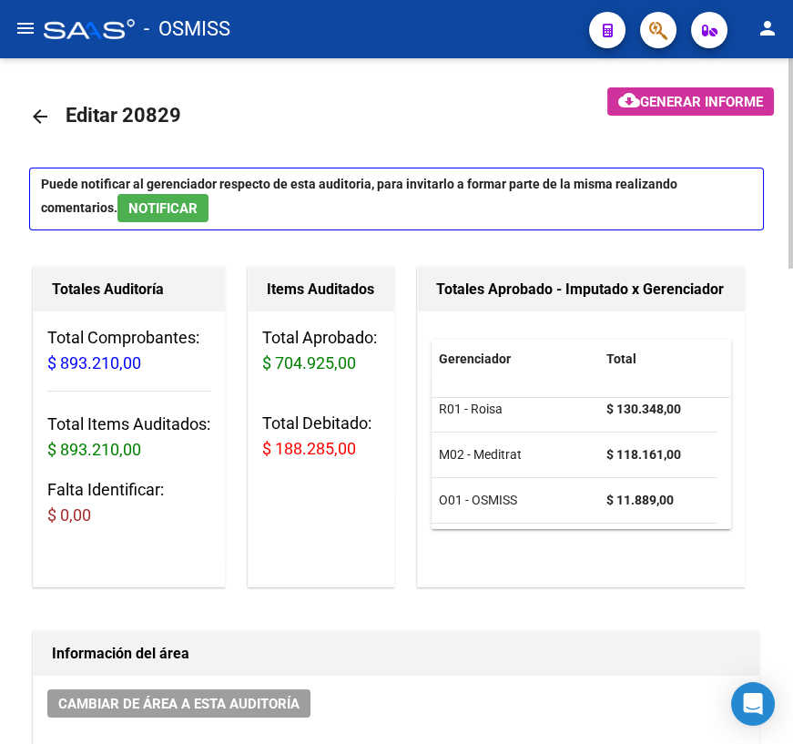
click at [44, 113] on mat-icon "arrow_back" at bounding box center [40, 117] width 22 height 22
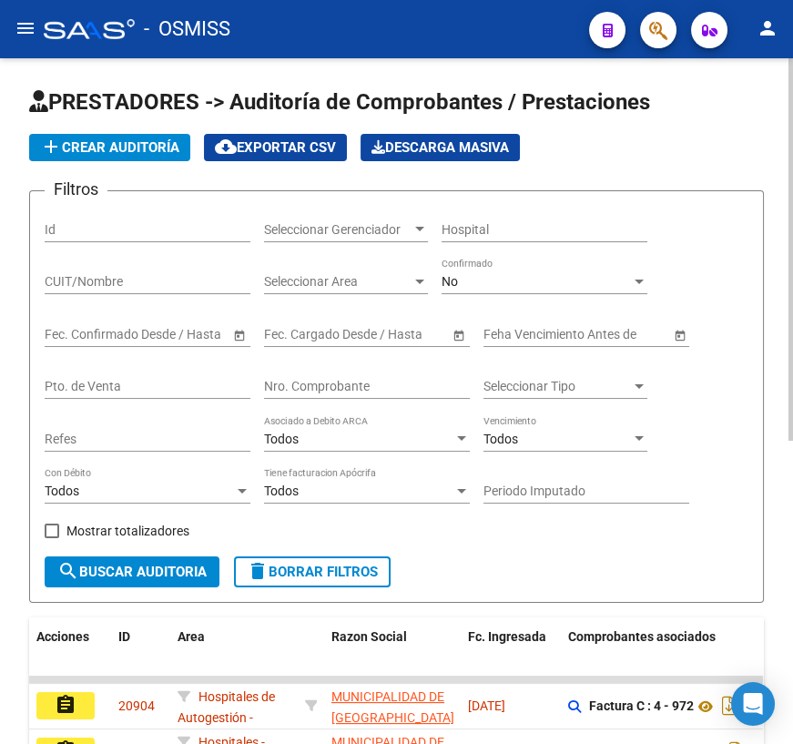
click at [384, 384] on input "Nro. Comprobante" at bounding box center [367, 386] width 206 height 15
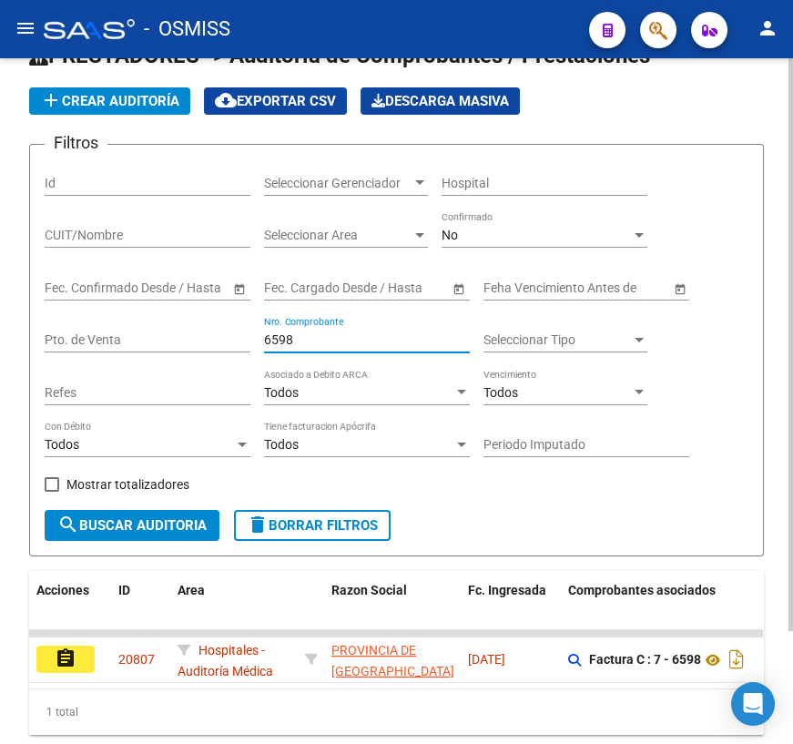
scroll to position [134, 0]
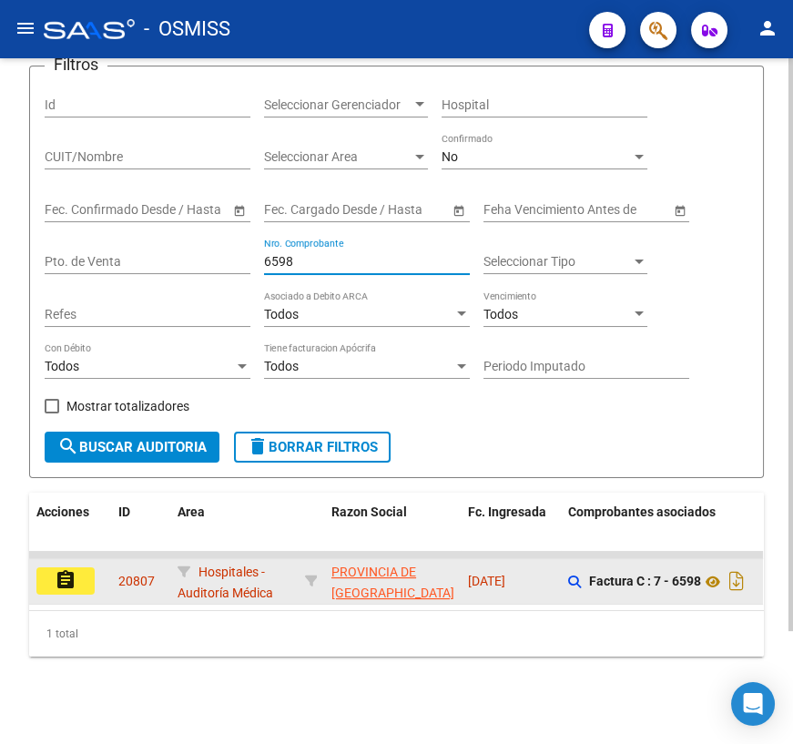
type input "6598"
click at [66, 569] on mat-icon "assignment" at bounding box center [66, 580] width 22 height 22
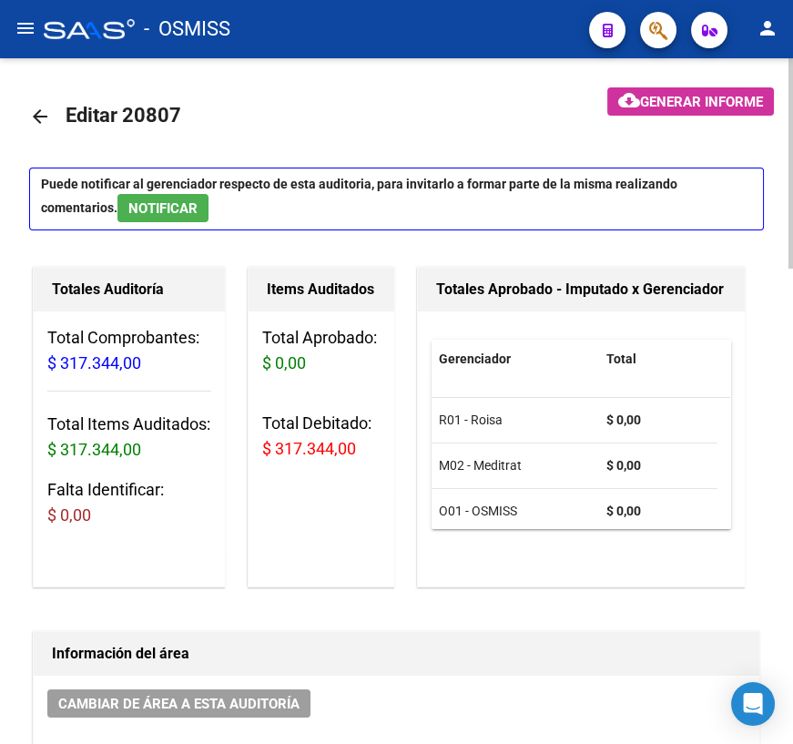
scroll to position [11, 0]
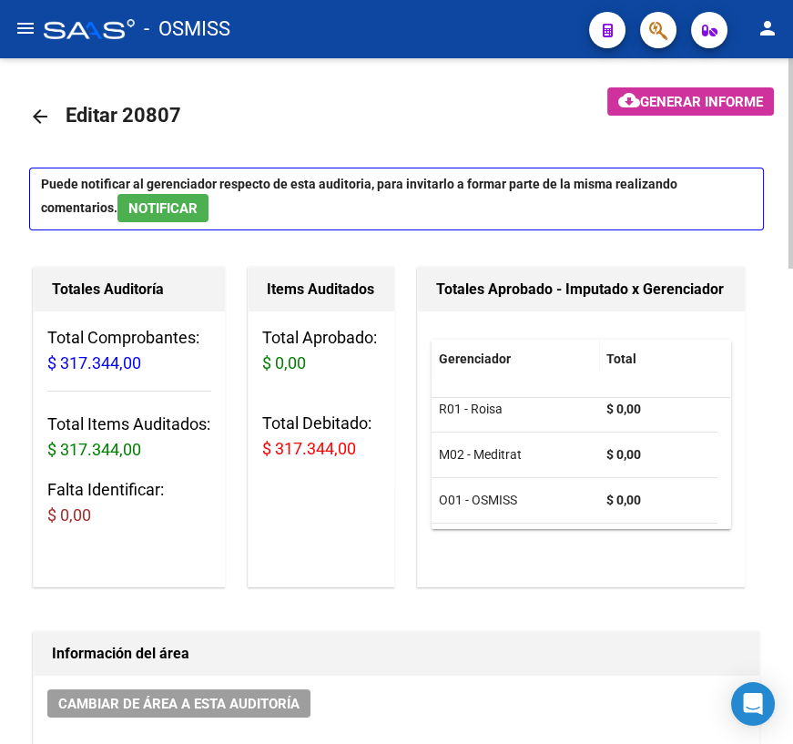
click at [37, 118] on mat-icon "arrow_back" at bounding box center [40, 117] width 22 height 22
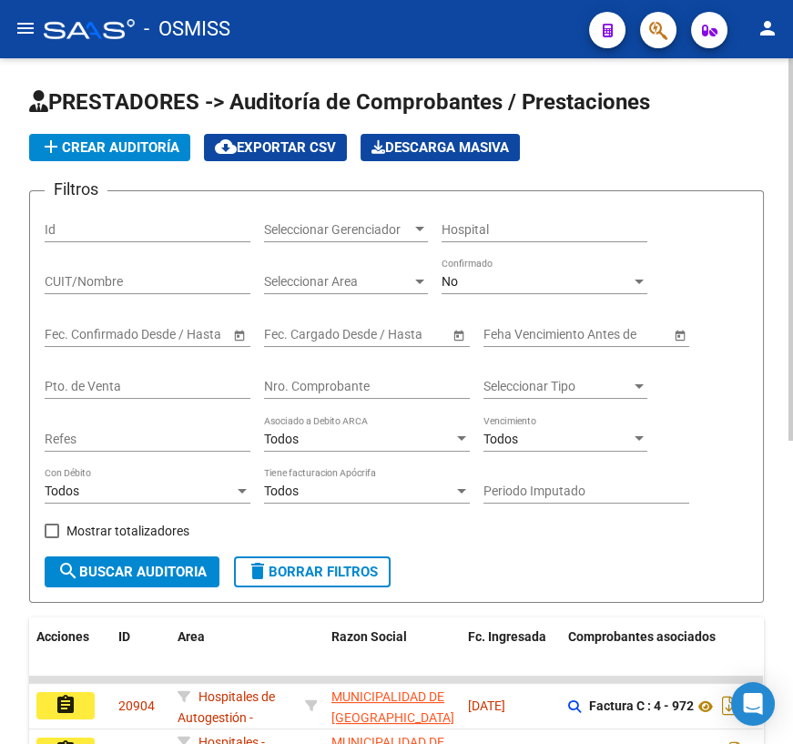
click at [333, 389] on input "Nro. Comprobante" at bounding box center [367, 386] width 206 height 15
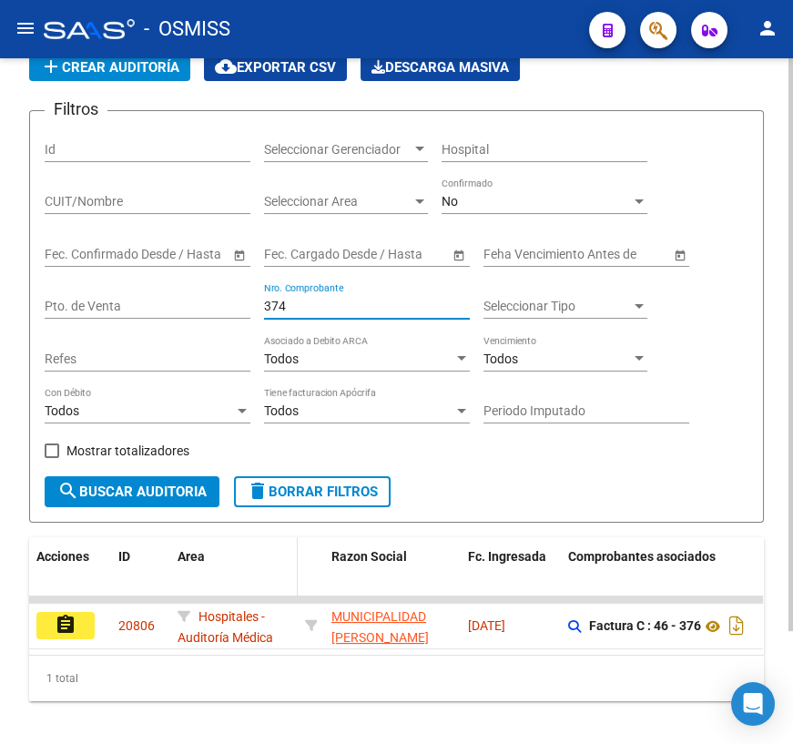
scroll to position [134, 0]
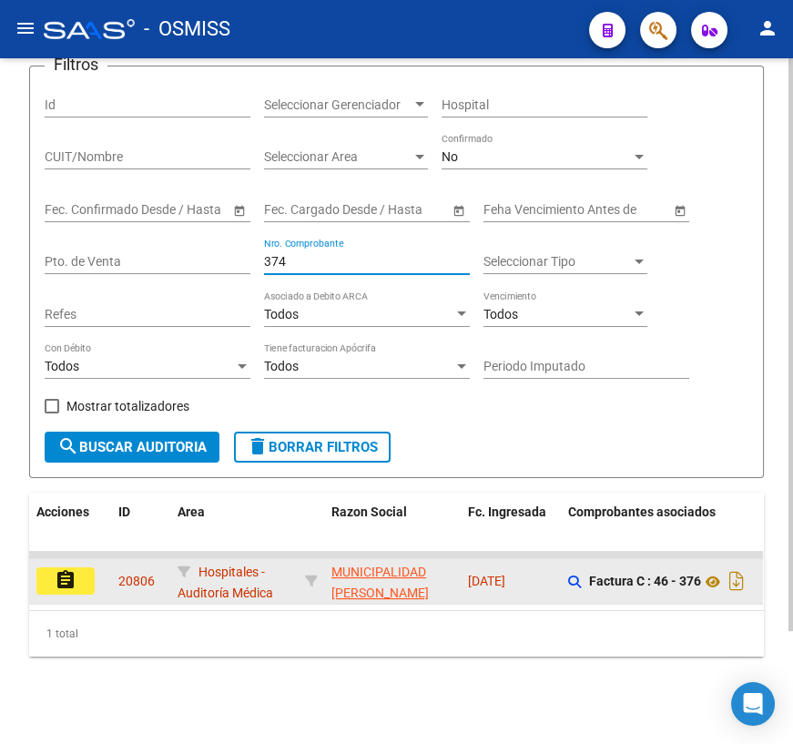
type input "374"
click at [78, 580] on button "assignment" at bounding box center [65, 581] width 58 height 27
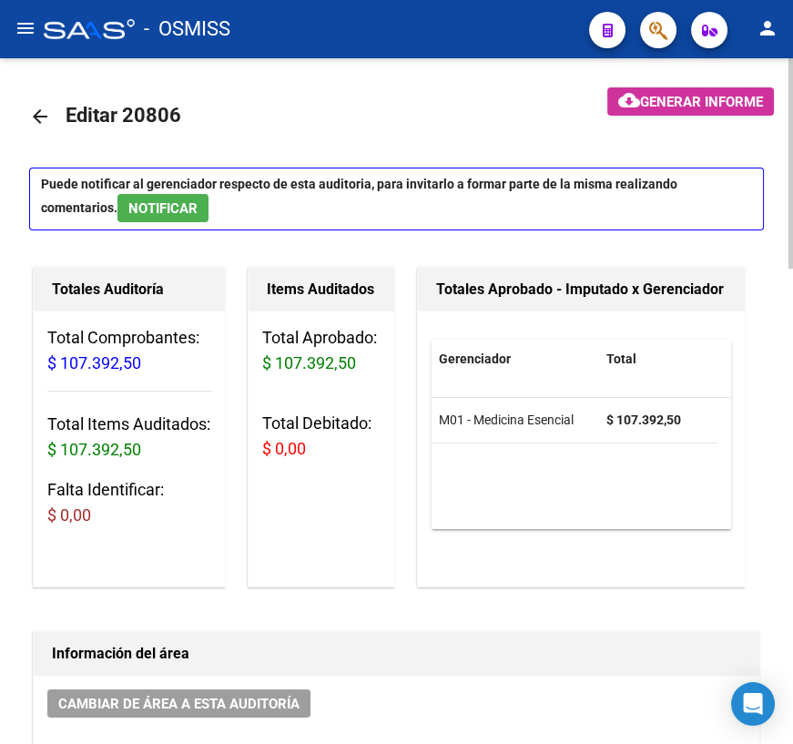
click at [39, 116] on mat-icon "arrow_back" at bounding box center [40, 117] width 22 height 22
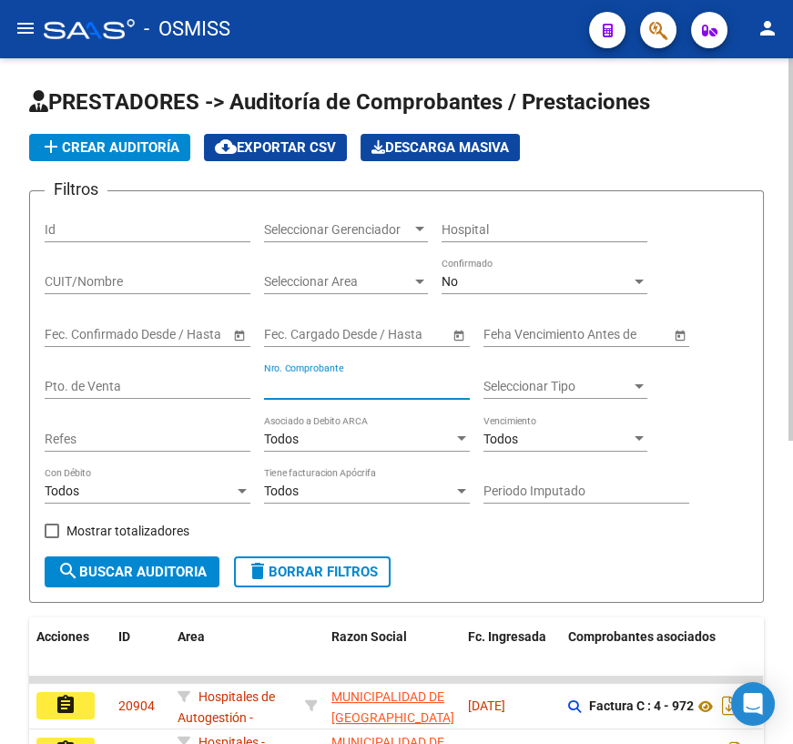
click at [300, 388] on input "Nro. Comprobante" at bounding box center [367, 386] width 206 height 15
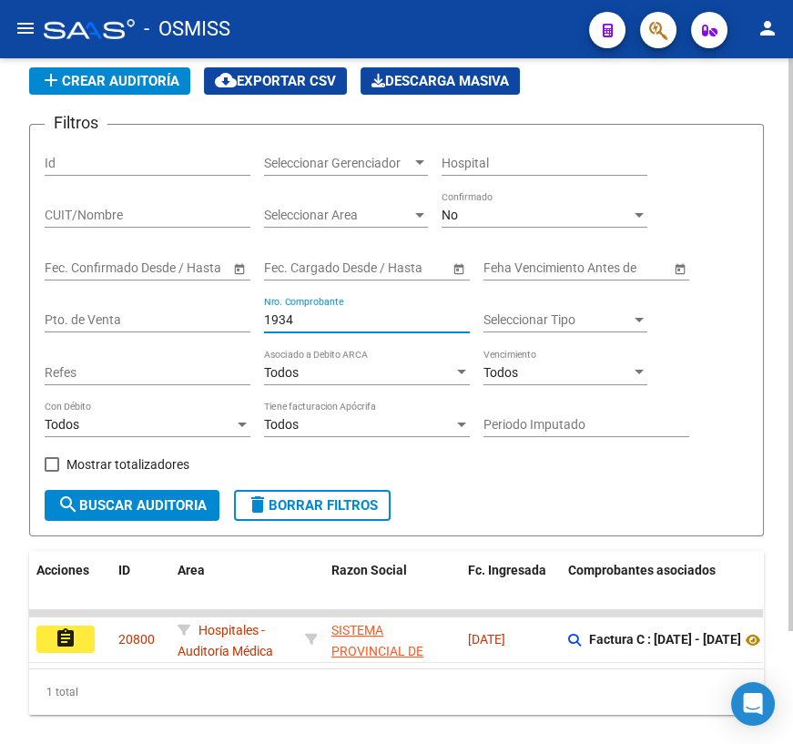
scroll to position [134, 0]
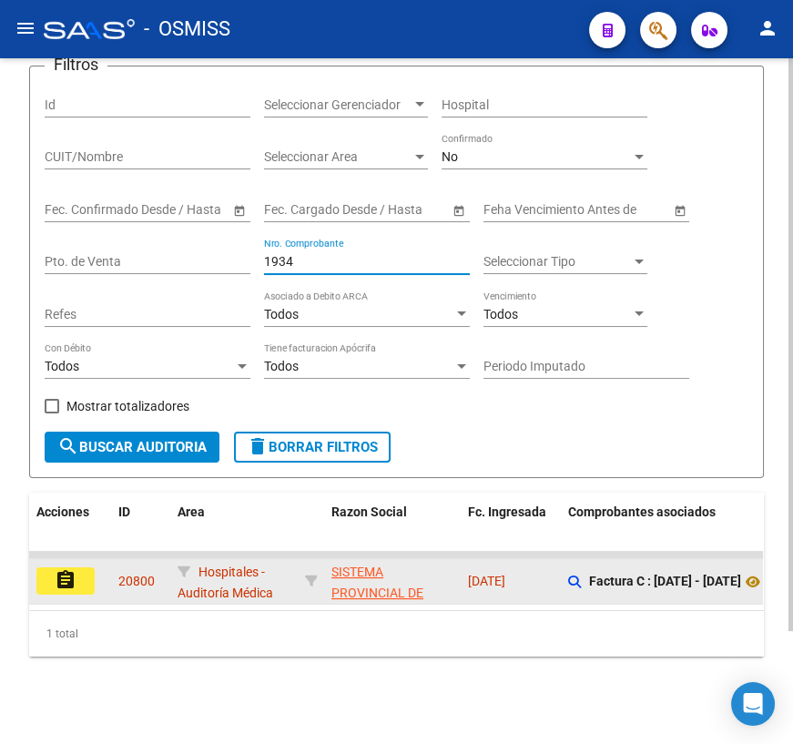
type input "1934"
click at [89, 568] on button "assignment" at bounding box center [65, 581] width 58 height 27
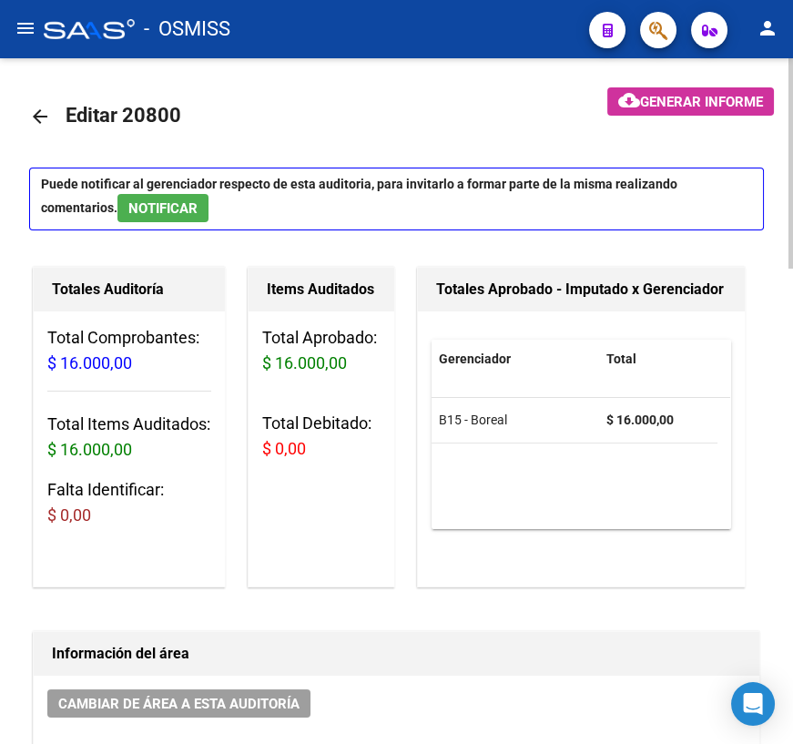
click at [40, 110] on mat-icon "arrow_back" at bounding box center [40, 117] width 22 height 22
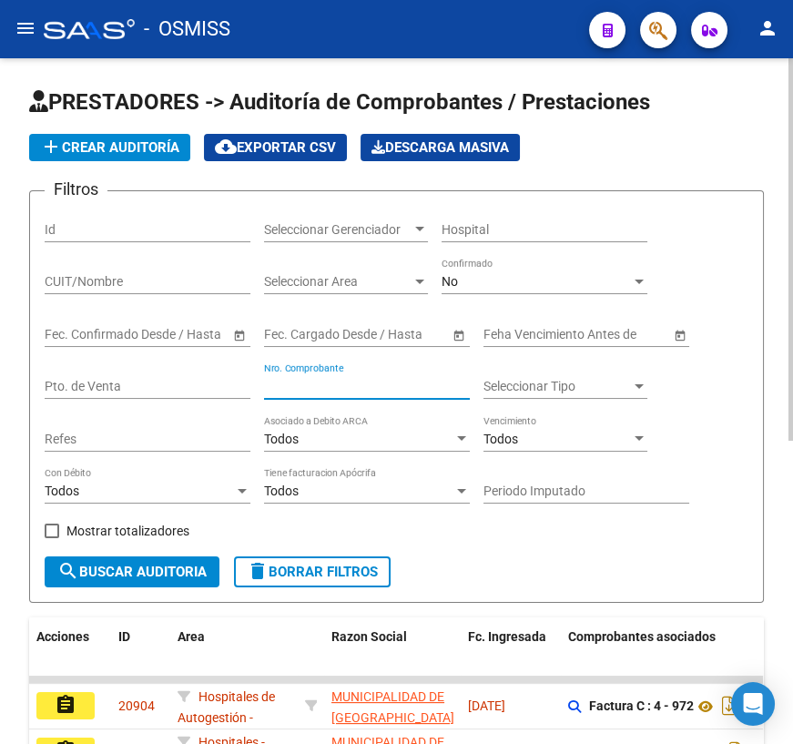
click at [318, 387] on input "Nro. Comprobante" at bounding box center [367, 386] width 206 height 15
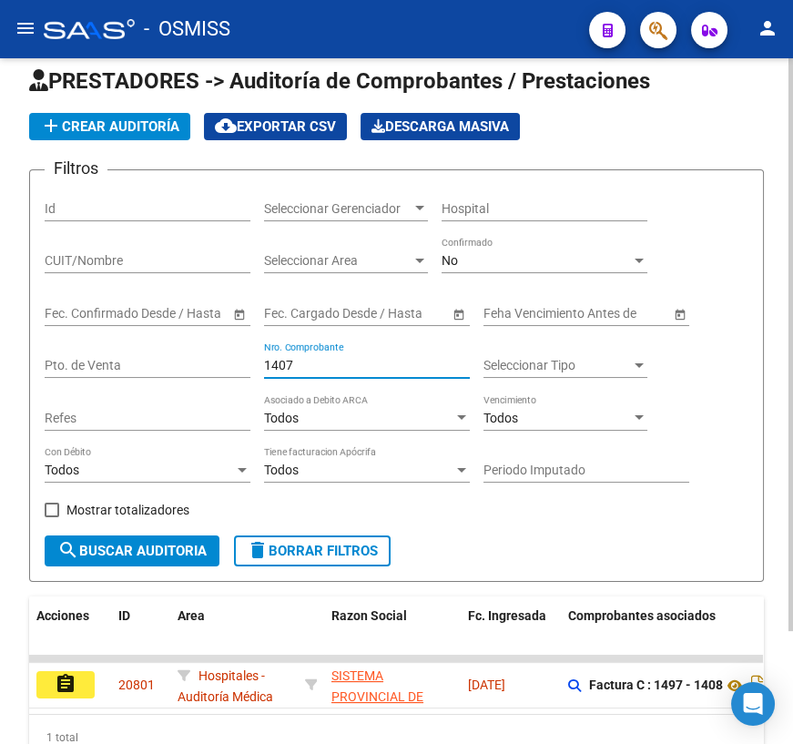
scroll to position [82, 0]
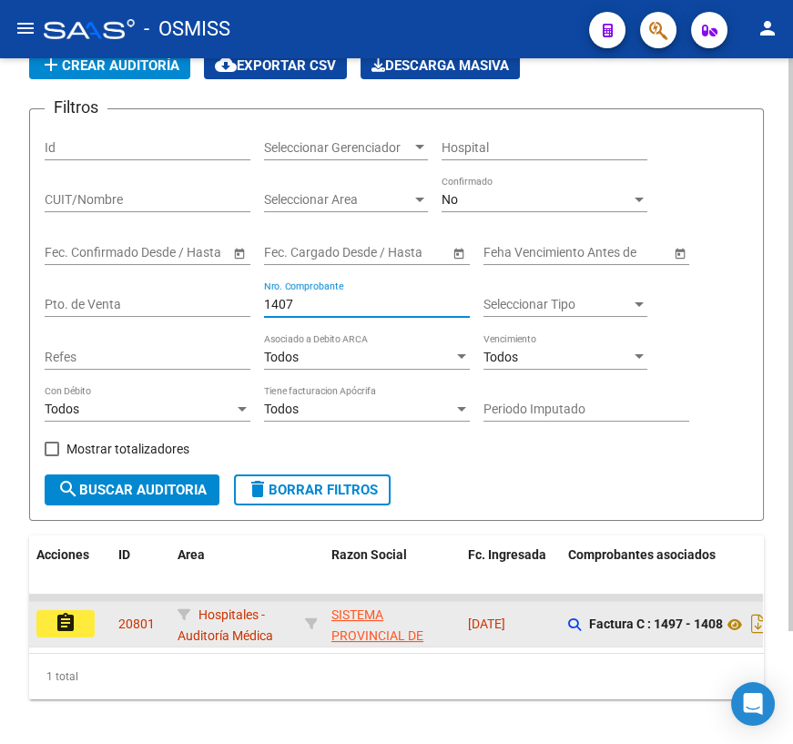
type input "1407"
click at [82, 629] on button "assignment" at bounding box center [65, 623] width 58 height 27
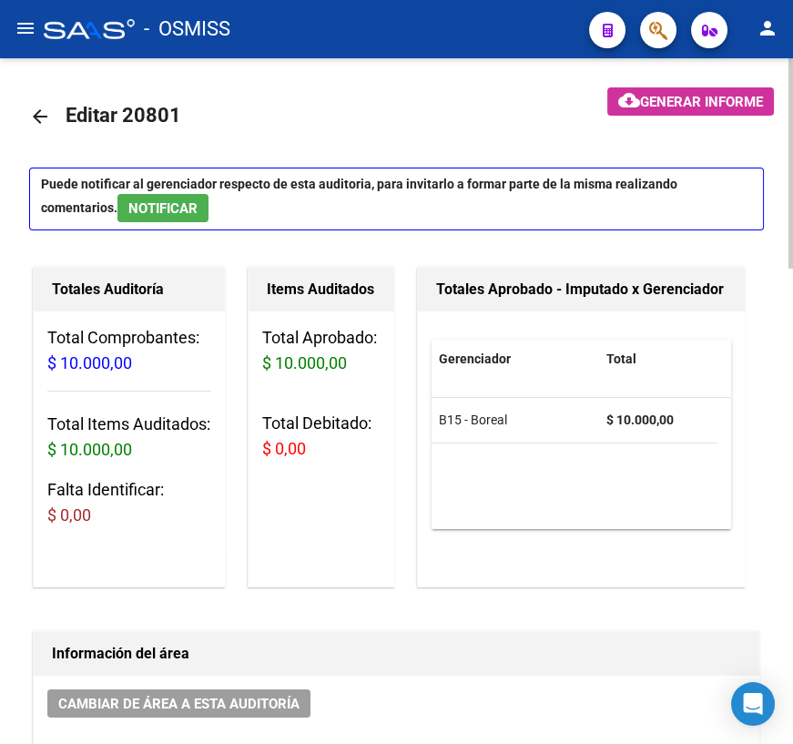
click at [40, 116] on mat-icon "arrow_back" at bounding box center [40, 117] width 22 height 22
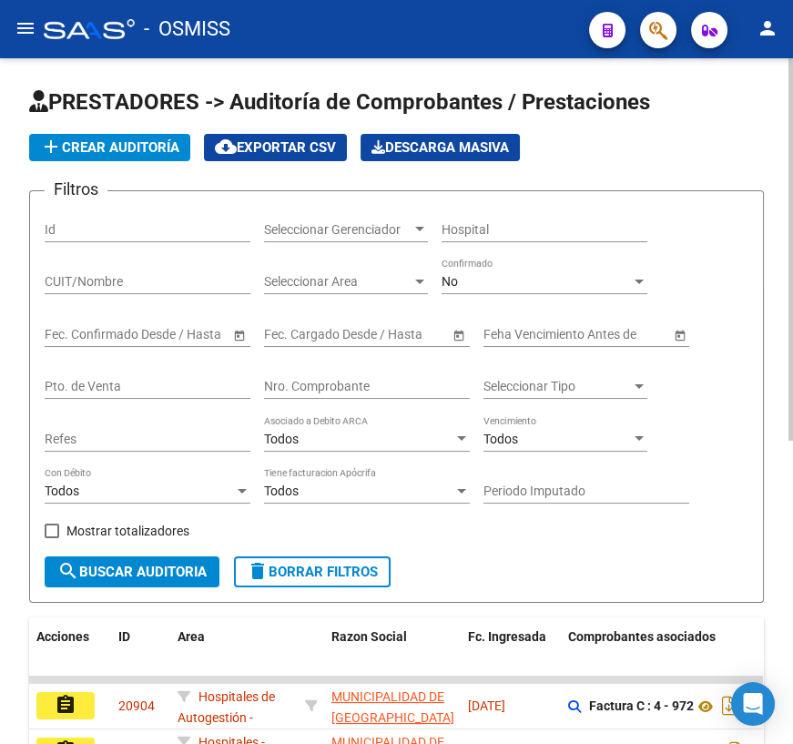
click at [292, 385] on input "Nro. Comprobante" at bounding box center [367, 386] width 206 height 15
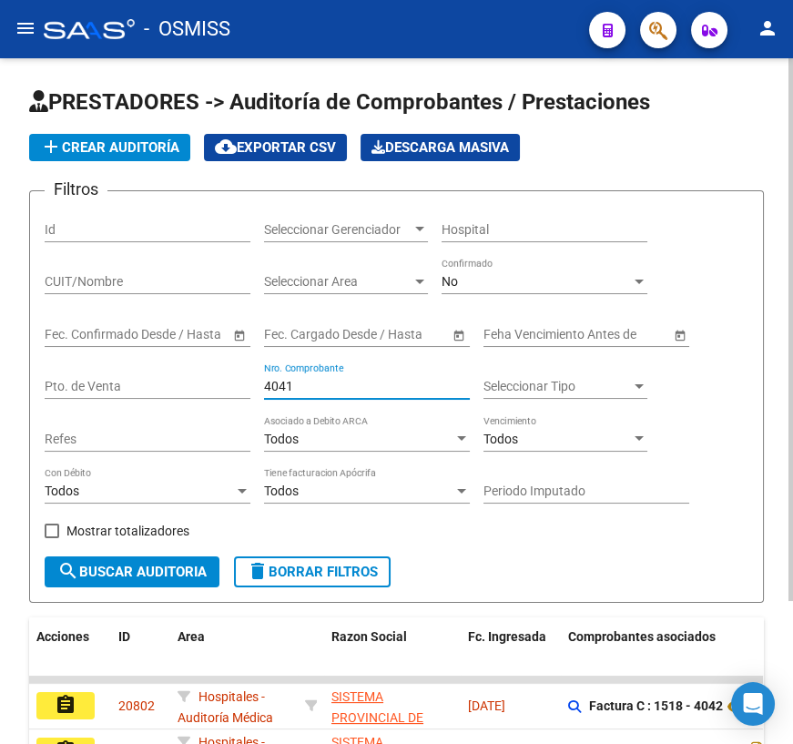
scroll to position [165, 0]
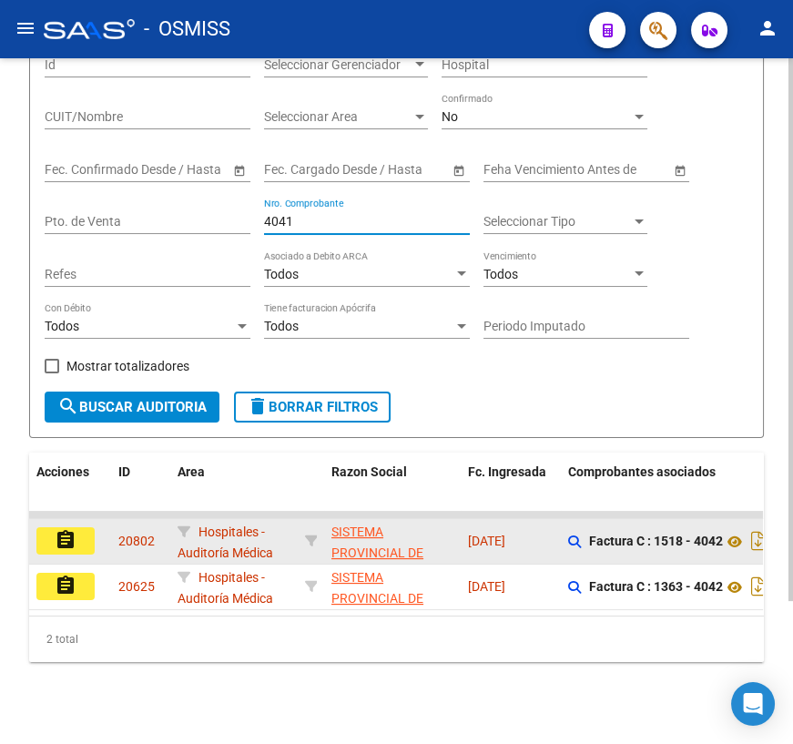
type input "4041"
click at [74, 531] on mat-icon "assignment" at bounding box center [66, 540] width 22 height 22
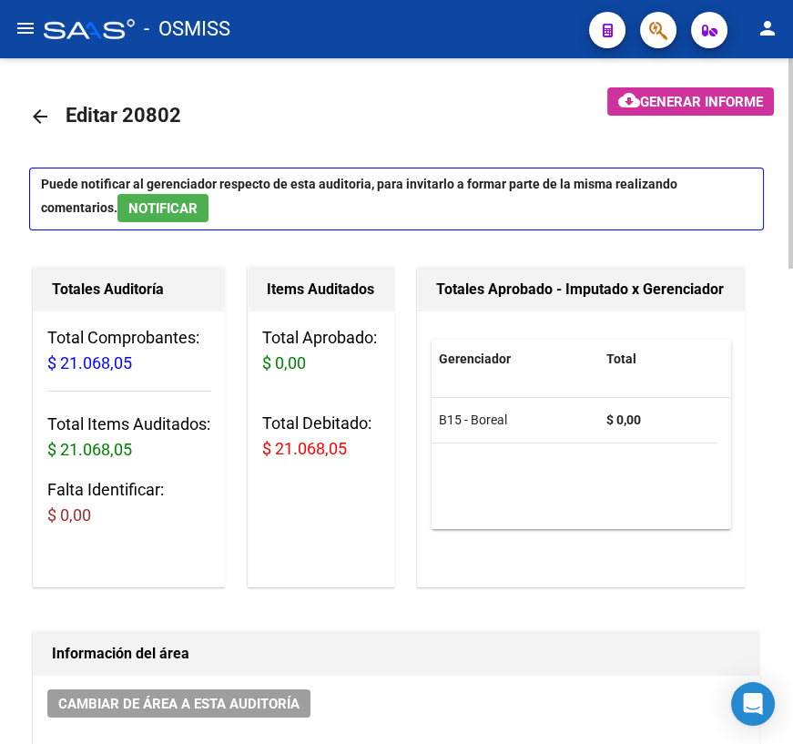
click at [37, 117] on mat-icon "arrow_back" at bounding box center [40, 117] width 22 height 22
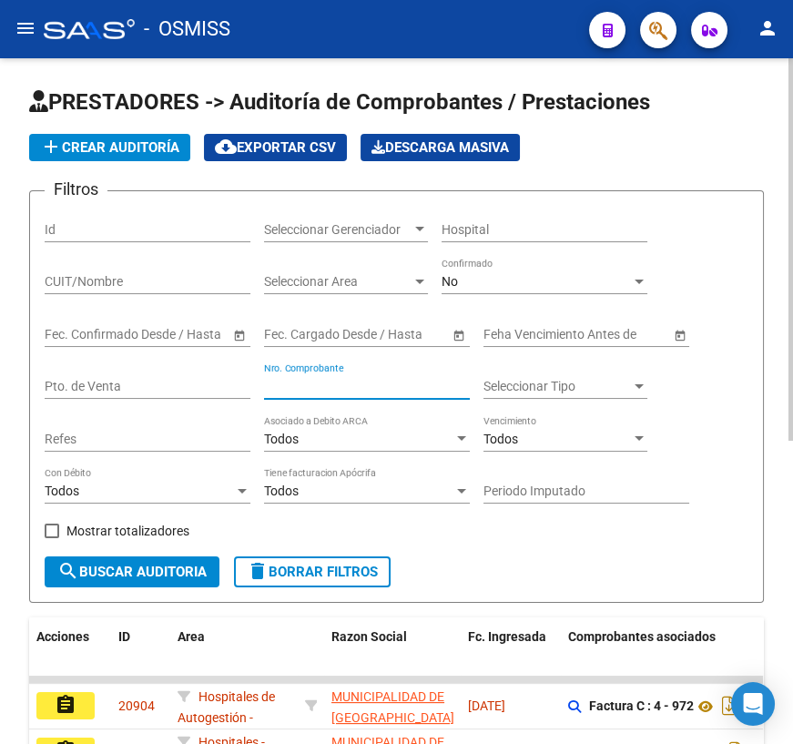
click at [311, 379] on input "Nro. Comprobante" at bounding box center [367, 386] width 206 height 15
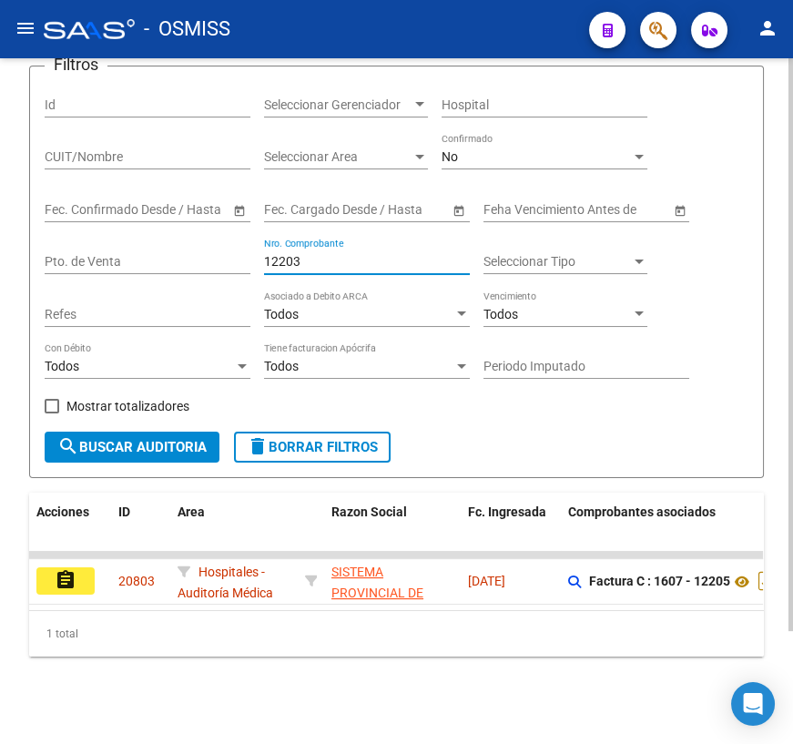
scroll to position [134, 0]
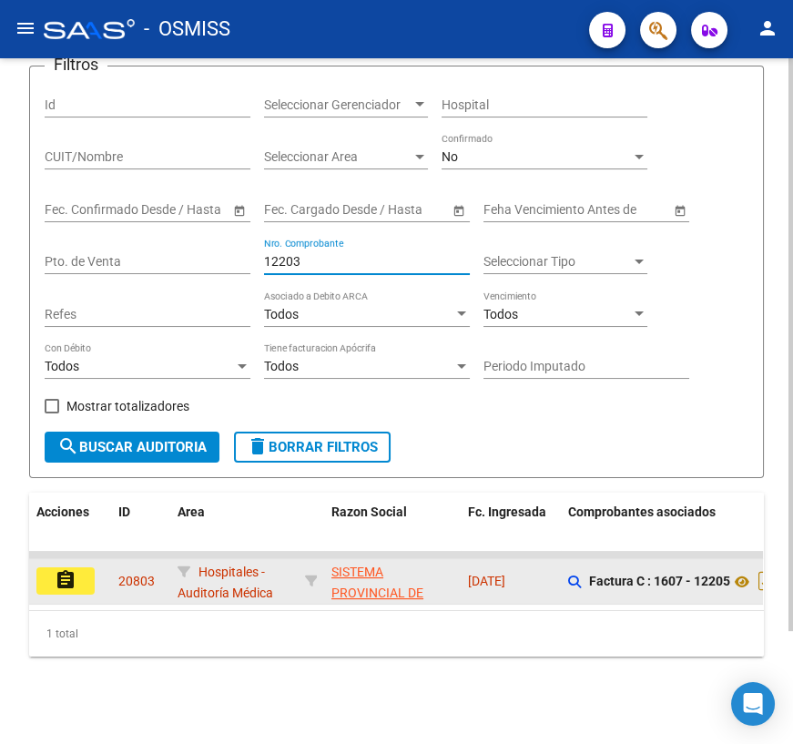
type input "12203"
click at [61, 569] on mat-icon "assignment" at bounding box center [66, 580] width 22 height 22
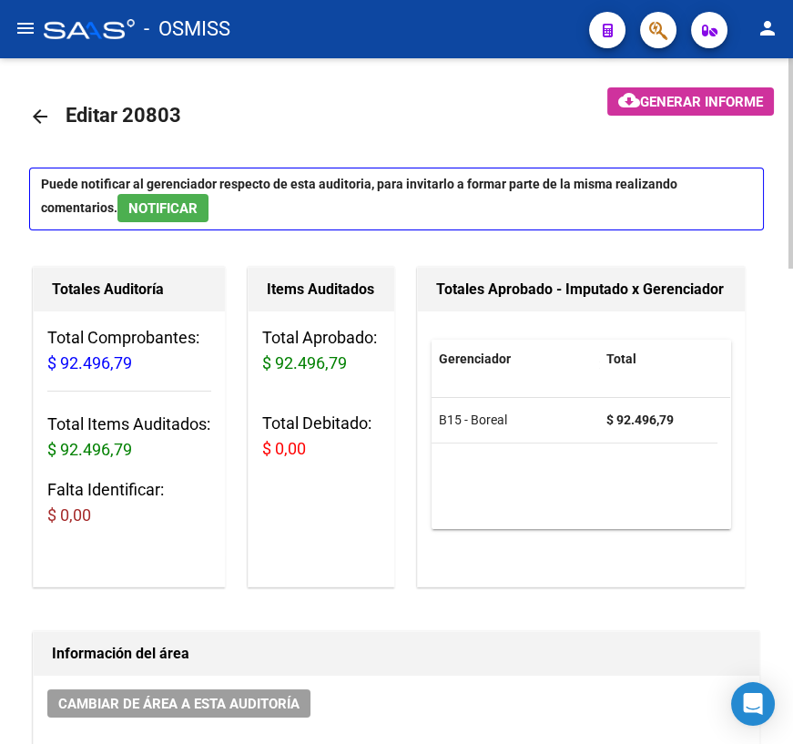
click at [34, 114] on mat-icon "arrow_back" at bounding box center [40, 117] width 22 height 22
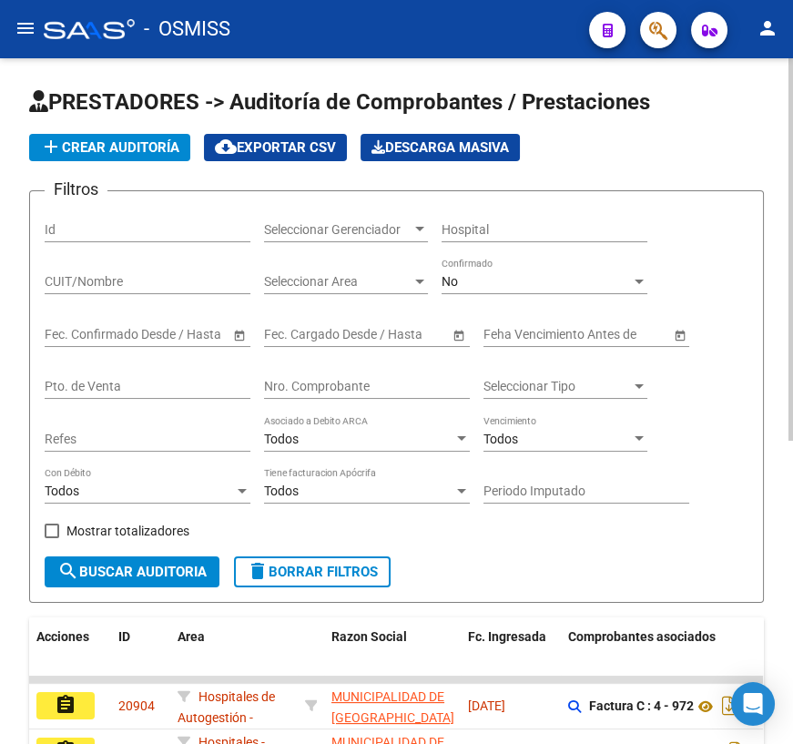
click at [324, 383] on input "Nro. Comprobante" at bounding box center [367, 386] width 206 height 15
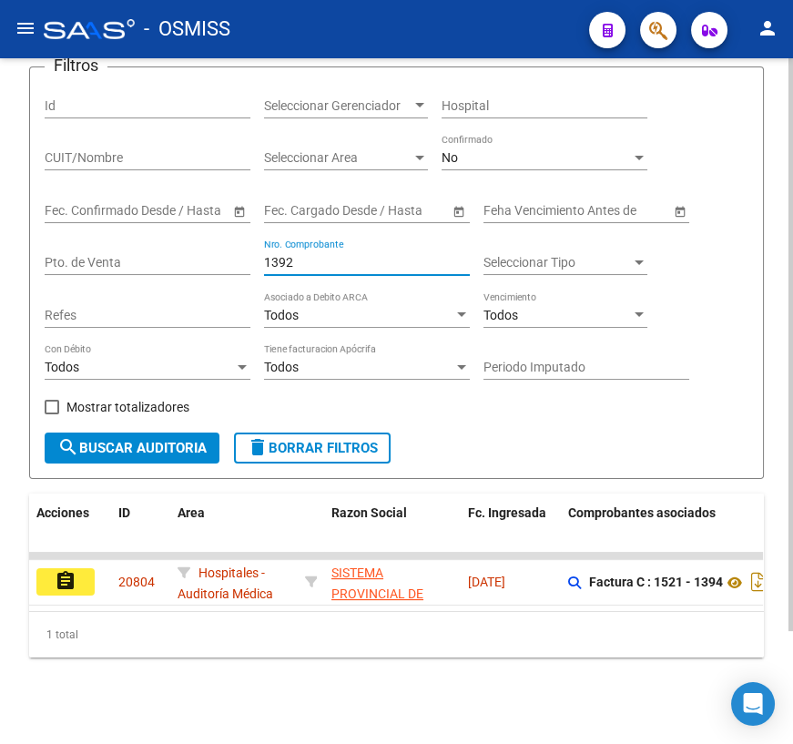
scroll to position [134, 0]
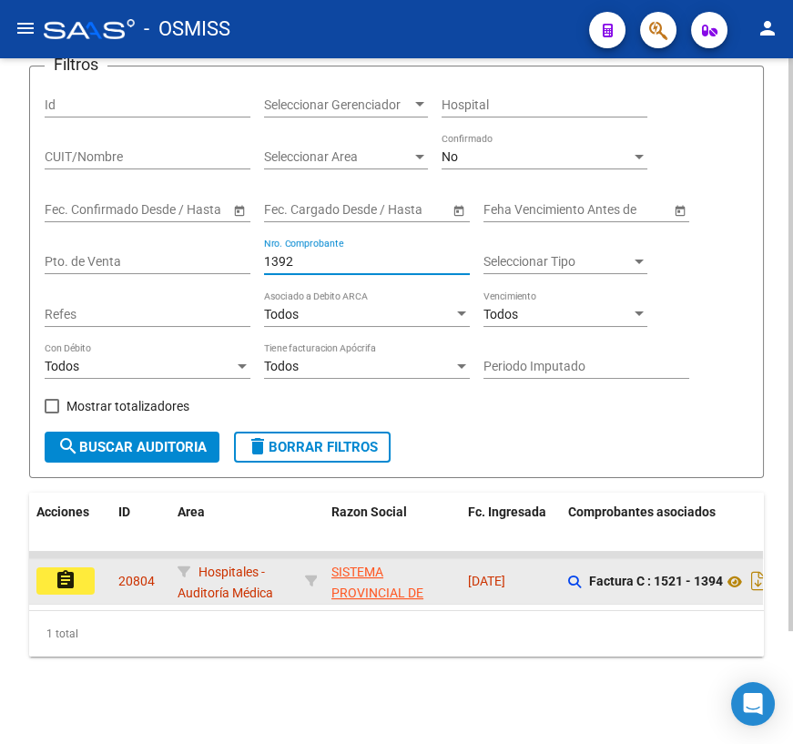
type input "1392"
click at [75, 569] on mat-icon "assignment" at bounding box center [66, 580] width 22 height 22
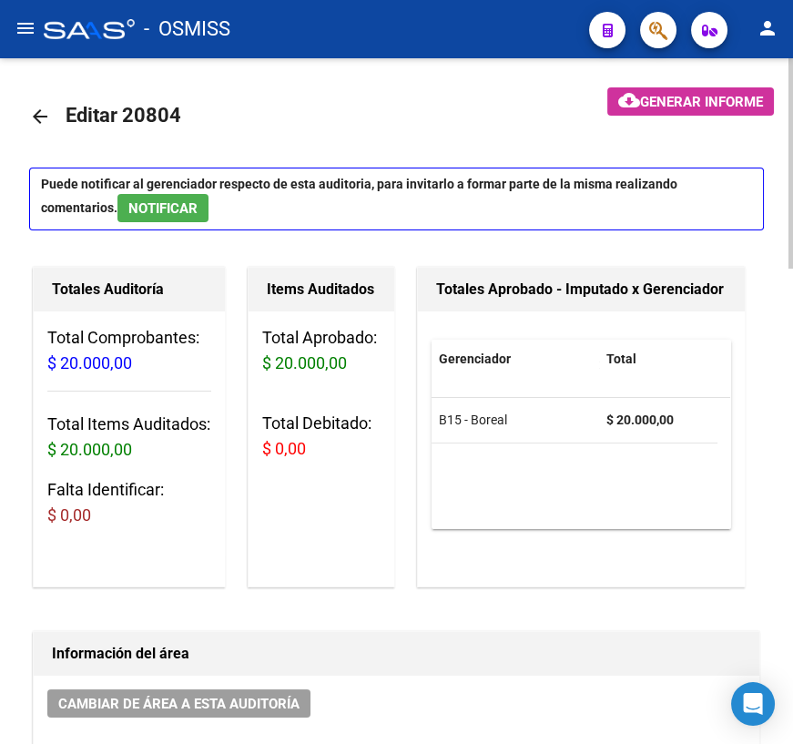
click at [36, 118] on mat-icon "arrow_back" at bounding box center [40, 117] width 22 height 22
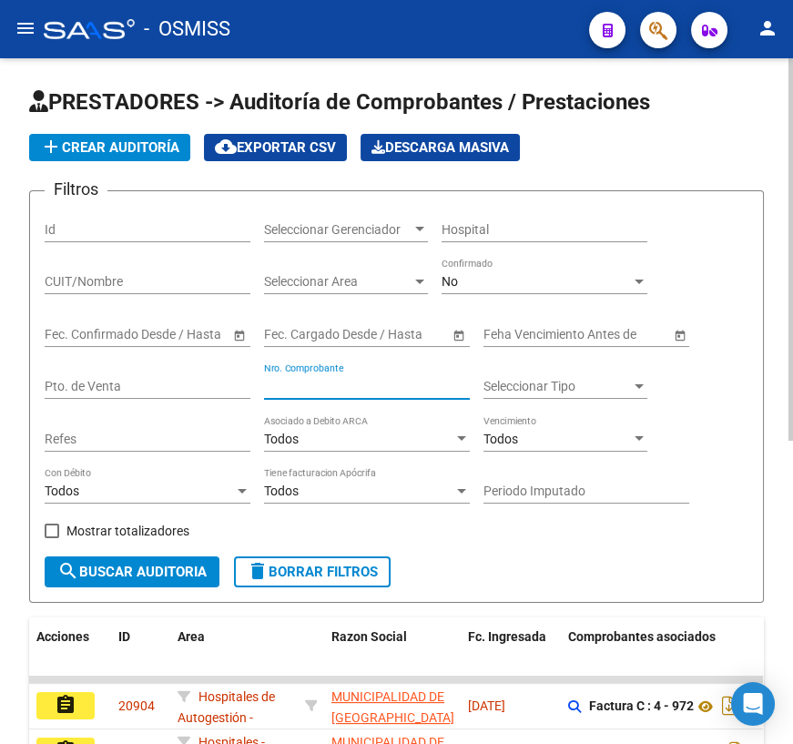
click at [333, 384] on input "Nro. Comprobante" at bounding box center [367, 386] width 206 height 15
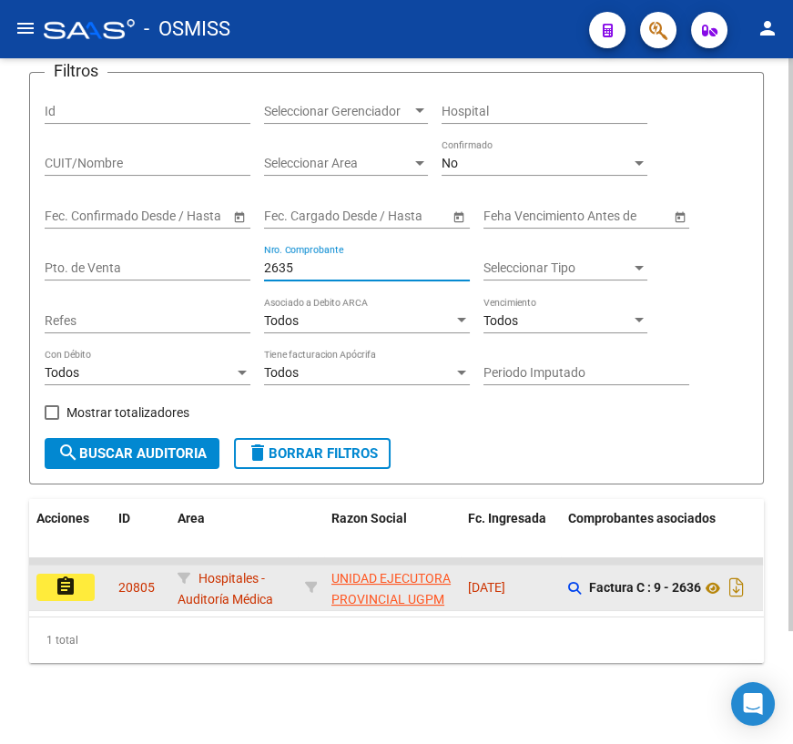
scroll to position [134, 0]
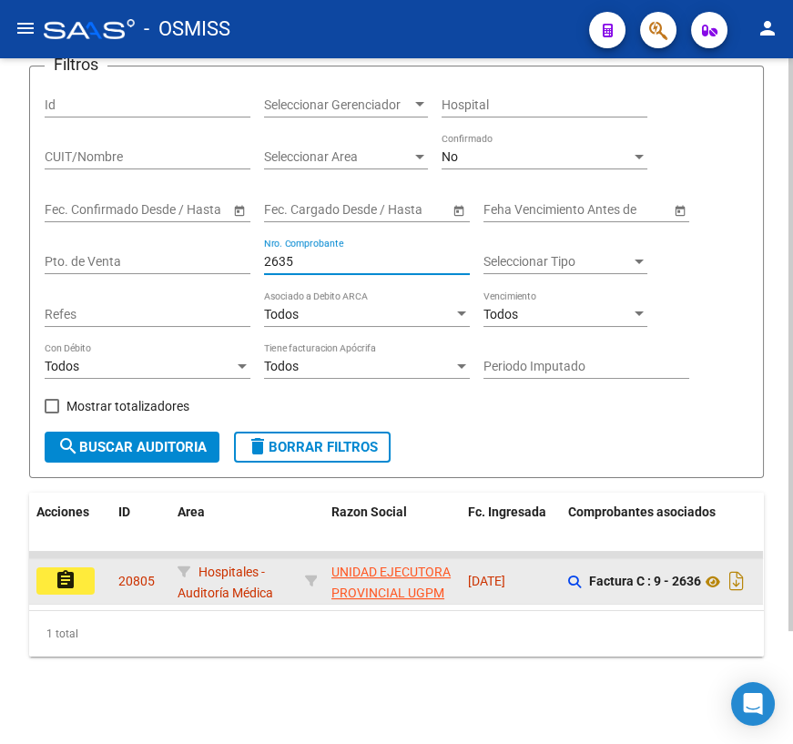
type input "2635"
click at [81, 568] on button "assignment" at bounding box center [65, 581] width 58 height 27
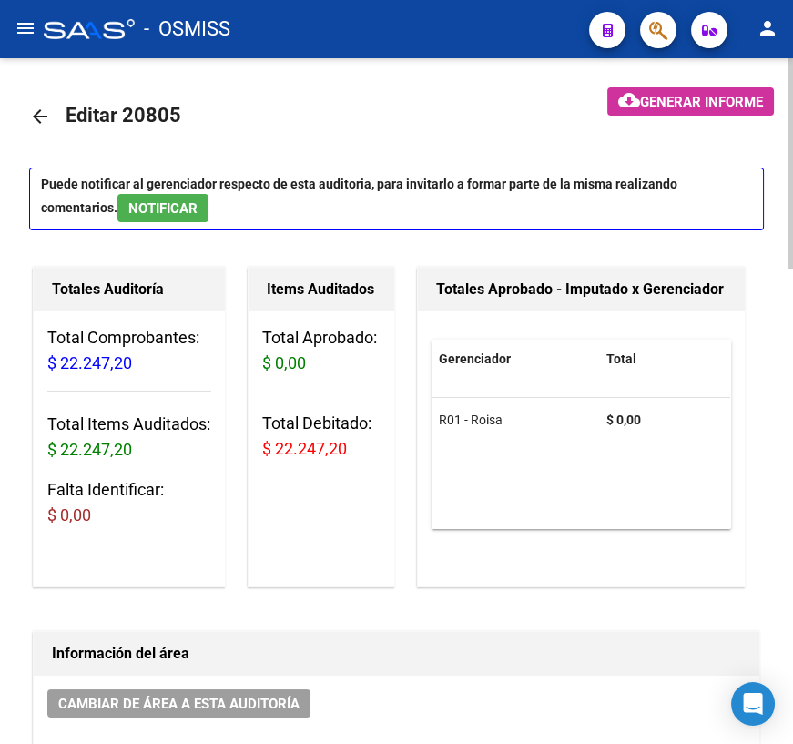
click at [35, 108] on mat-icon "arrow_back" at bounding box center [40, 117] width 22 height 22
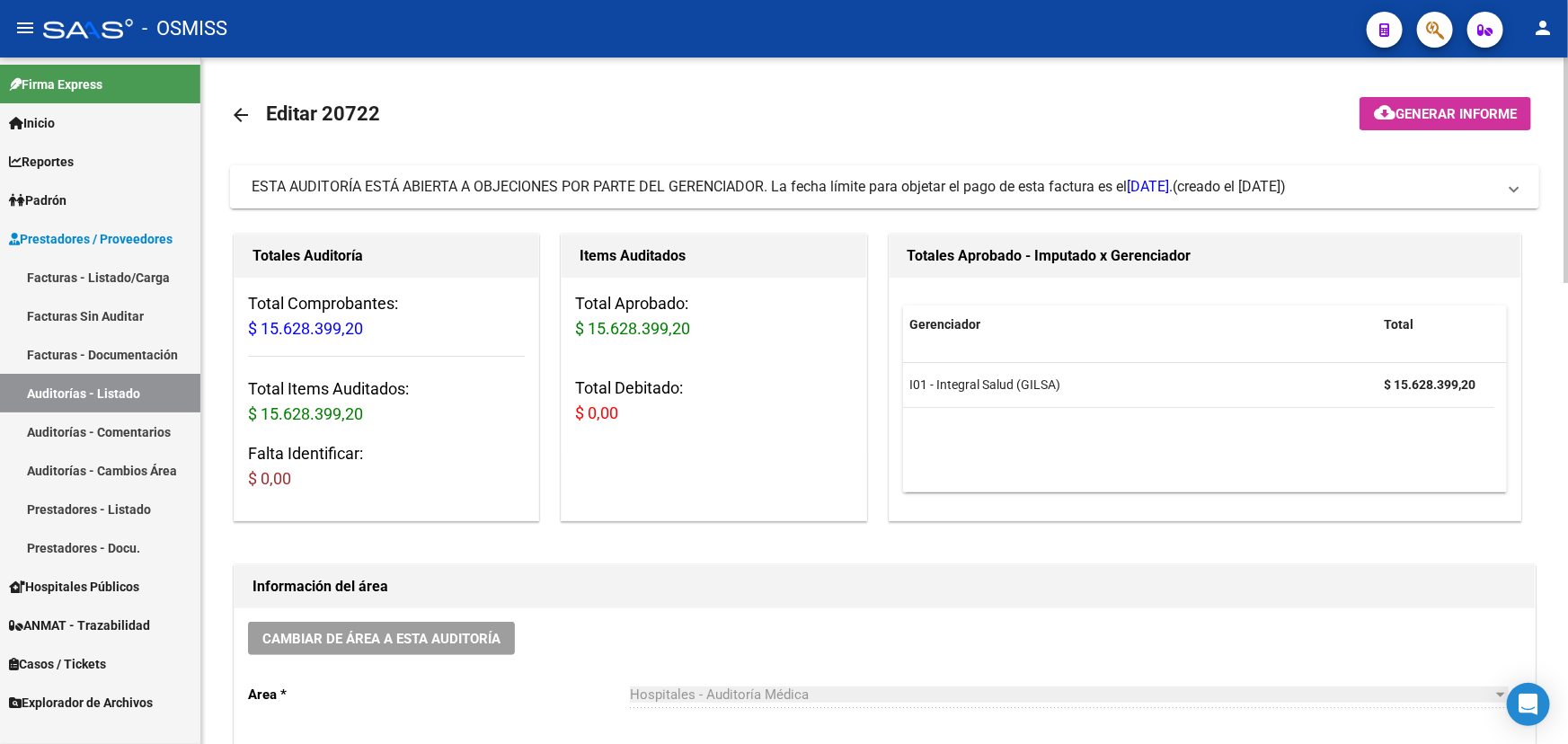
click at [1513, 189] on span at bounding box center [1513, 186] width 7 height 20
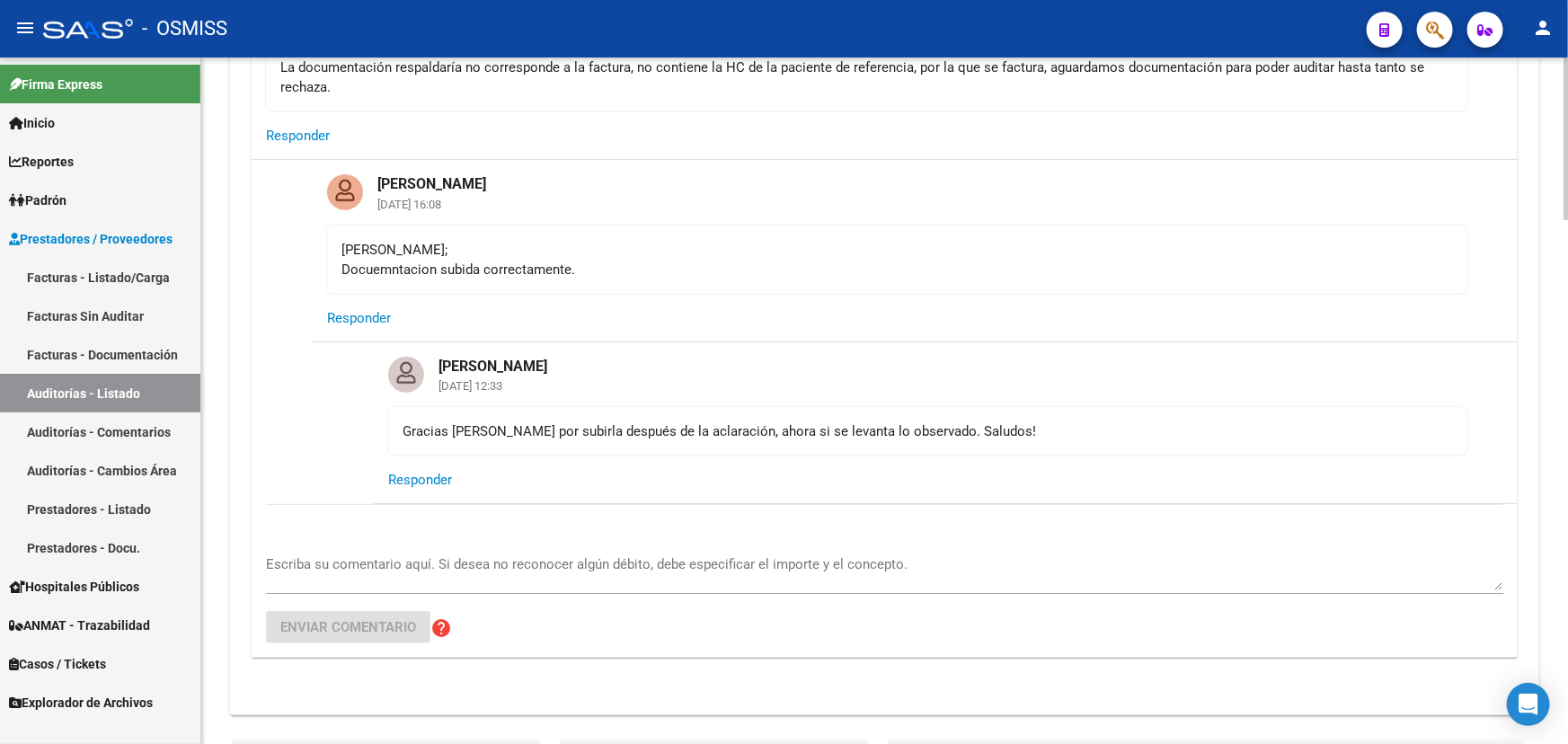
scroll to position [327, 0]
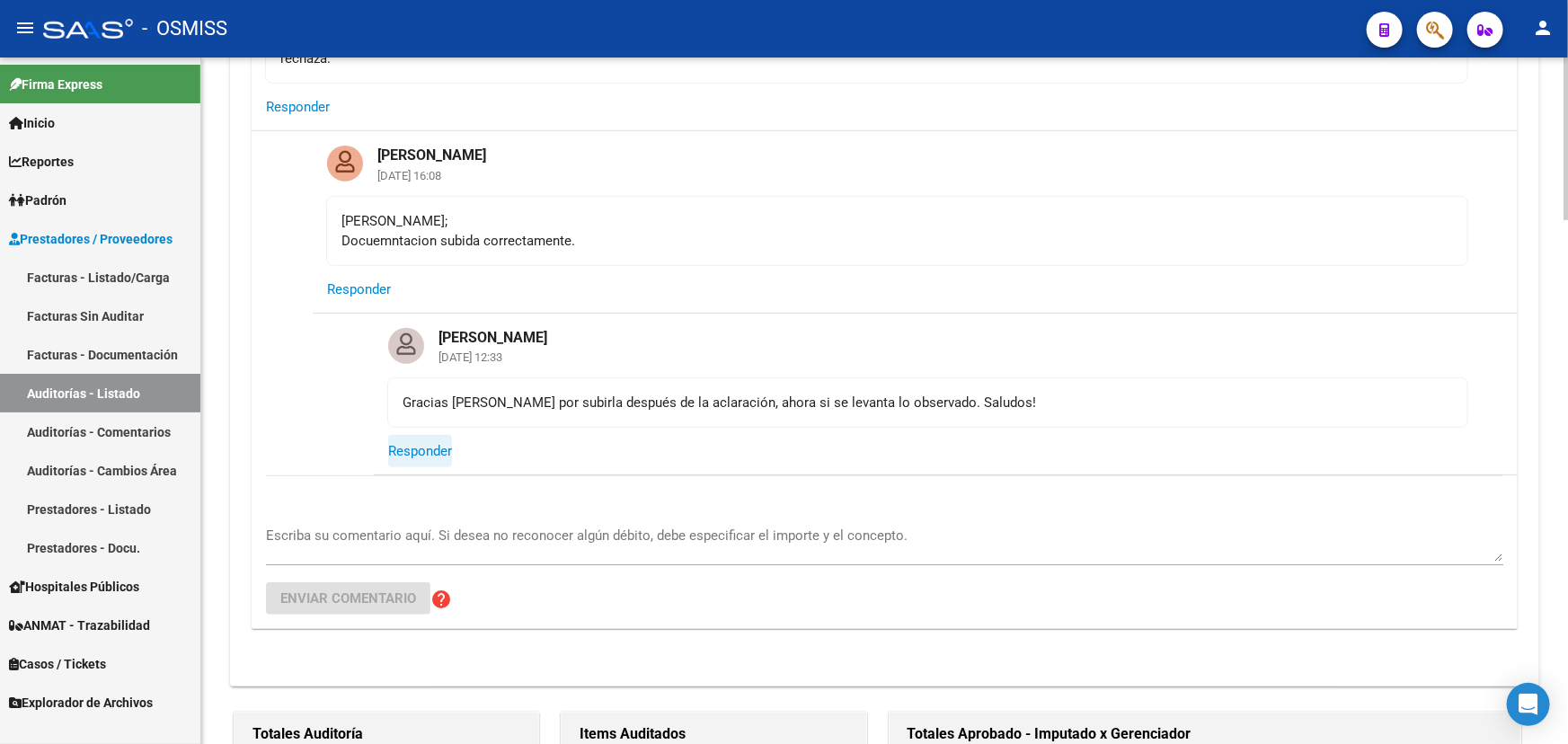
click at [419, 450] on span "Responder" at bounding box center [420, 451] width 64 height 16
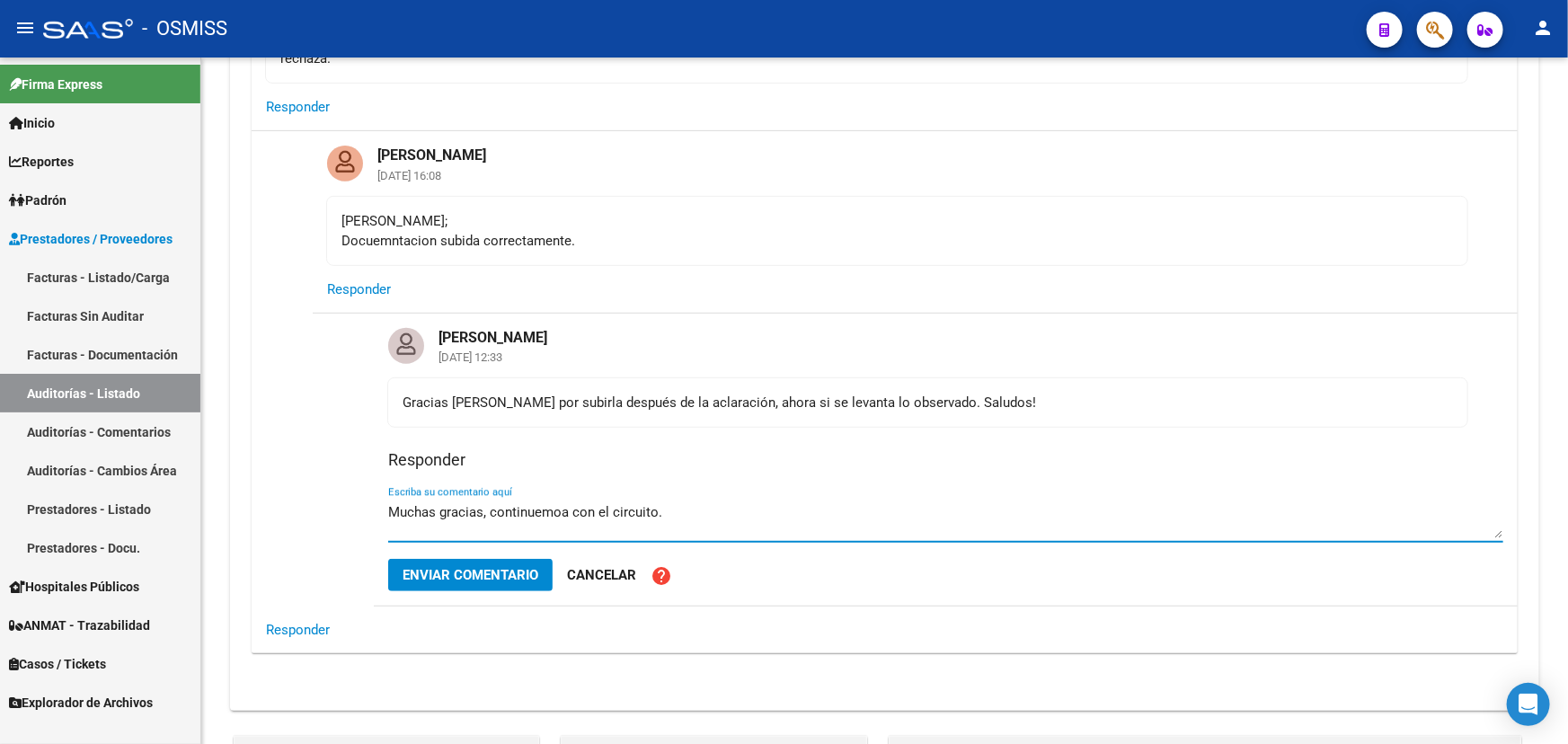
click at [541, 507] on textarea "Muchas gracias, continuemoa con el circuito." at bounding box center [946, 520] width 1114 height 36
click at [565, 508] on textarea "Muchas gracias, continuemoa con el circuito." at bounding box center [946, 520] width 1114 height 36
click at [672, 516] on textarea "Muchas gracias, continuamos con el circuito." at bounding box center [946, 520] width 1114 height 36
type textarea "Muchas gracias, continuamos con el circuito. Saludos!"
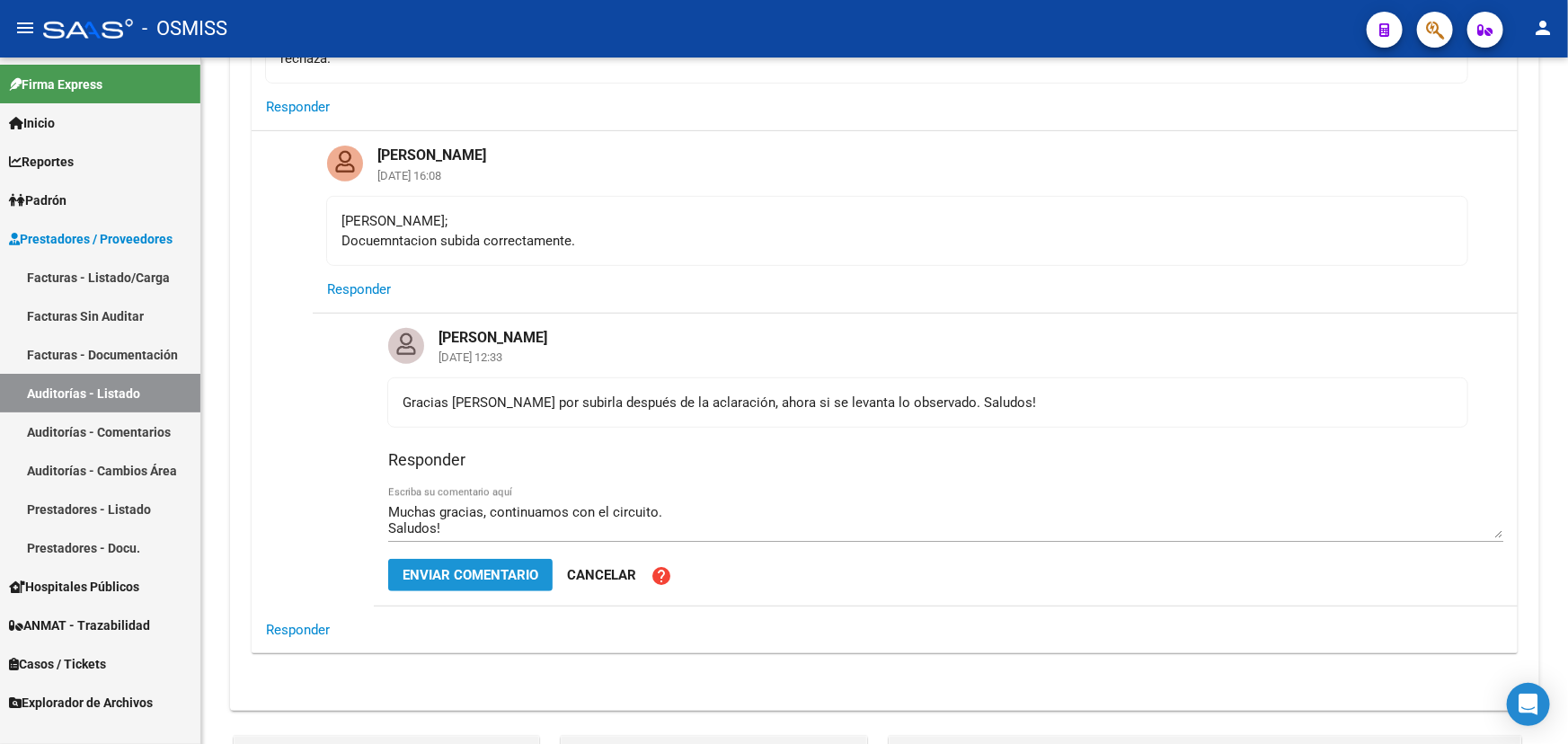
click at [521, 576] on span "Enviar comentario" at bounding box center [470, 575] width 136 height 16
